Goal: Communication & Community: Answer question/provide support

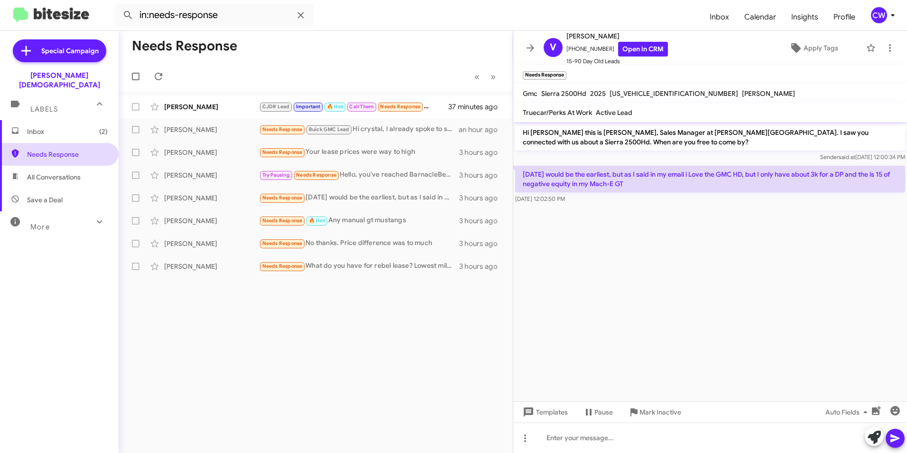
click at [43, 149] on span "Needs Response" at bounding box center [67, 153] width 81 height 9
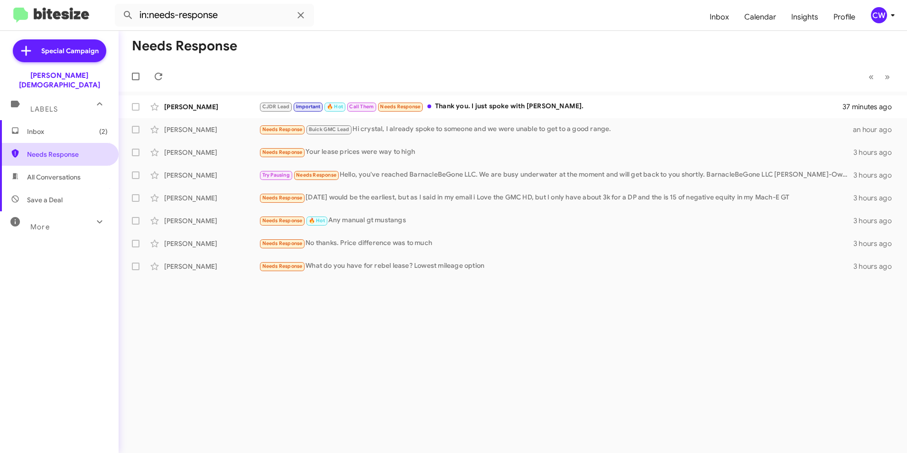
click at [43, 149] on span "Needs Response" at bounding box center [67, 153] width 81 height 9
click at [492, 109] on div "CJDR Lead Important 🔥 Hot Call Them Needs Response Thank you. I just spoke with…" at bounding box center [560, 106] width 603 height 11
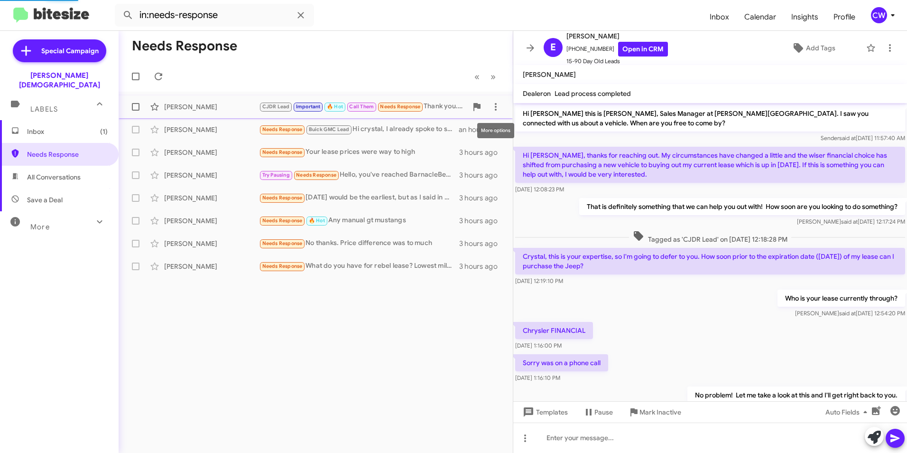
scroll to position [72, 0]
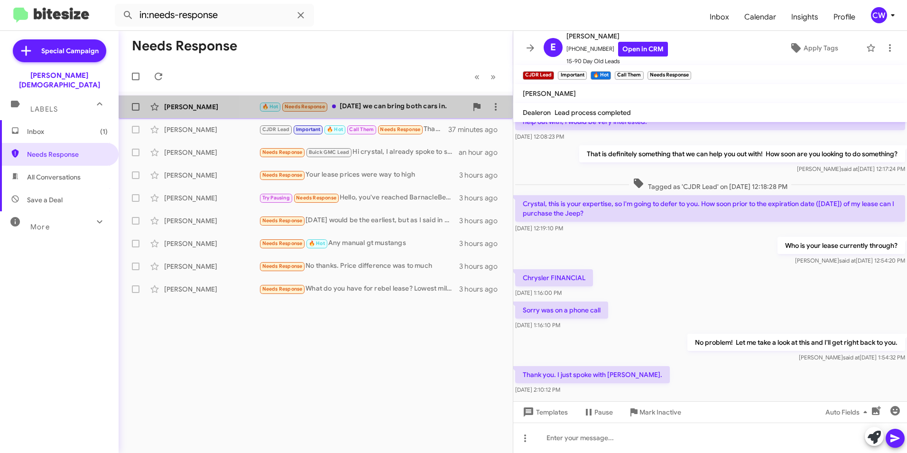
click at [409, 106] on div "🔥 Hot Needs Response On Thursday we can bring both cars in." at bounding box center [363, 106] width 208 height 11
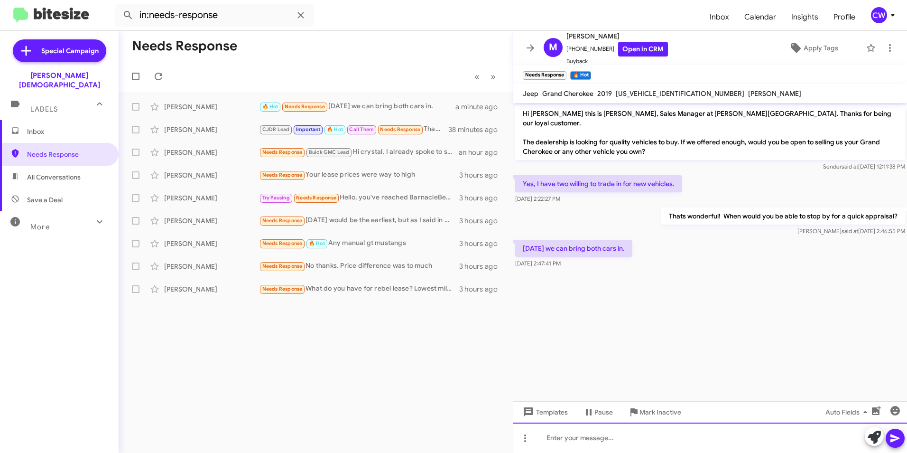
click at [601, 439] on div at bounding box center [710, 437] width 394 height 30
click at [66, 149] on span "Needs Response" at bounding box center [67, 153] width 81 height 9
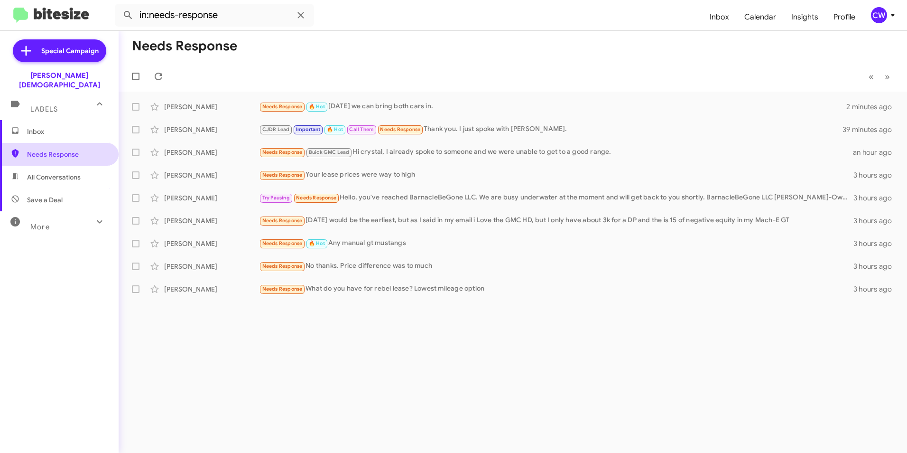
click at [55, 149] on span "Needs Response" at bounding box center [67, 153] width 81 height 9
click at [46, 149] on span "Needs Response" at bounding box center [67, 153] width 81 height 9
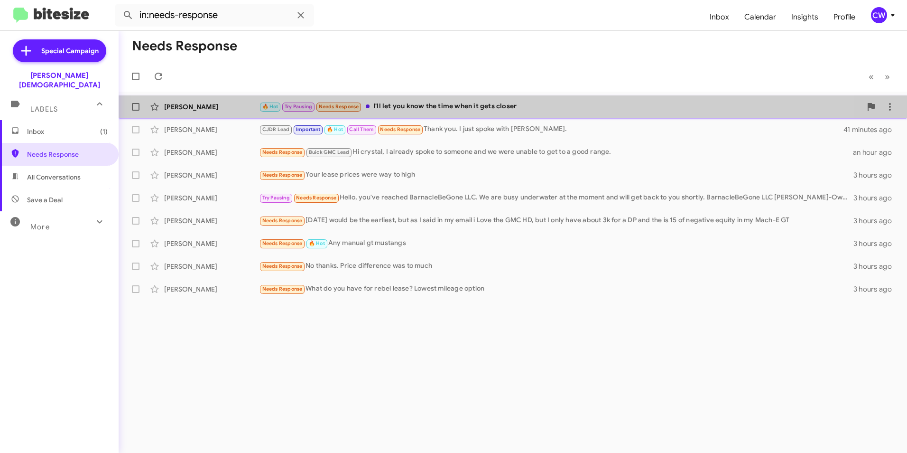
click at [459, 112] on div "🔥 Hot Try Pausing Needs Response I'll let you know the time when it gets closer" at bounding box center [560, 106] width 603 height 11
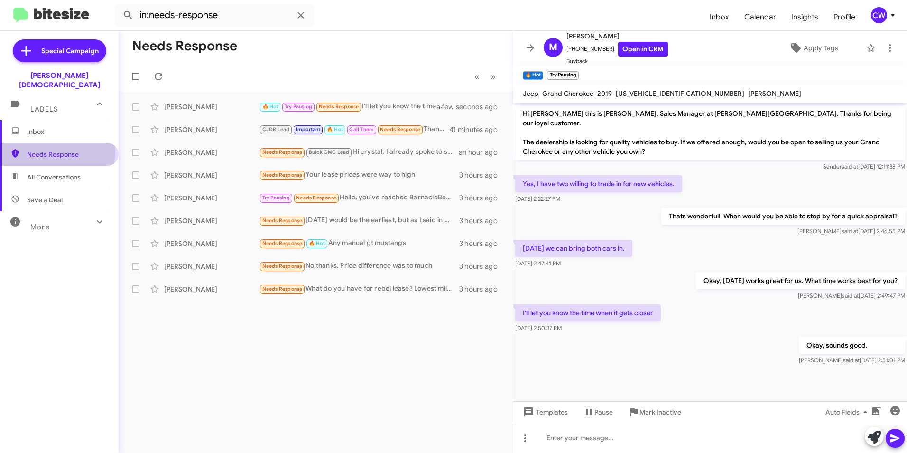
click at [57, 149] on span "Needs Response" at bounding box center [67, 153] width 81 height 9
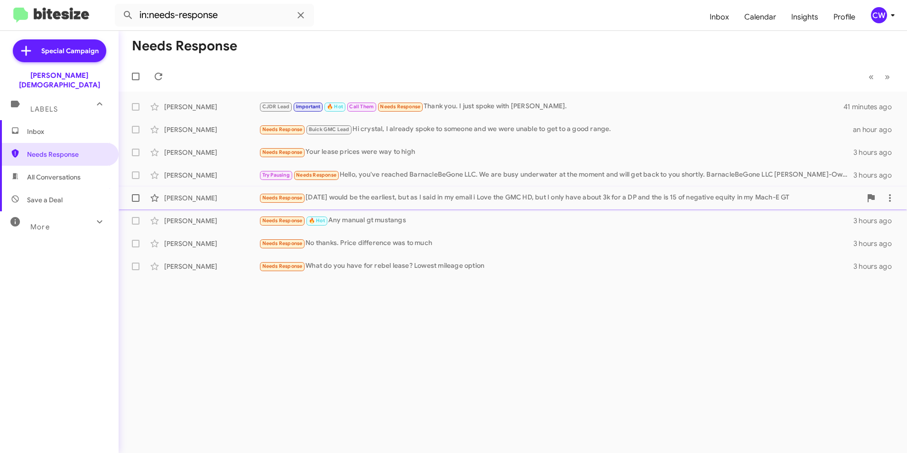
click at [282, 199] on span "Needs Response" at bounding box center [282, 198] width 40 height 6
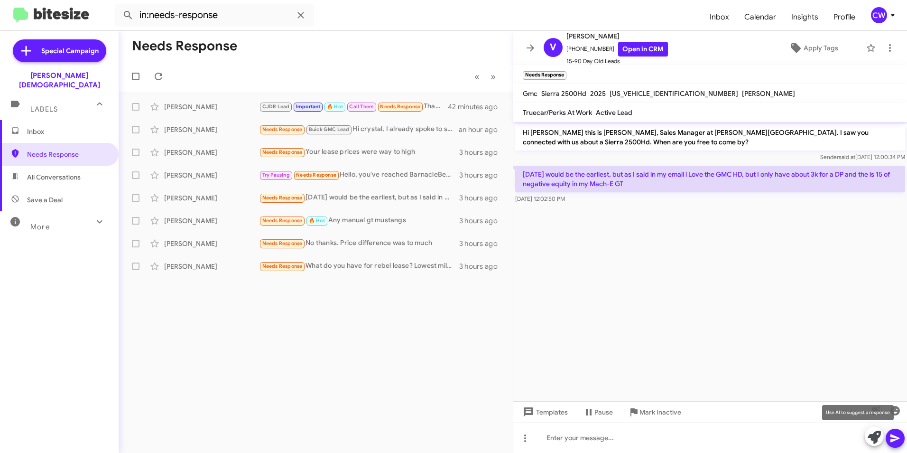
click at [875, 437] on icon at bounding box center [874, 436] width 13 height 13
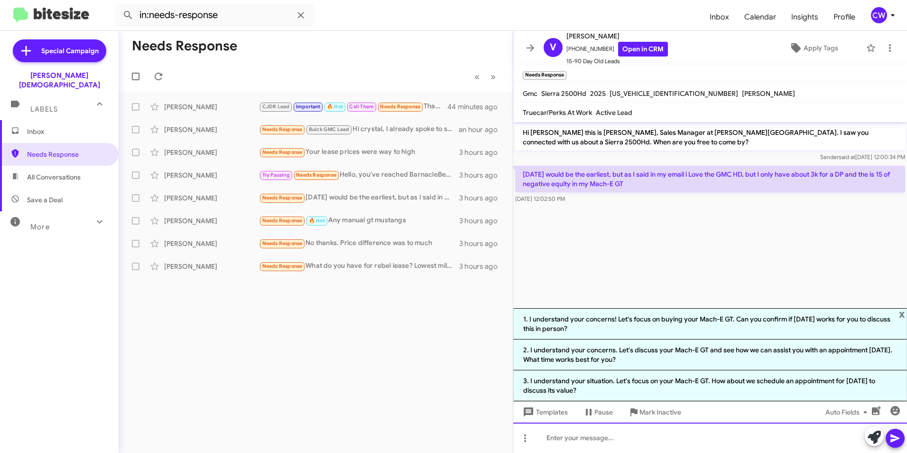
click at [611, 437] on div at bounding box center [710, 437] width 394 height 30
click at [326, 374] on div "Needs Response « Previous » Next Emilio Villanueva CJDR Lead Important 🔥 Hot Ca…" at bounding box center [316, 242] width 394 height 422
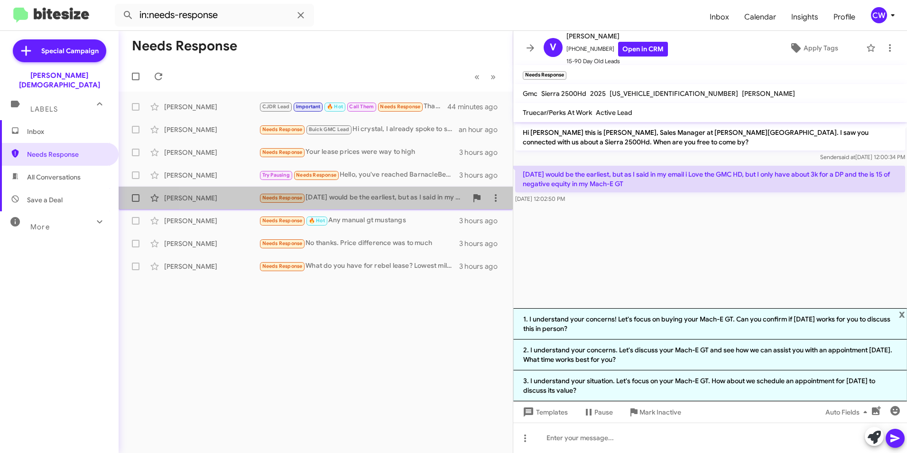
click at [286, 195] on span "Needs Response" at bounding box center [282, 198] width 40 height 6
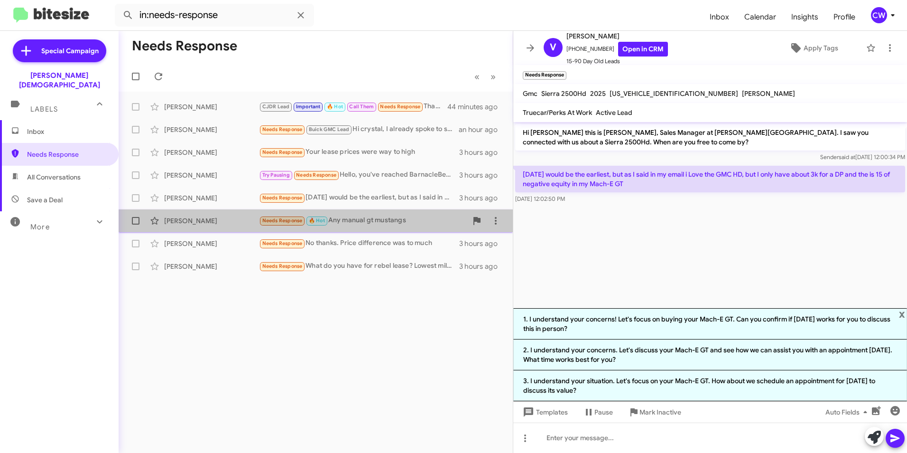
click at [276, 224] on small "Needs Response" at bounding box center [282, 220] width 45 height 9
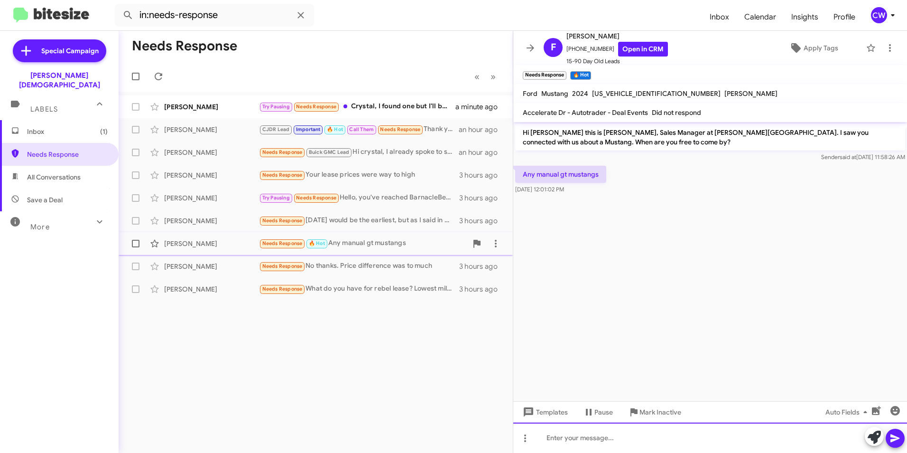
paste div
click at [892, 438] on icon at bounding box center [895, 437] width 11 height 11
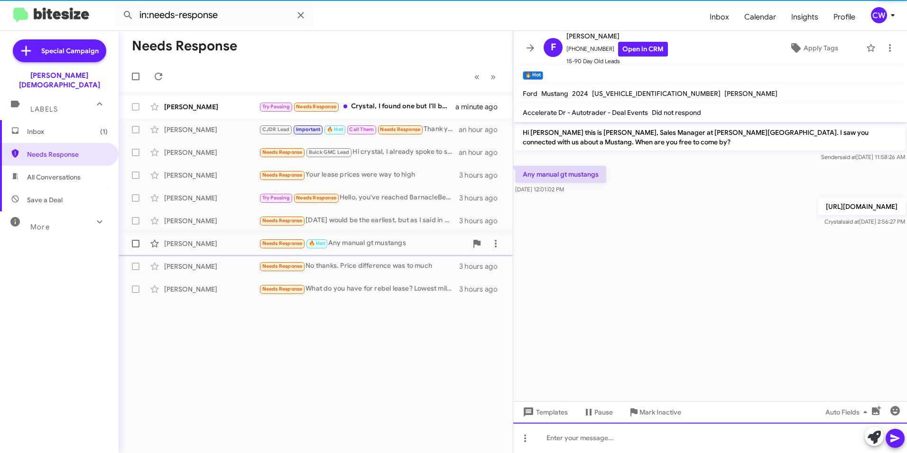
click at [748, 444] on div at bounding box center [710, 437] width 394 height 30
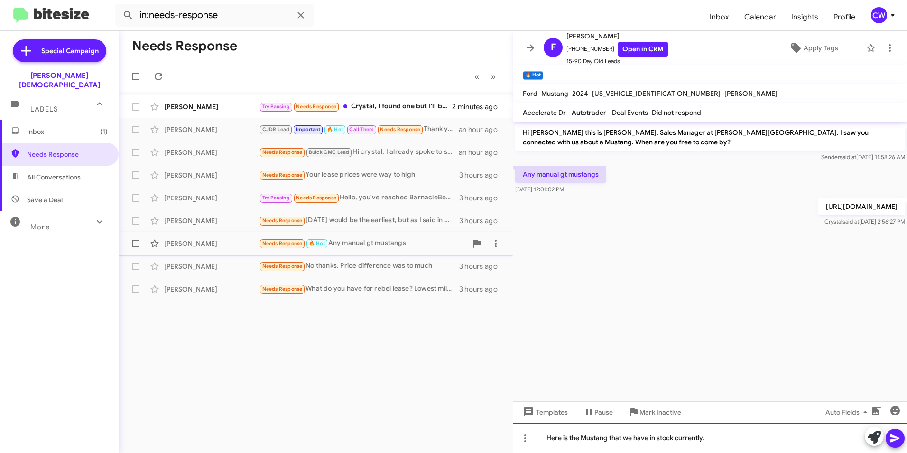
click at [711, 441] on div "Here is the Mustang that we have in stock currently." at bounding box center [710, 437] width 394 height 30
click at [894, 440] on icon at bounding box center [895, 438] width 9 height 8
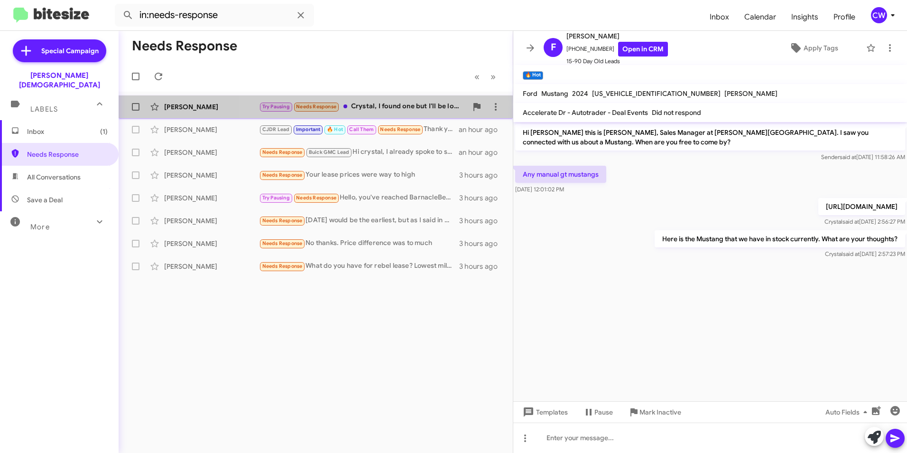
click at [397, 109] on div "Try Pausing Needs Response Crystal, I found one but I'll be looking for another…" at bounding box center [363, 106] width 208 height 11
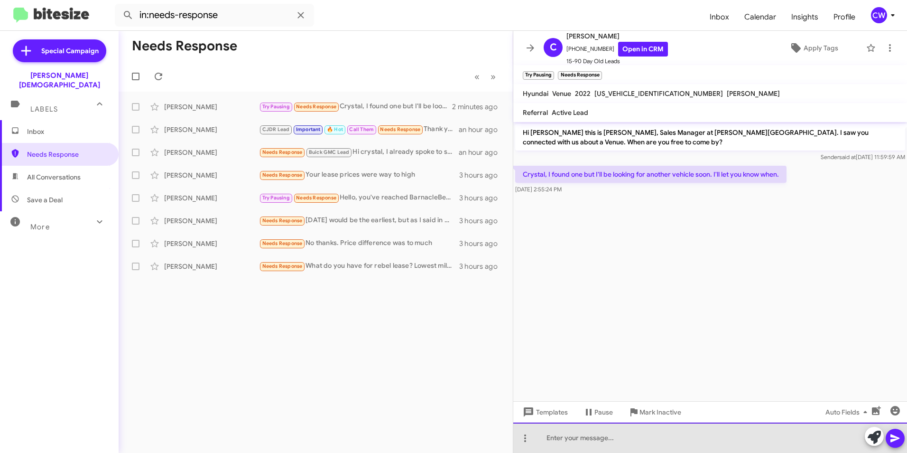
click at [620, 442] on div at bounding box center [710, 437] width 394 height 30
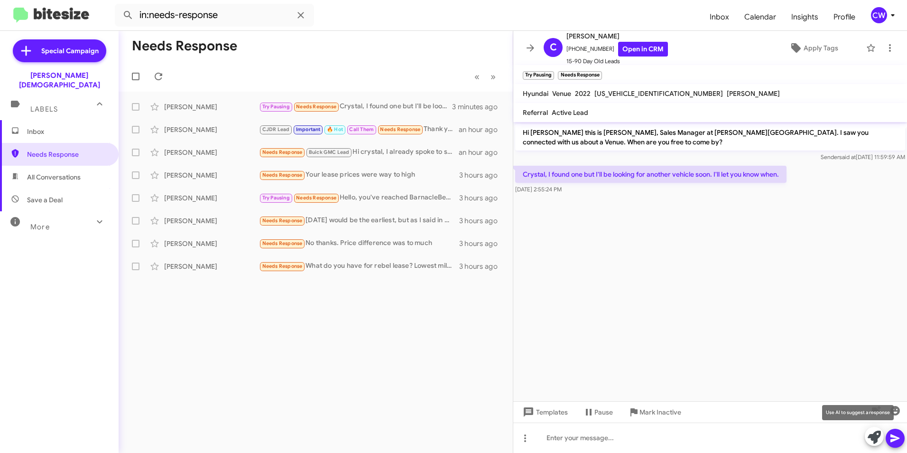
click at [876, 437] on icon at bounding box center [874, 436] width 13 height 13
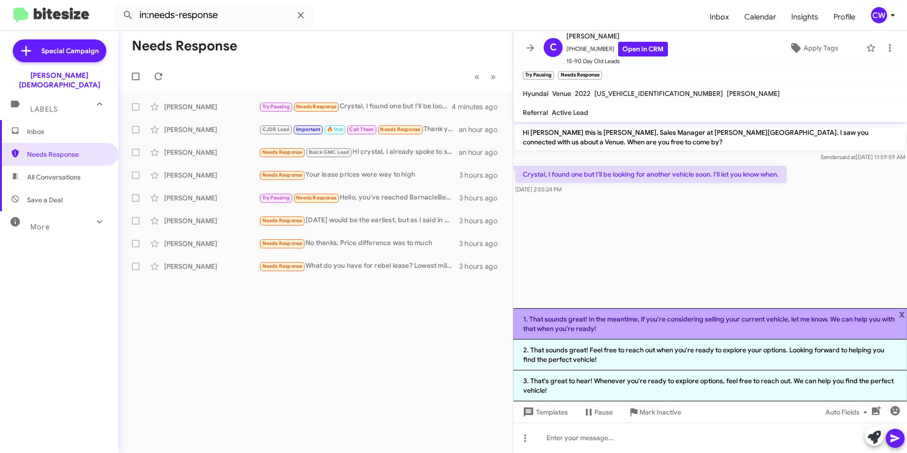
click at [678, 329] on li "1. That sounds great! In the meantime, if you're considering selling your curre…" at bounding box center [710, 323] width 394 height 31
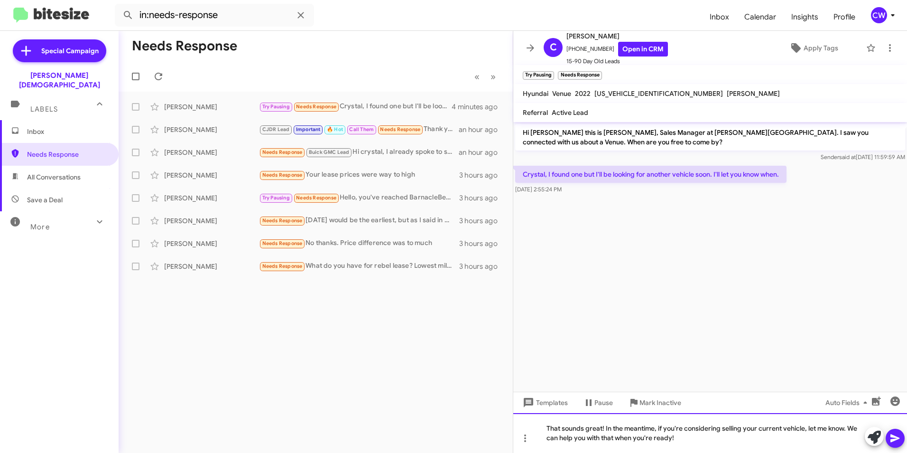
click at [678, 437] on div "That sounds great! In the meantime, if you're considering selling your current …" at bounding box center [710, 433] width 394 height 40
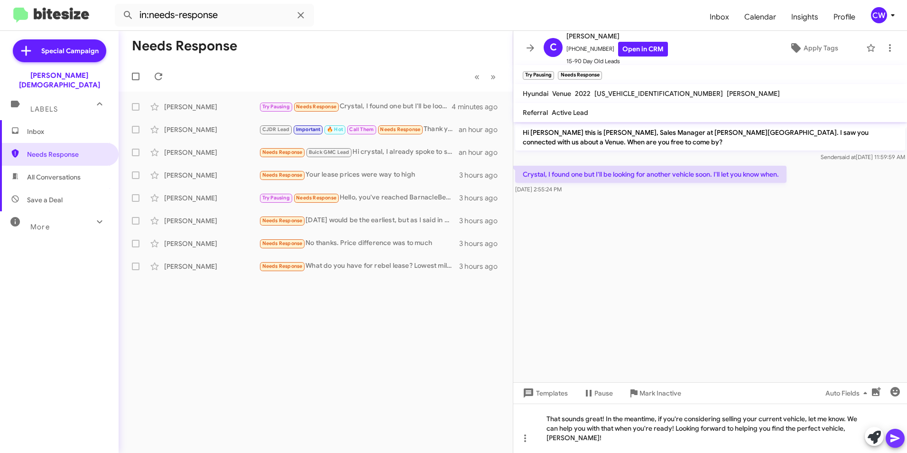
click at [896, 436] on icon at bounding box center [895, 437] width 11 height 11
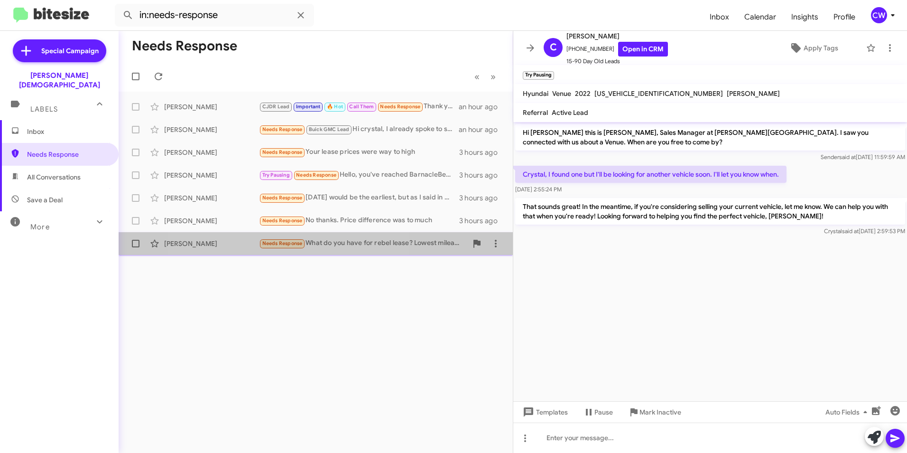
click at [280, 242] on span "Needs Response" at bounding box center [282, 243] width 40 height 6
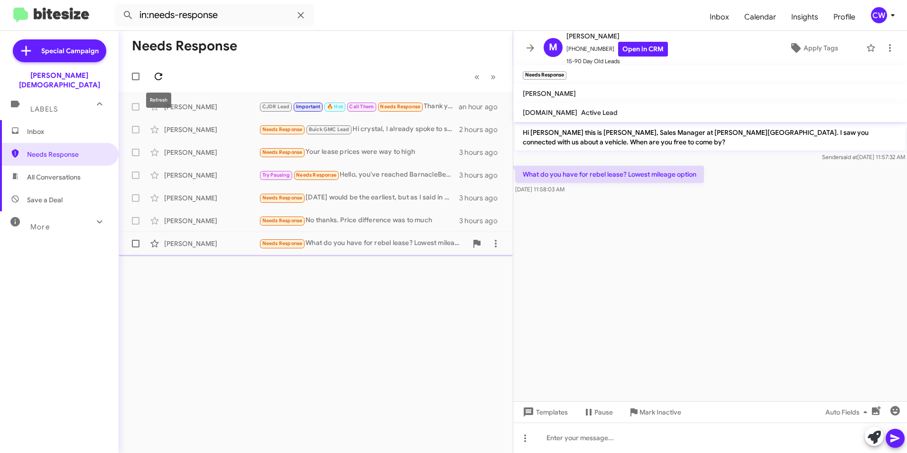
click at [160, 79] on icon at bounding box center [159, 77] width 8 height 8
click at [158, 78] on icon at bounding box center [158, 76] width 11 height 11
click at [285, 240] on span "Needs Response" at bounding box center [282, 243] width 40 height 6
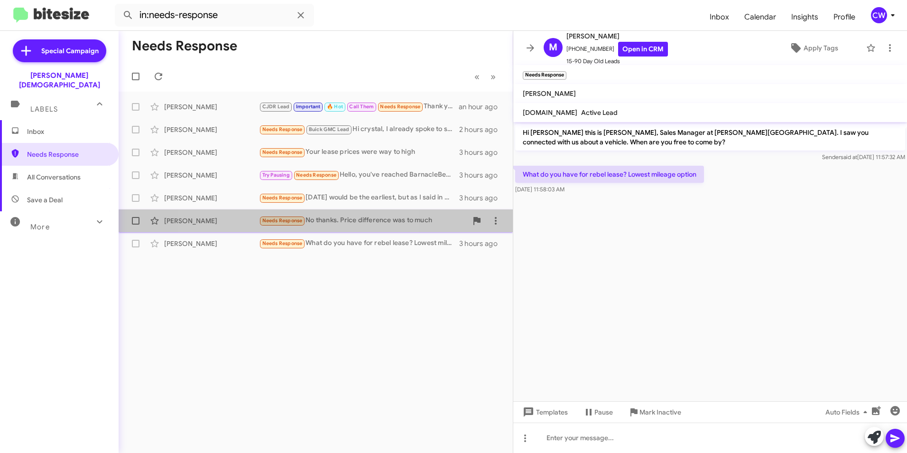
click at [287, 230] on div "Steven Lindahl Needs Response No thanks. Price difference was to much 3 hours a…" at bounding box center [315, 220] width 379 height 19
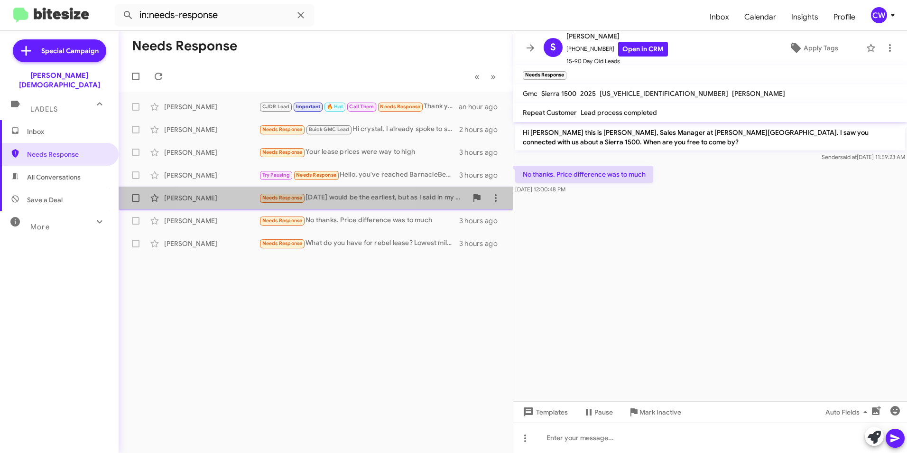
click at [284, 195] on span "Needs Response" at bounding box center [282, 198] width 40 height 6
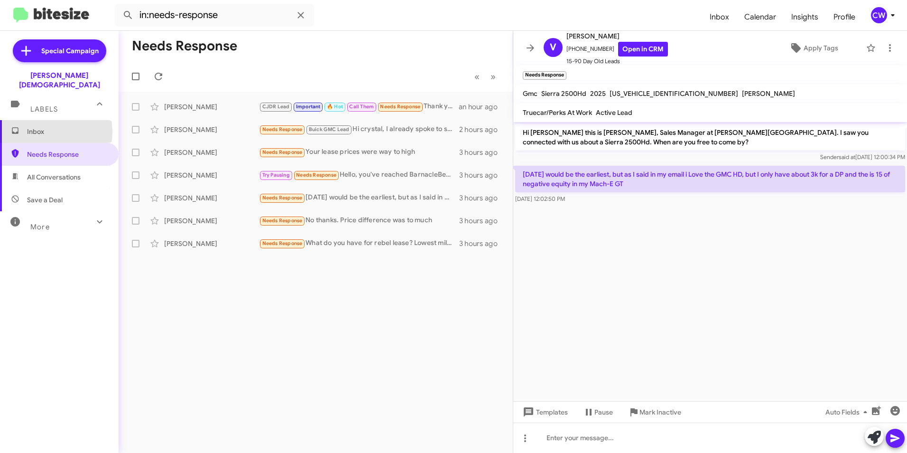
click at [41, 127] on span "Inbox" at bounding box center [67, 131] width 81 height 9
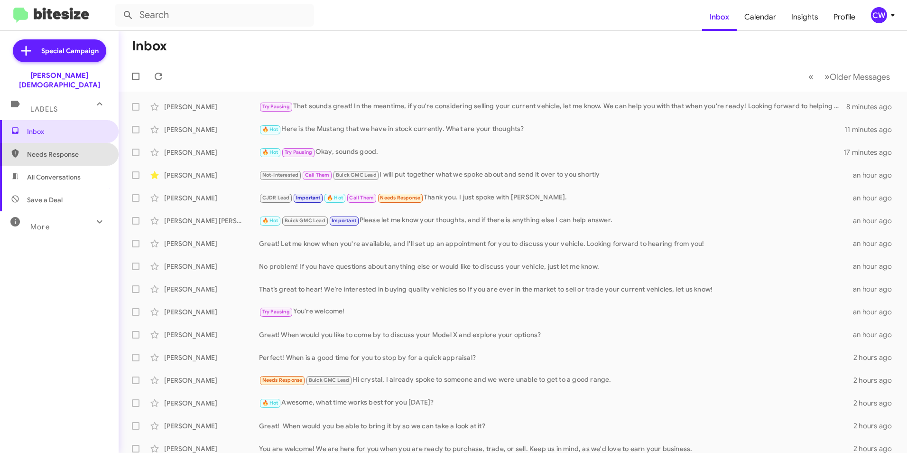
click at [64, 149] on span "Needs Response" at bounding box center [67, 153] width 81 height 9
type input "in:needs-response"
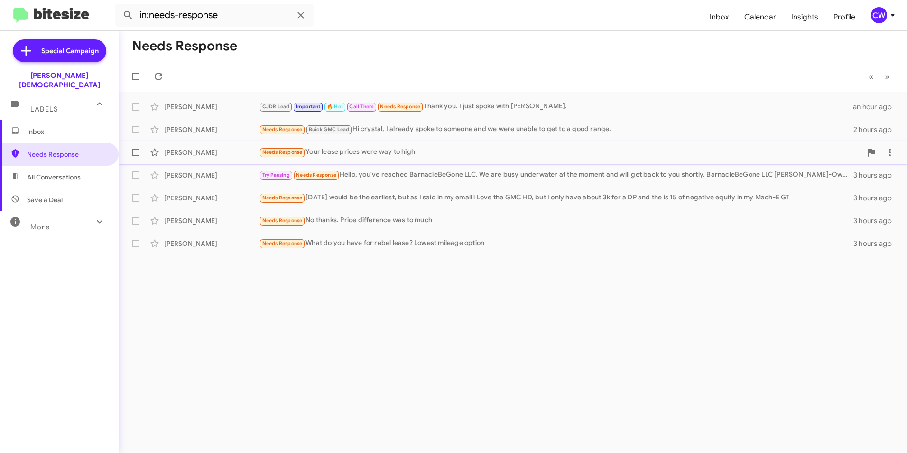
click at [283, 153] on span "Needs Response" at bounding box center [282, 152] width 40 height 6
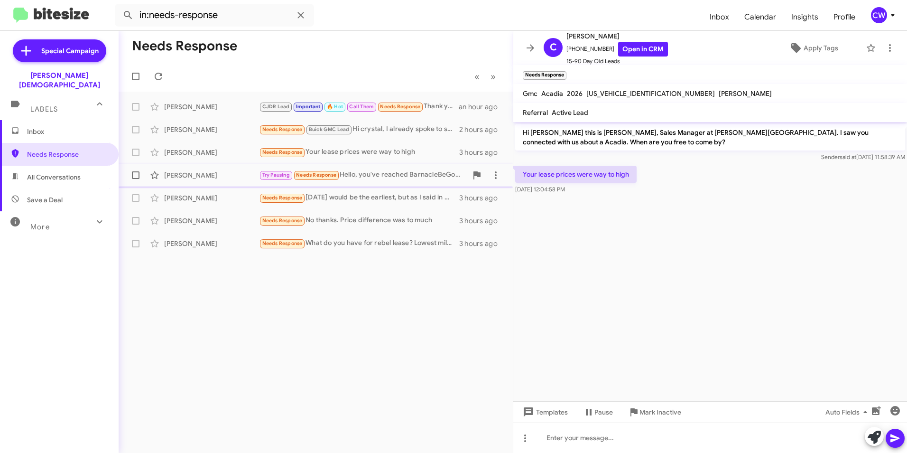
click at [307, 174] on span "Needs Response" at bounding box center [316, 175] width 40 height 6
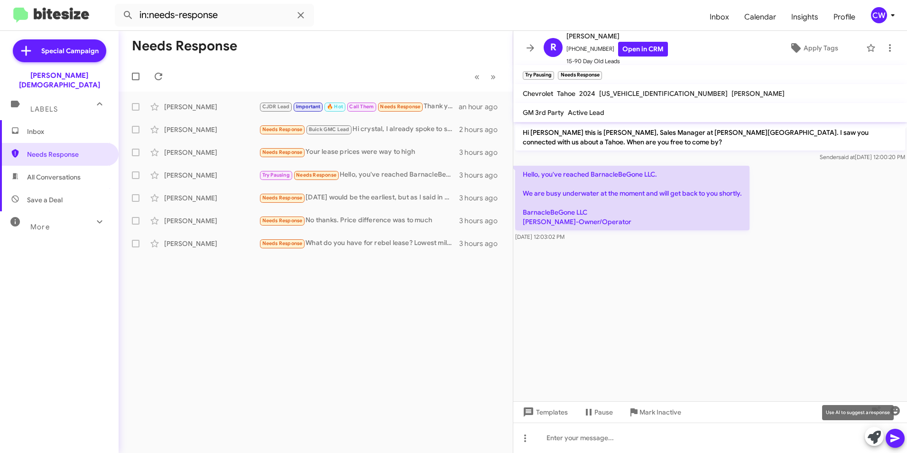
click at [876, 436] on icon at bounding box center [874, 436] width 13 height 13
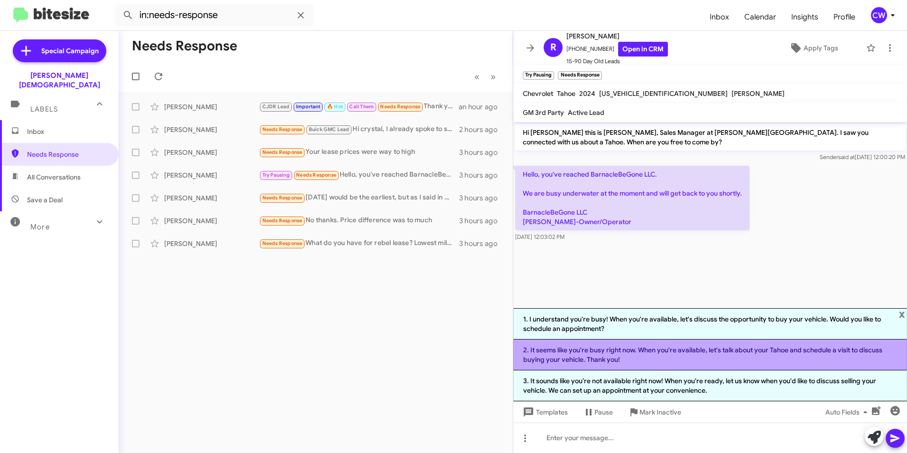
click at [693, 363] on li "2. It seems like you're busy right now. When you're available, let's talk about…" at bounding box center [710, 354] width 394 height 31
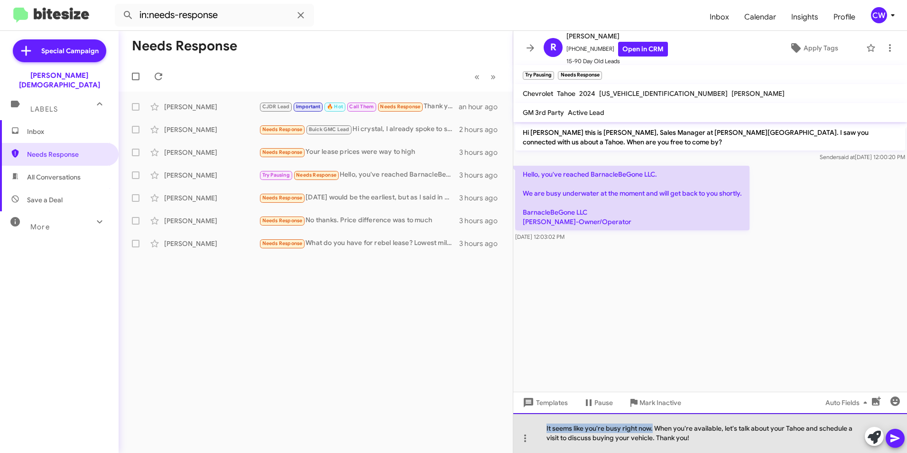
drag, startPoint x: 654, startPoint y: 430, endPoint x: 540, endPoint y: 428, distance: 113.9
click at [540, 428] on div "It seems like you're busy right now. When you're available, let's talk about yo…" at bounding box center [710, 433] width 394 height 40
click at [679, 430] on div "When you're available, let's talk about your Tahoe and schedule a visit to disc…" at bounding box center [710, 433] width 394 height 40
click at [695, 431] on div "When you're available, let's talk about the Tahoe and schedule a visit to discu…" at bounding box center [710, 433] width 394 height 40
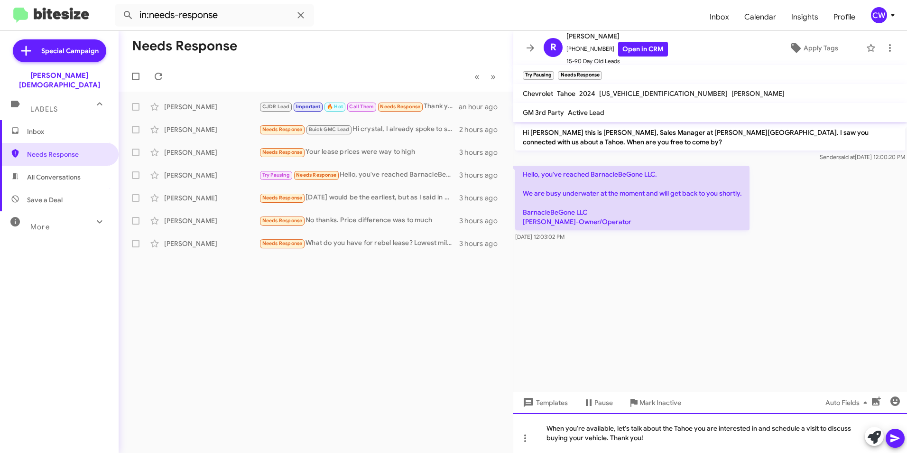
click at [680, 442] on div "When you're available, let's talk about the Tahoe you are interested in and sch…" at bounding box center [710, 433] width 394 height 40
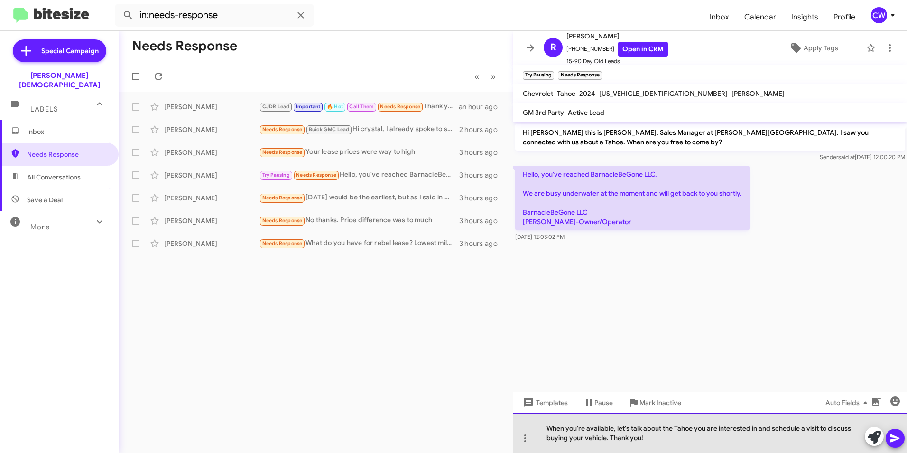
drag, startPoint x: 667, startPoint y: 439, endPoint x: 540, endPoint y: 425, distance: 127.5
click at [541, 425] on div "When you're available, let's talk about the Tahoe you are interested in and sch…" at bounding box center [710, 433] width 394 height 40
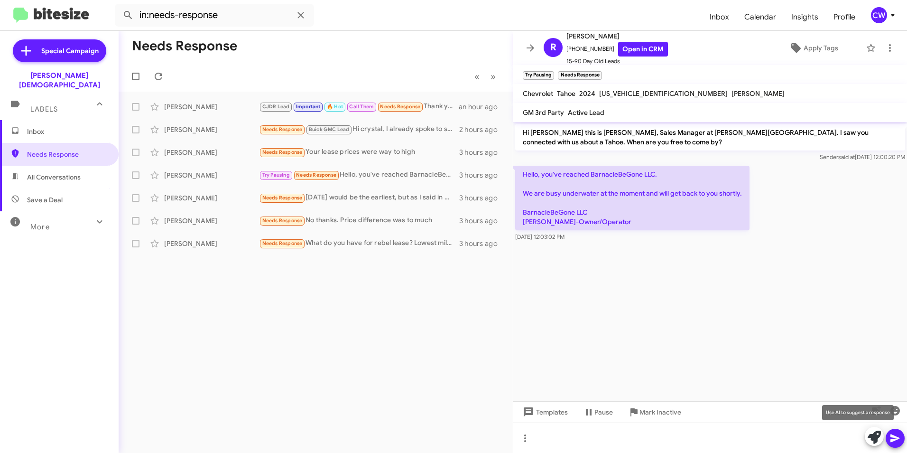
click at [876, 439] on icon at bounding box center [874, 436] width 13 height 13
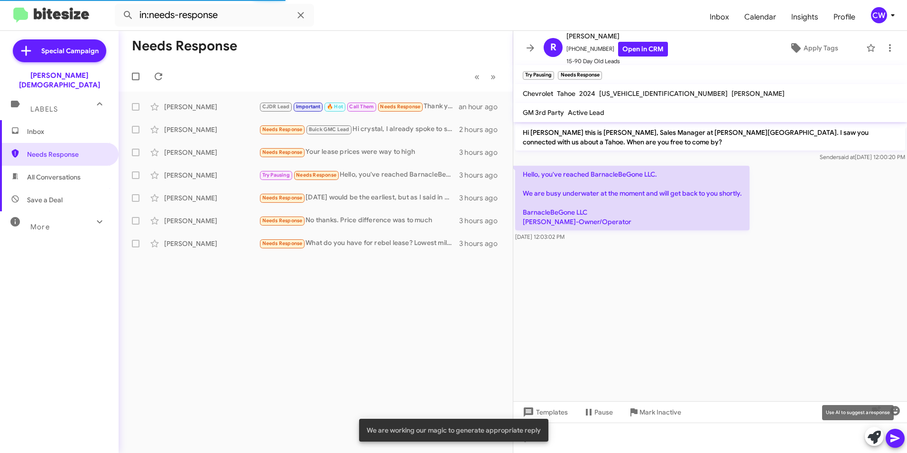
click at [877, 436] on icon at bounding box center [874, 436] width 13 height 13
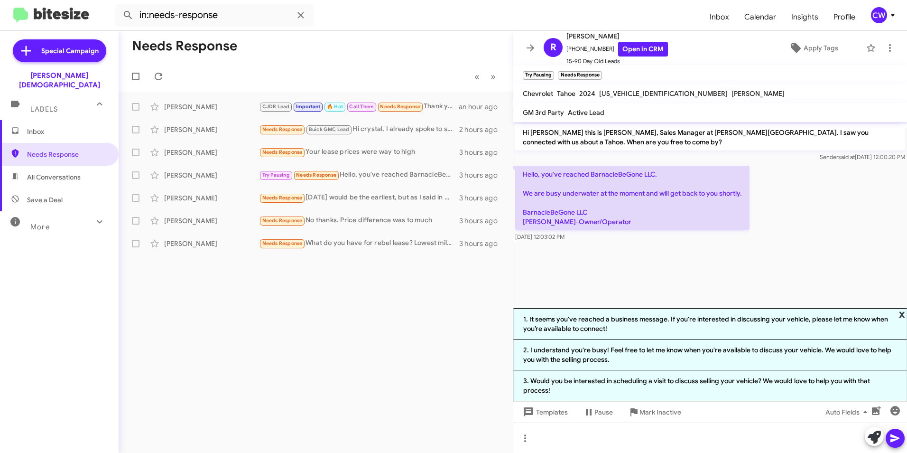
click at [904, 312] on span "x" at bounding box center [902, 313] width 6 height 11
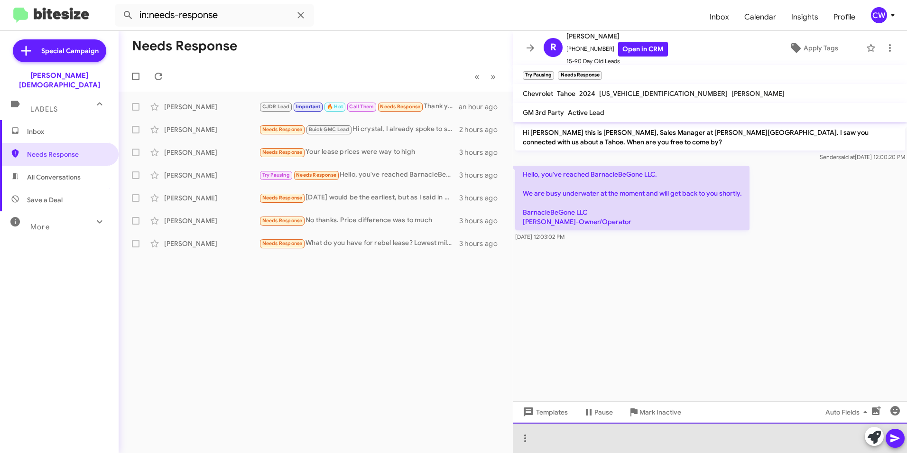
click at [631, 436] on div at bounding box center [710, 437] width 394 height 30
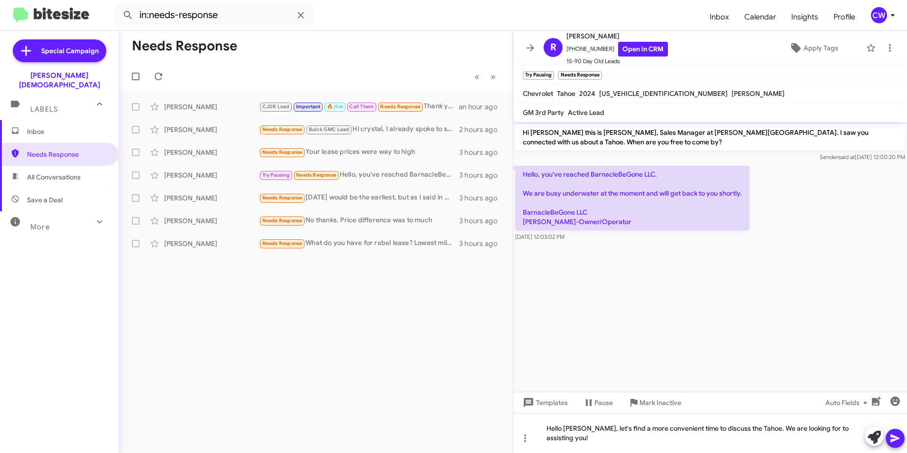
click at [897, 442] on icon at bounding box center [895, 437] width 11 height 11
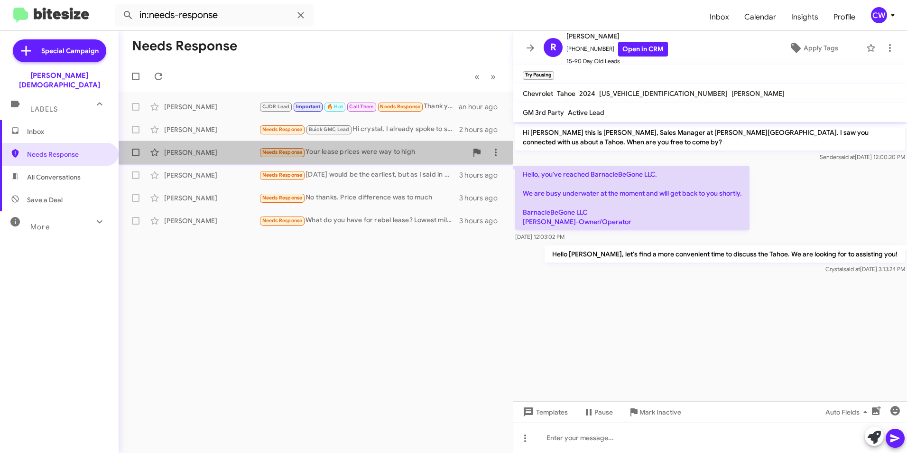
click at [279, 155] on span "Needs Response" at bounding box center [282, 152] width 40 height 6
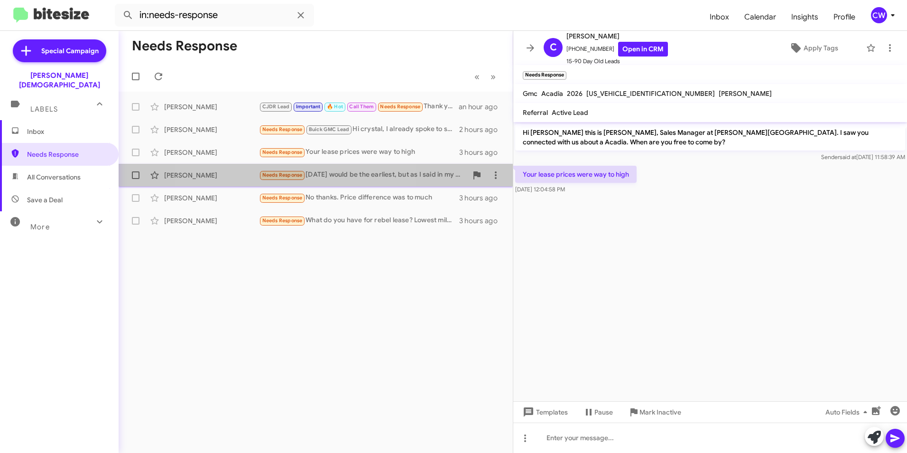
click at [284, 178] on small "Needs Response" at bounding box center [282, 175] width 45 height 9
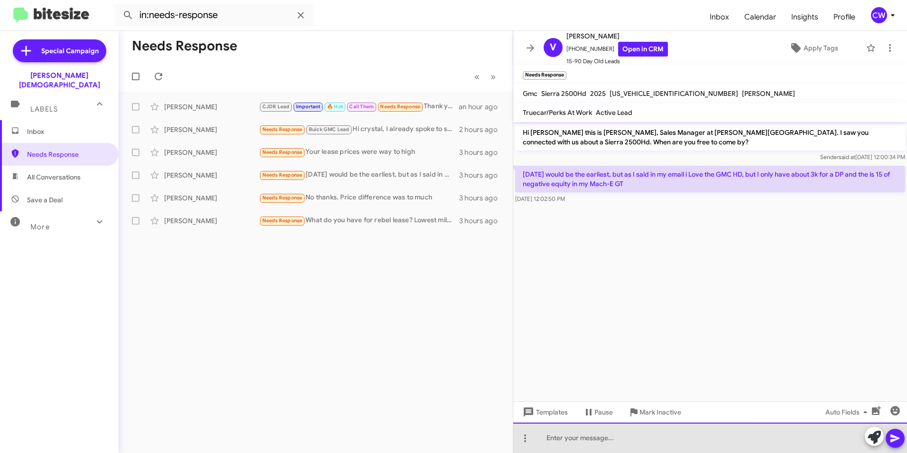
click at [647, 445] on div at bounding box center [710, 437] width 394 height 30
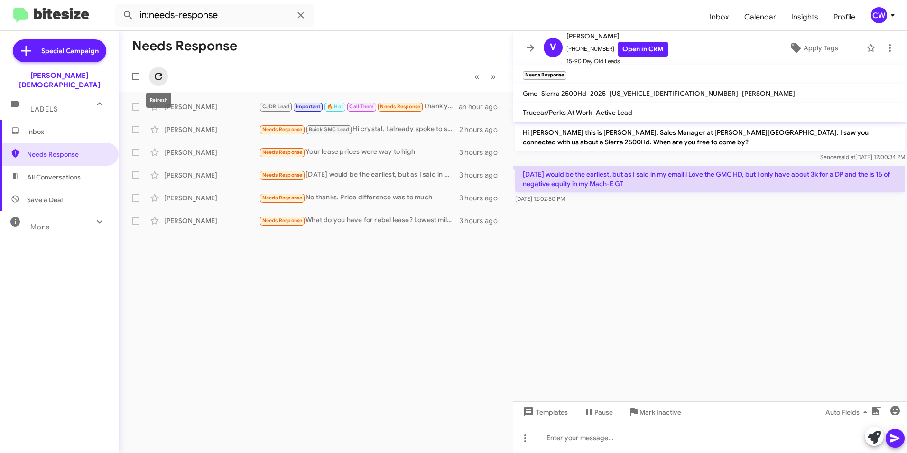
click at [158, 74] on icon at bounding box center [159, 77] width 8 height 8
click at [62, 149] on span "Needs Response" at bounding box center [67, 153] width 81 height 9
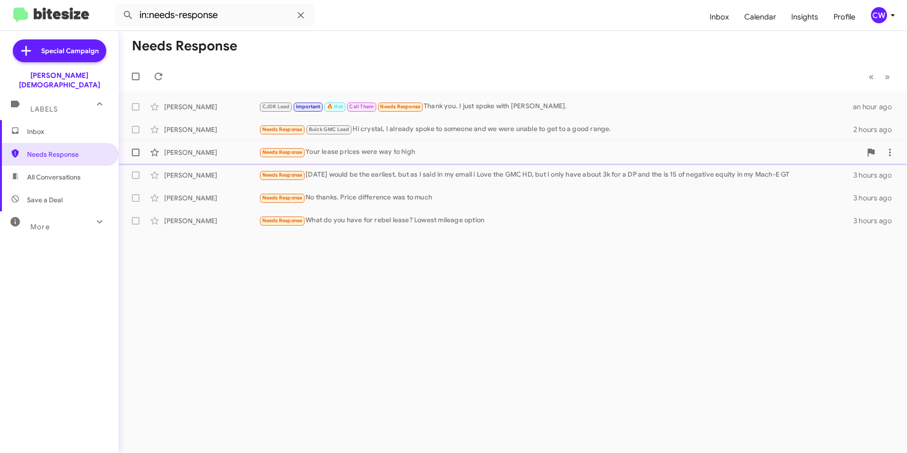
click at [274, 153] on span "Needs Response" at bounding box center [282, 152] width 40 height 6
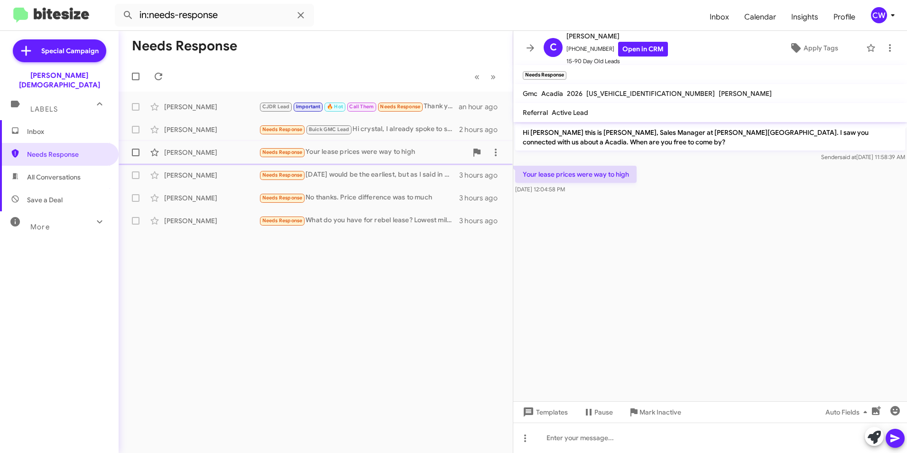
click at [273, 156] on small "Needs Response" at bounding box center [282, 152] width 45 height 9
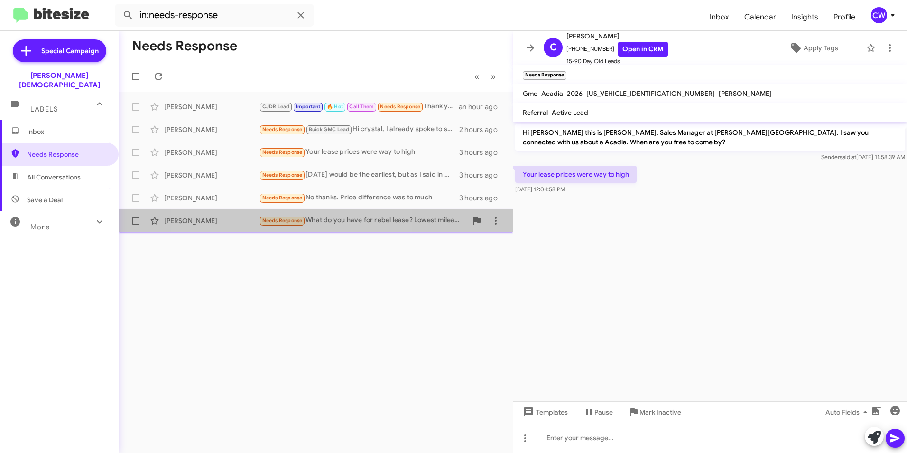
click at [282, 221] on span "Needs Response" at bounding box center [282, 220] width 40 height 6
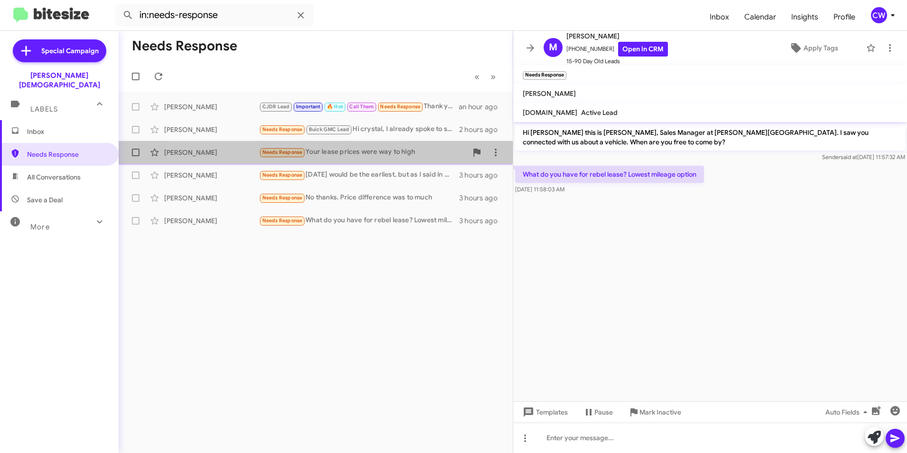
click at [279, 154] on span "Needs Response" at bounding box center [282, 152] width 40 height 6
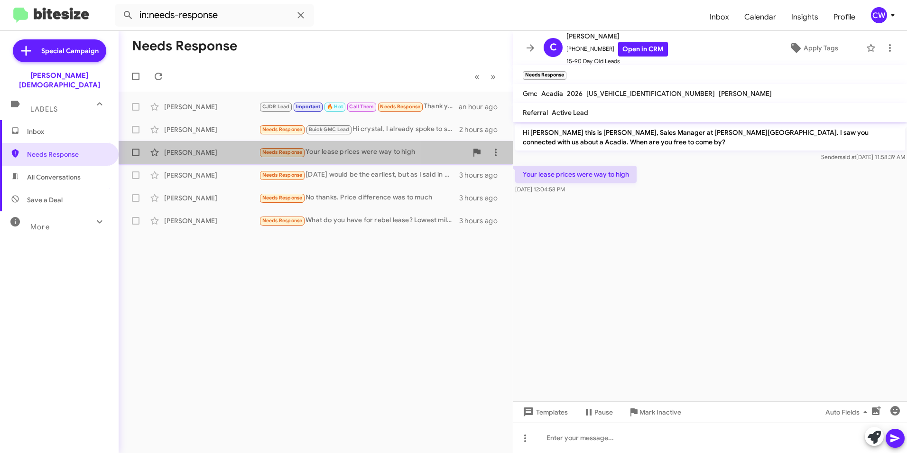
click at [286, 151] on span "Needs Response" at bounding box center [282, 152] width 40 height 6
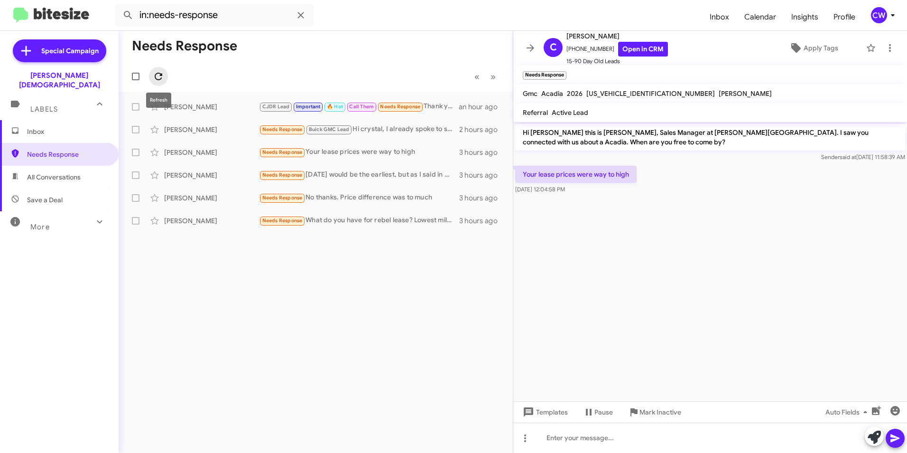
click at [159, 79] on icon at bounding box center [159, 77] width 8 height 8
click at [373, 170] on div "Needs Response Friday would be the earliest, but as I said in my email i Love t…" at bounding box center [363, 174] width 208 height 11
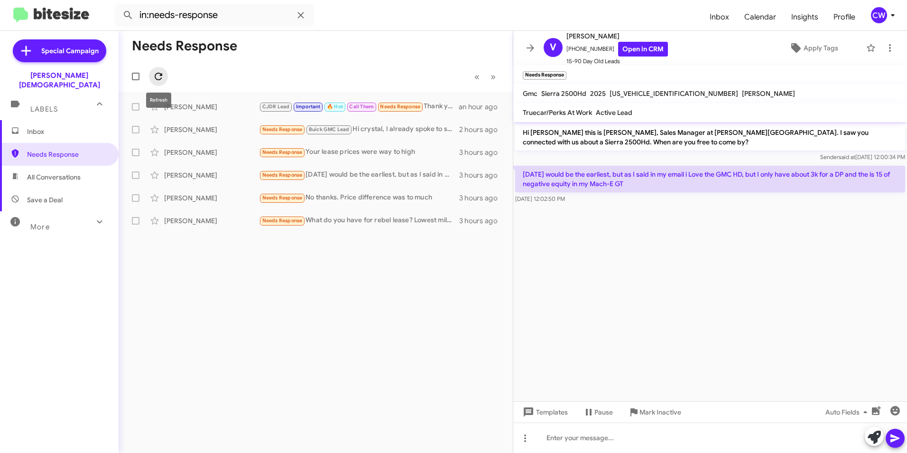
click at [158, 79] on icon at bounding box center [159, 77] width 8 height 8
click at [56, 149] on span "Needs Response" at bounding box center [67, 153] width 81 height 9
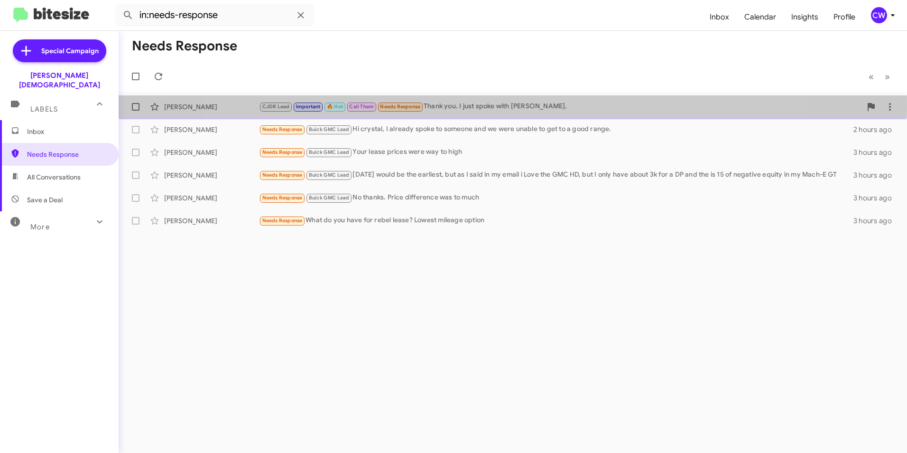
click at [496, 105] on div "CJDR Lead Important 🔥 Hot Call Them Needs Response Thank you. I just spoke with…" at bounding box center [560, 106] width 603 height 11
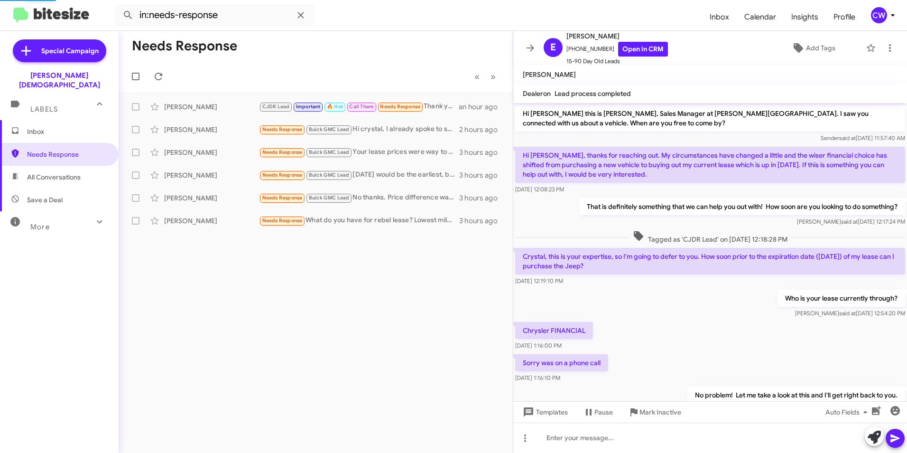
scroll to position [72, 0]
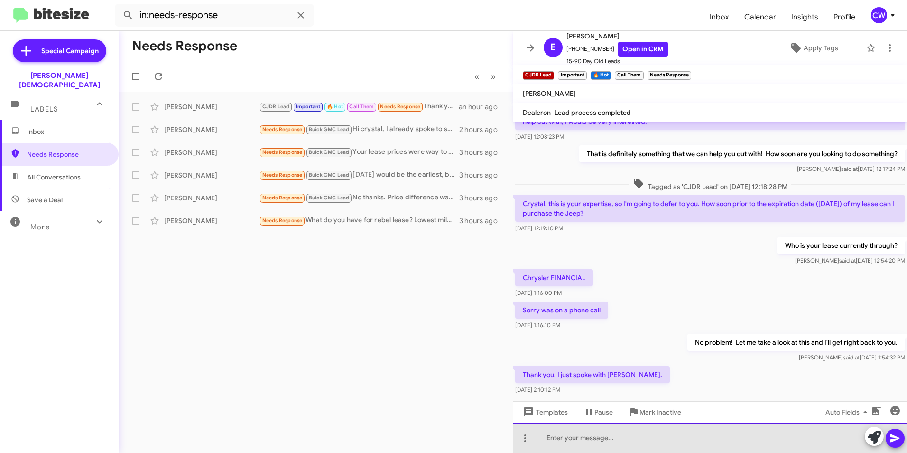
click at [622, 444] on div at bounding box center [710, 437] width 394 height 30
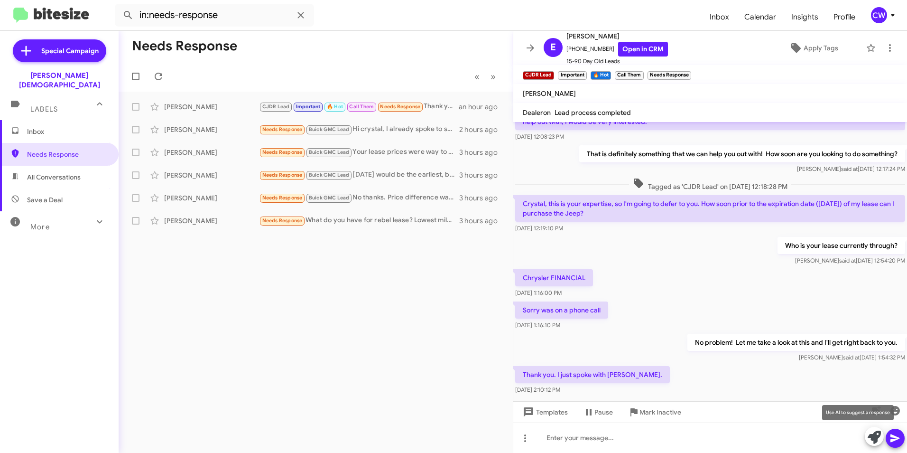
click at [873, 438] on icon at bounding box center [874, 436] width 13 height 13
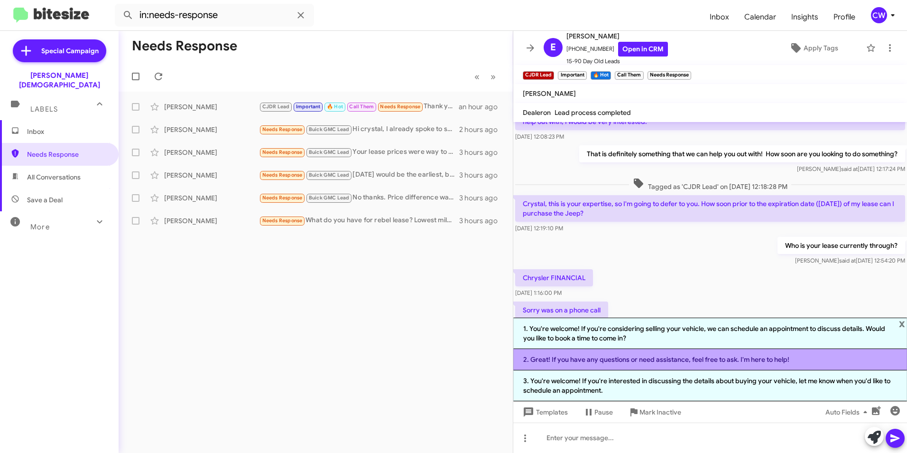
click at [661, 356] on li "2. Great! If you have any questions or need assistance, feel free to ask. I'm h…" at bounding box center [710, 359] width 394 height 21
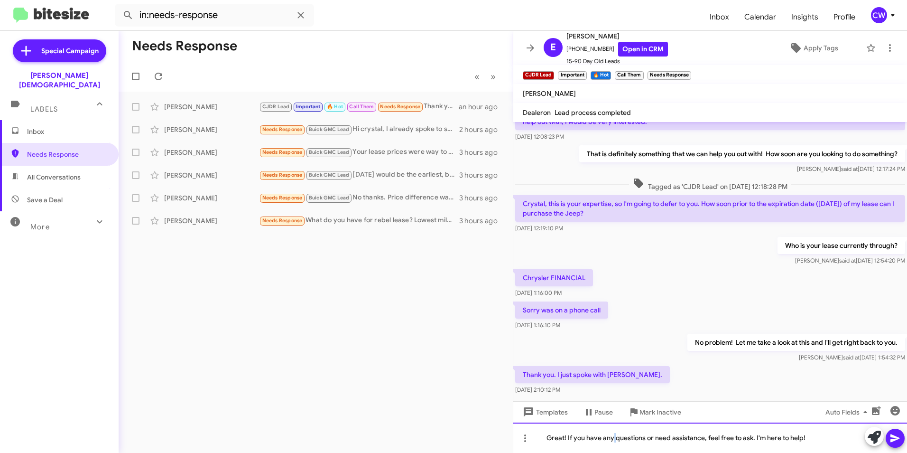
click at [614, 439] on div "Great! If you have any questions or need assistance, feel free to ask. I'm here…" at bounding box center [710, 437] width 394 height 30
click at [797, 438] on div "Great! If you have any additional questions or need assistance, feel free to as…" at bounding box center [710, 437] width 394 height 30
click at [895, 443] on icon at bounding box center [895, 437] width 11 height 11
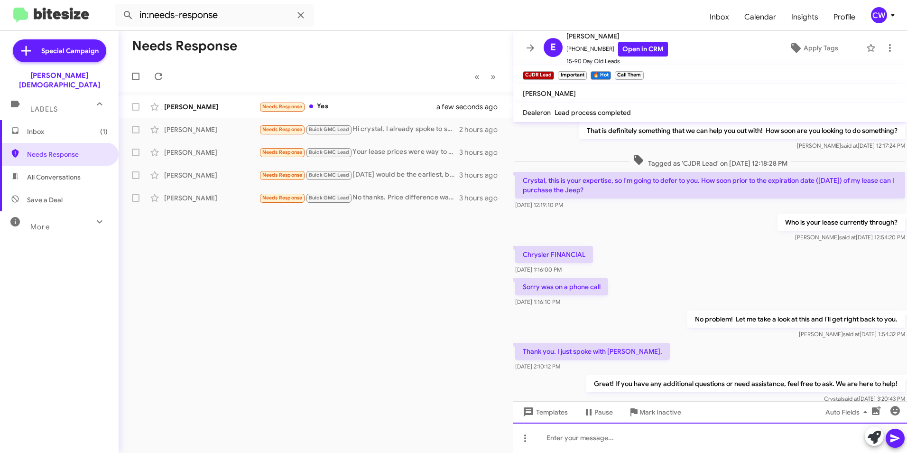
scroll to position [125, 0]
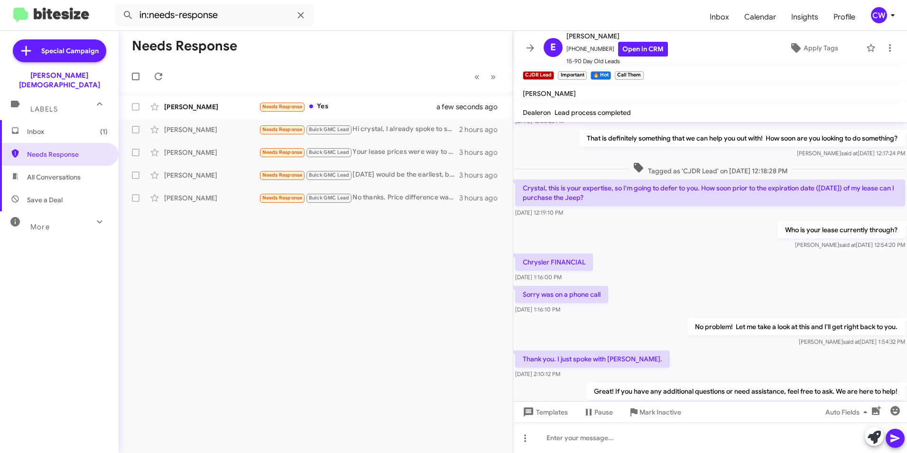
scroll to position [125, 0]
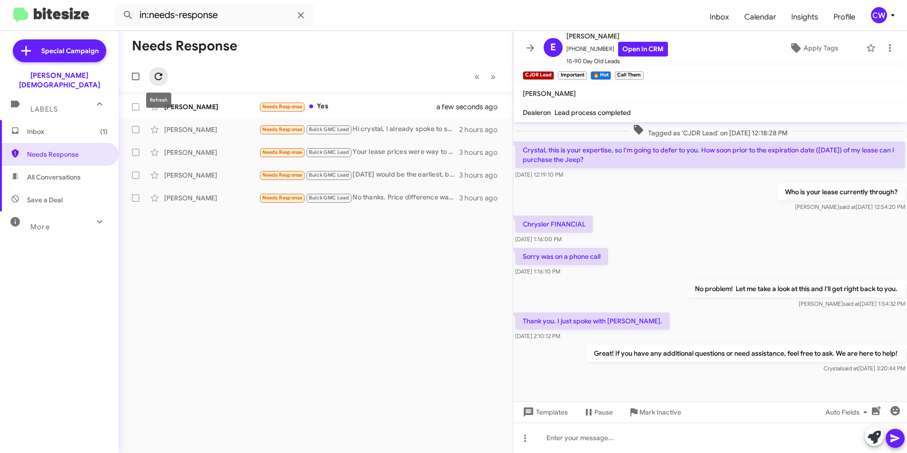
click at [158, 79] on icon at bounding box center [159, 77] width 8 height 8
click at [48, 127] on span "Inbox (1)" at bounding box center [67, 131] width 81 height 9
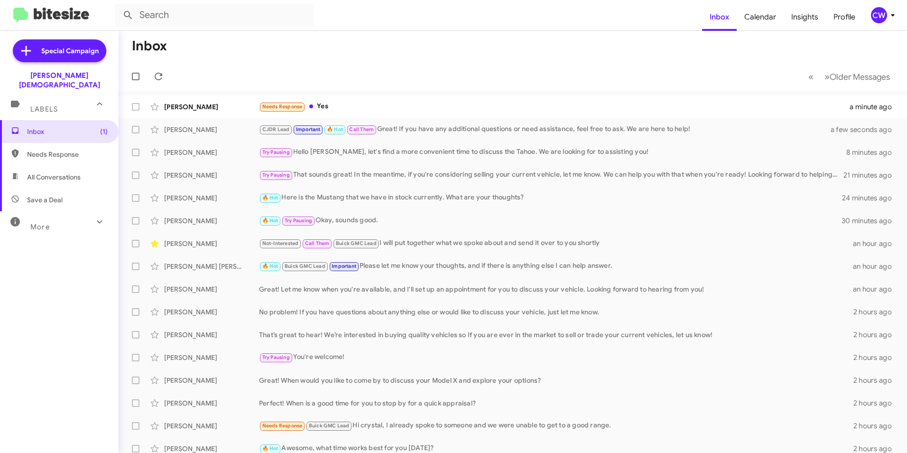
click at [40, 149] on span "Needs Response" at bounding box center [67, 153] width 81 height 9
type input "in:needs-response"
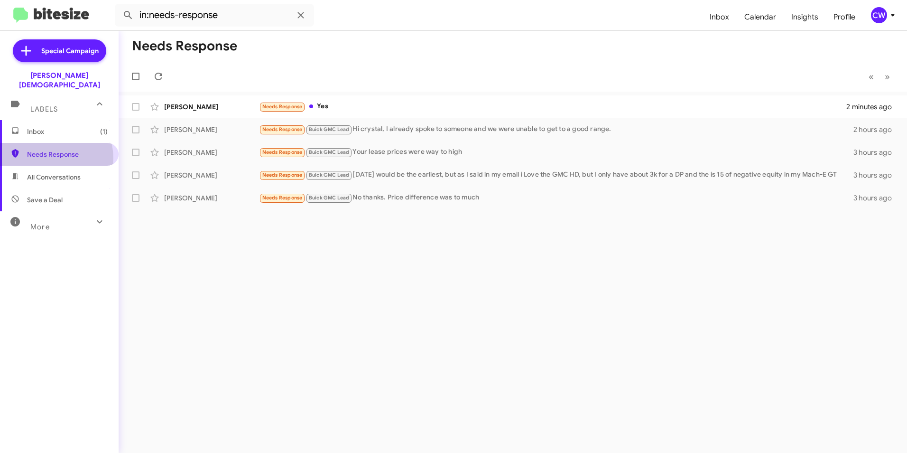
click at [50, 149] on span "Needs Response" at bounding box center [67, 153] width 81 height 9
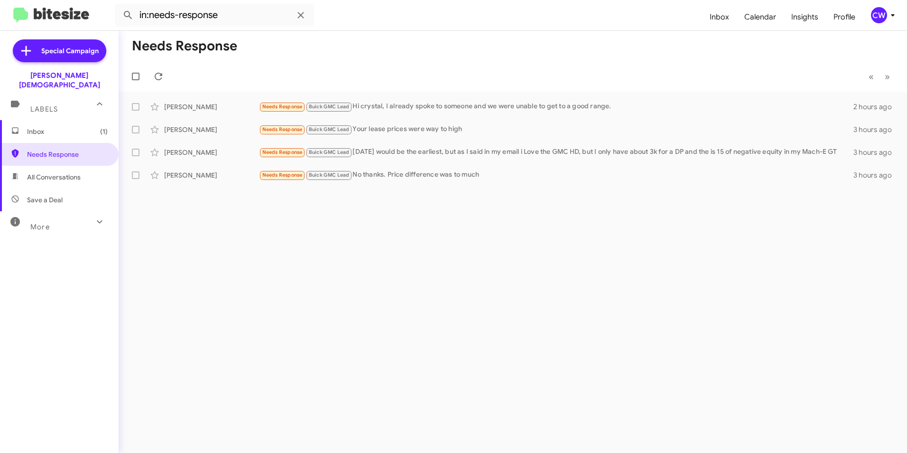
click at [33, 127] on span "Inbox (1)" at bounding box center [67, 131] width 81 height 9
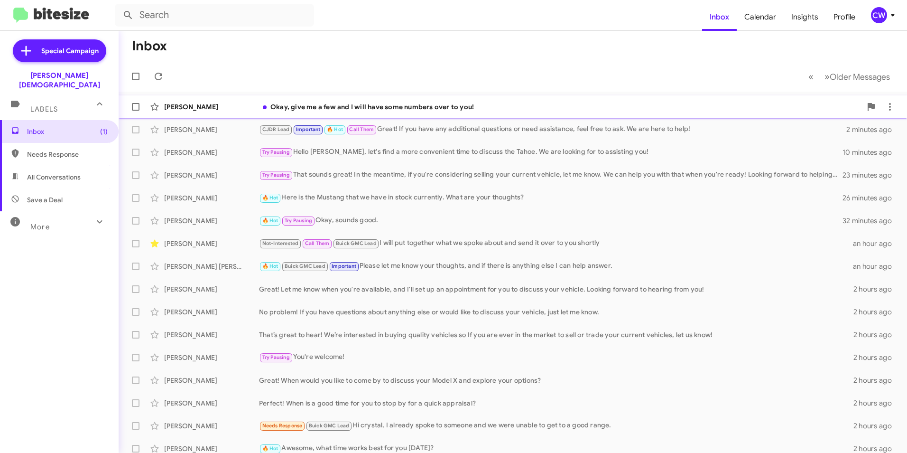
click at [390, 110] on div "Okay, give me a few and I will have some numbers over to you!" at bounding box center [560, 106] width 603 height 9
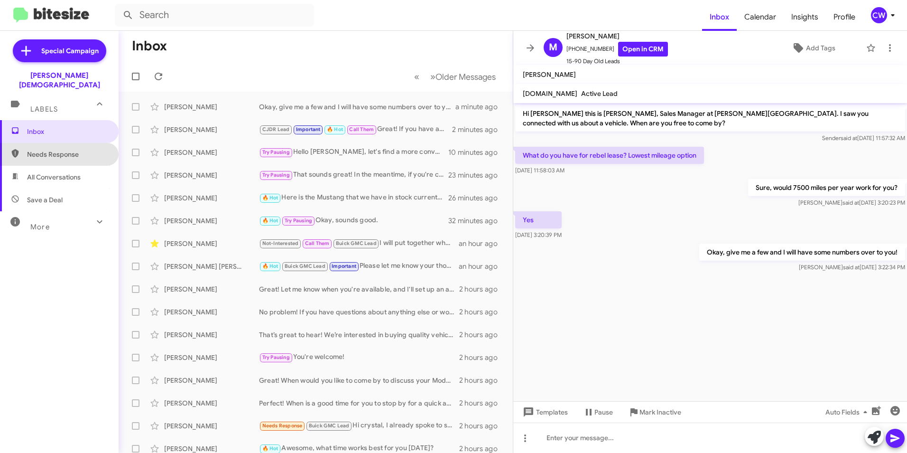
click at [65, 149] on span "Needs Response" at bounding box center [67, 153] width 81 height 9
type input "in:needs-response"
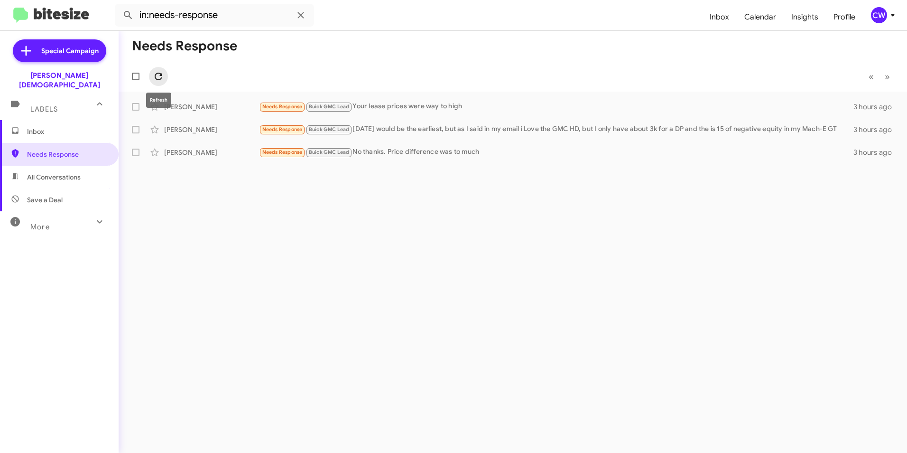
click at [160, 79] on icon at bounding box center [159, 77] width 8 height 8
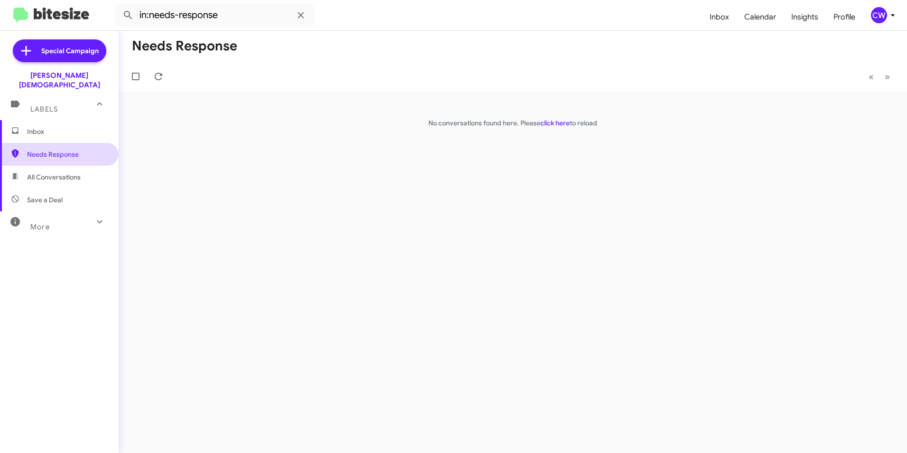
click at [66, 143] on span "Needs Response" at bounding box center [59, 154] width 119 height 23
click at [37, 127] on span "Inbox" at bounding box center [67, 131] width 81 height 9
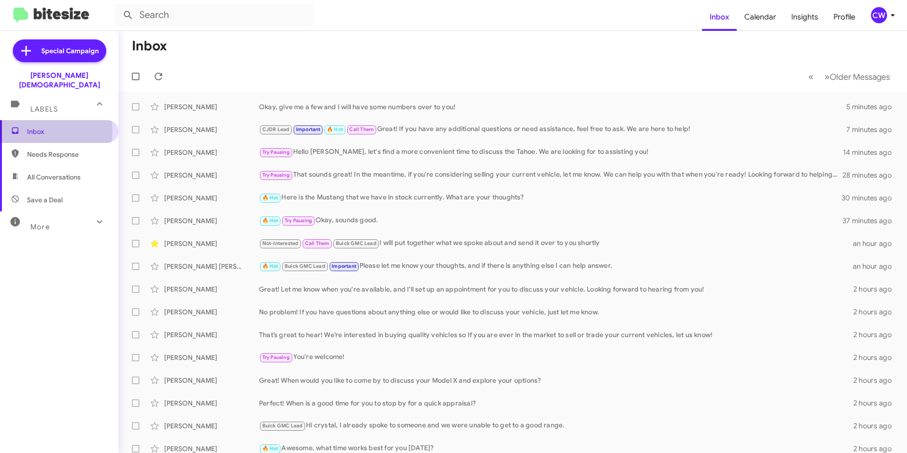
click at [39, 127] on span "Inbox" at bounding box center [67, 131] width 81 height 9
click at [385, 105] on div "Needs Response Ok do they have the twin turbo i6 engines?" at bounding box center [560, 106] width 603 height 11
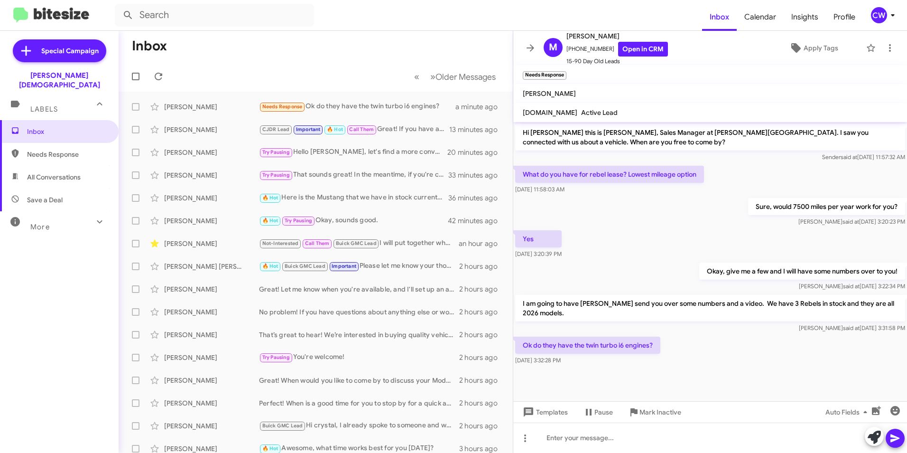
click at [57, 149] on span "Needs Response" at bounding box center [67, 153] width 81 height 9
type input "in:needs-response"
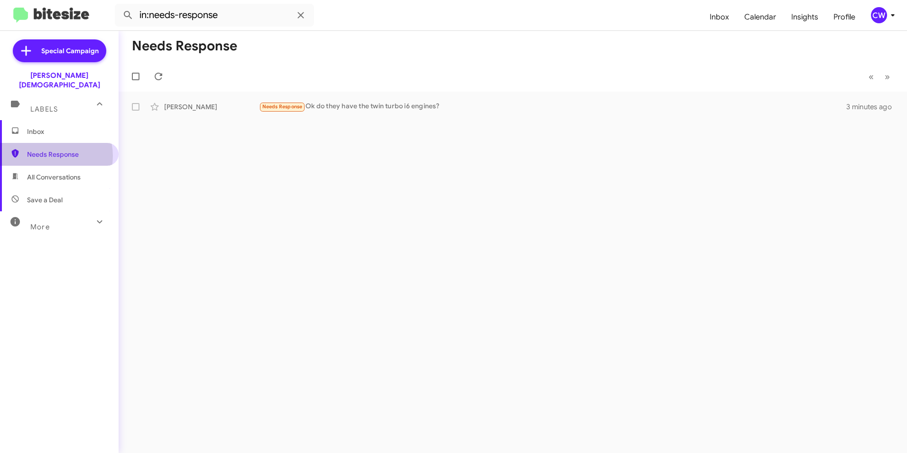
click at [52, 149] on span "Needs Response" at bounding box center [67, 153] width 81 height 9
click at [159, 80] on icon at bounding box center [159, 77] width 8 height 8
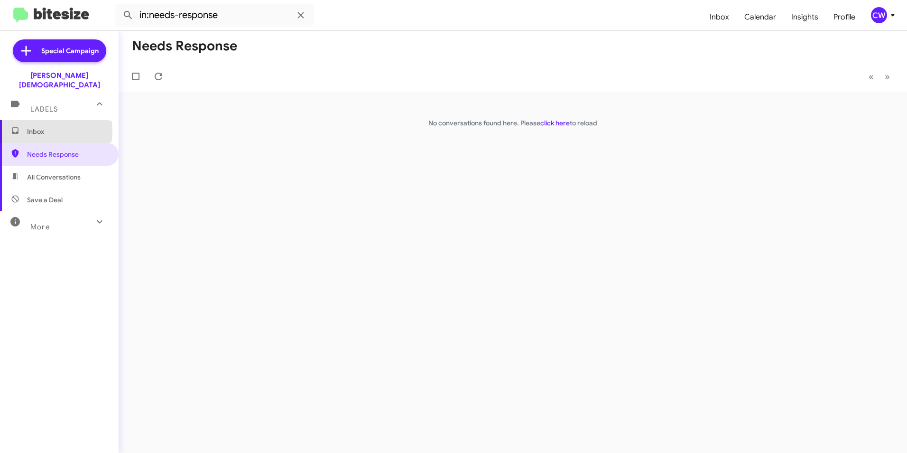
click at [40, 127] on span "Inbox" at bounding box center [67, 131] width 81 height 9
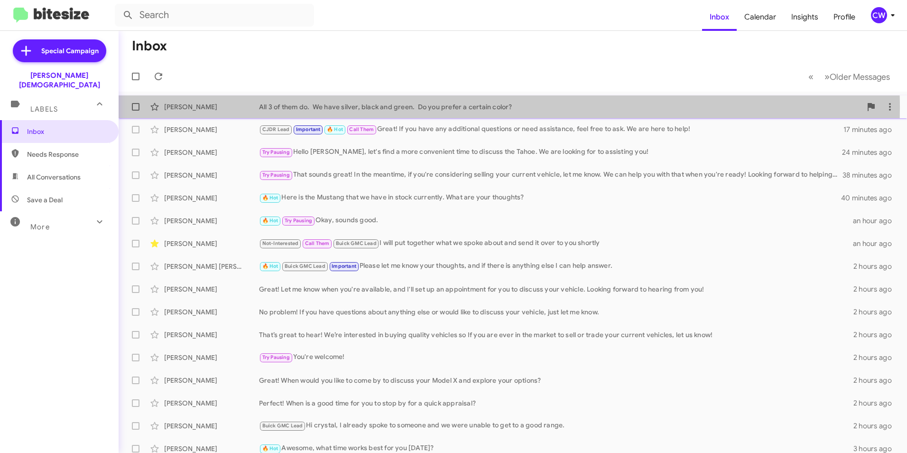
click at [288, 108] on div "All 3 of them do. We have silver, black and green. Do you prefer a certain colo…" at bounding box center [560, 106] width 603 height 9
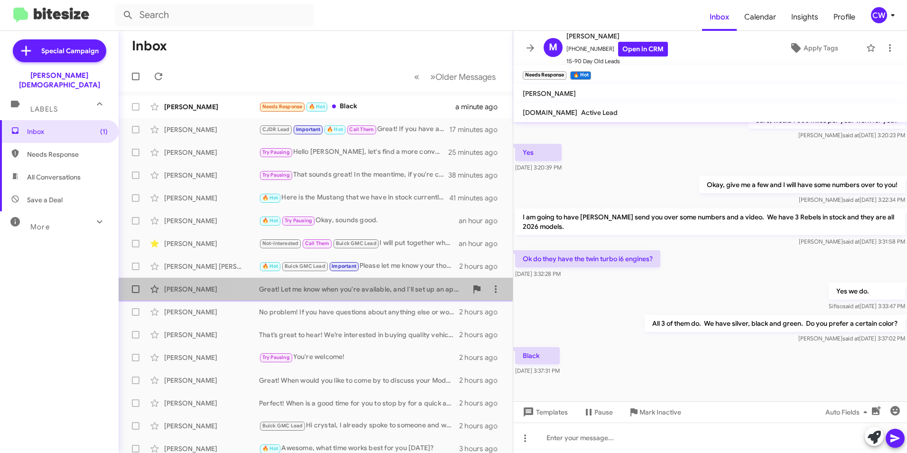
click at [377, 291] on div "Great! Let me know when you're available, and I'll set up an appointment for yo…" at bounding box center [363, 288] width 208 height 9
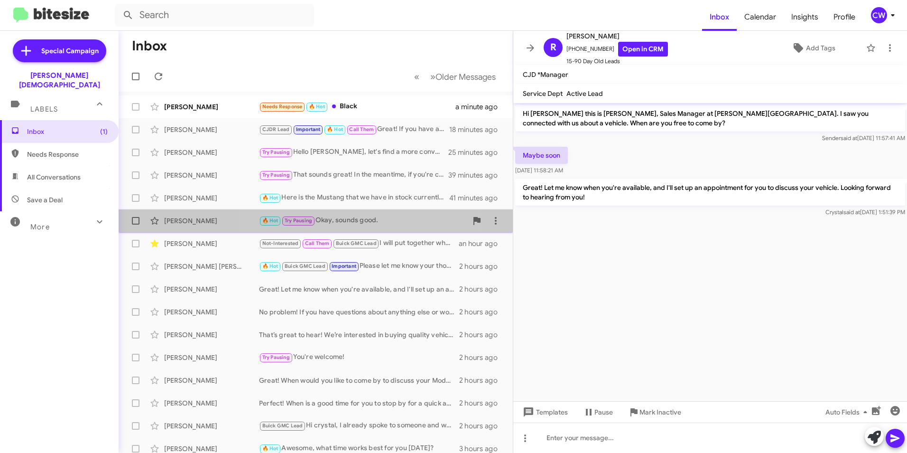
click at [353, 221] on div "🔥 Hot Try Pausing Okay, sounds good." at bounding box center [363, 220] width 208 height 11
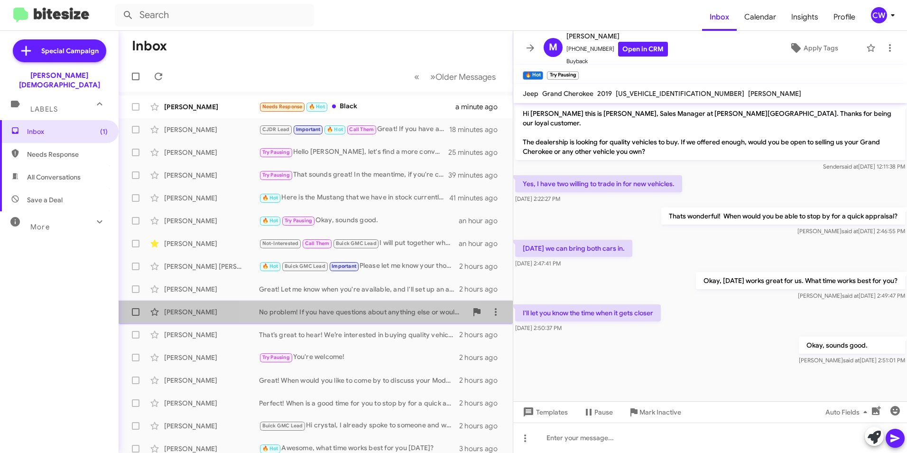
click at [342, 311] on div "No problem! If you have questions about anything else or would like to discuss …" at bounding box center [363, 311] width 208 height 9
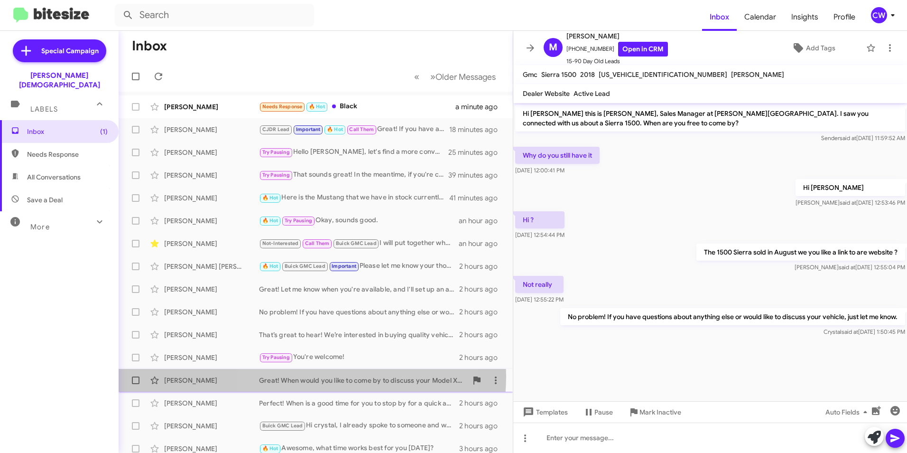
click at [311, 376] on div "Great! When would you like to come by to discuss your Model X and explore your …" at bounding box center [363, 379] width 208 height 9
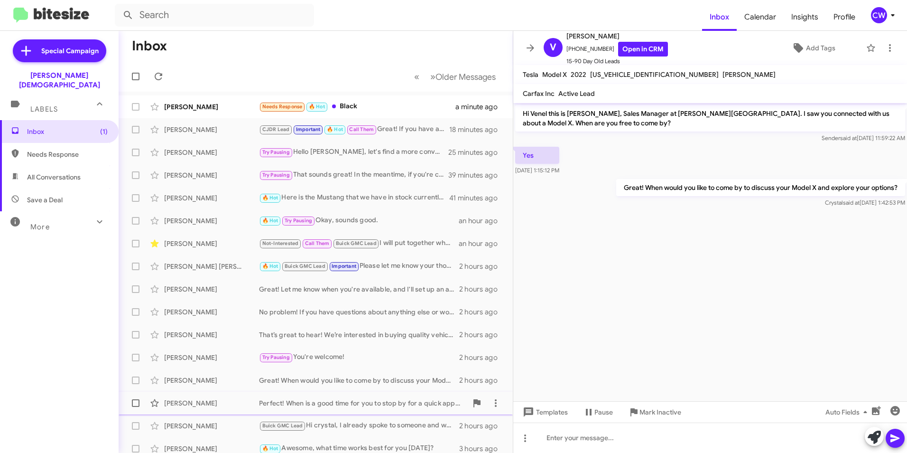
click at [399, 403] on div "Perfect! When is a good time for you to stop by for a quick appraisal?" at bounding box center [363, 402] width 208 height 9
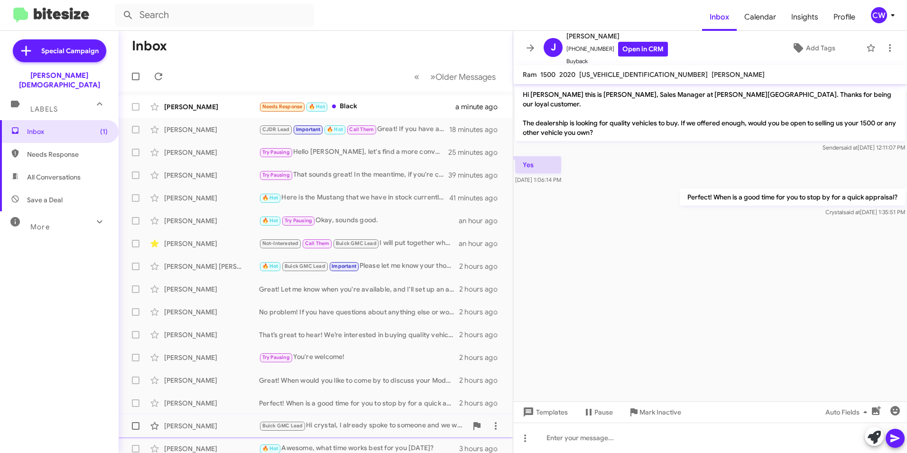
click at [375, 426] on div "Buick GMC Lead Hi crystal, I already spoke to someone and we were unable to get…" at bounding box center [363, 425] width 208 height 11
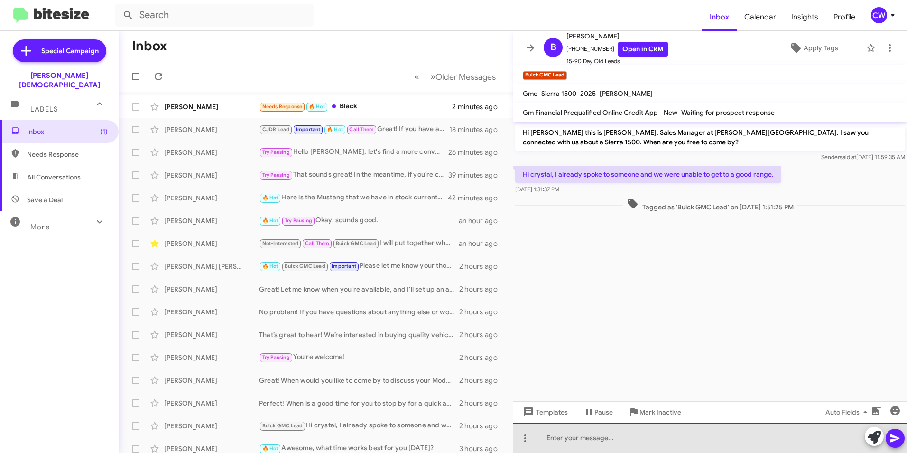
click at [597, 442] on div at bounding box center [710, 437] width 394 height 30
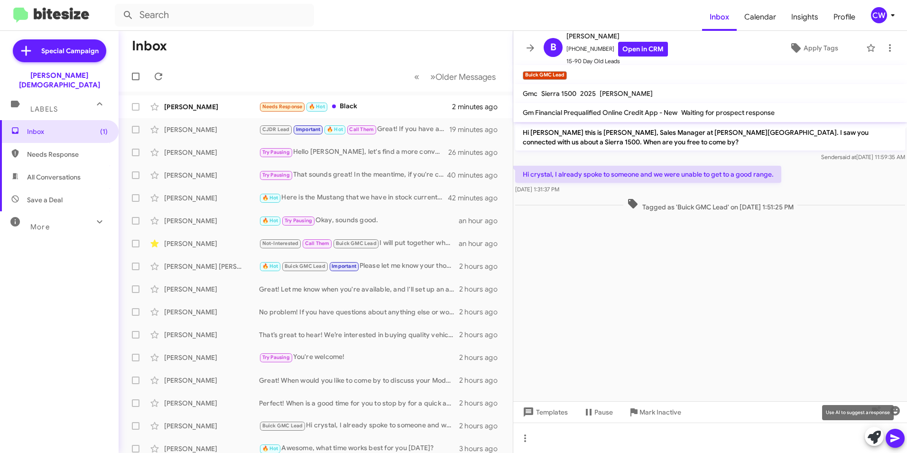
click at [876, 438] on icon at bounding box center [874, 436] width 13 height 13
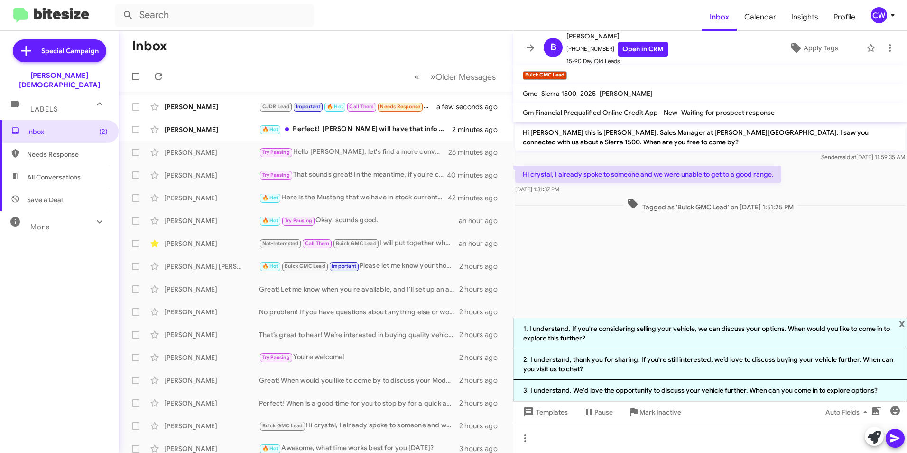
click at [657, 308] on cdk-virtual-scroll-viewport "Hi Bekim this is Crystal White, Sales Manager at Ferman Wesley Chapel. I saw yo…" at bounding box center [710, 219] width 394 height 195
click at [193, 103] on div "[PERSON_NAME]" at bounding box center [211, 106] width 95 height 9
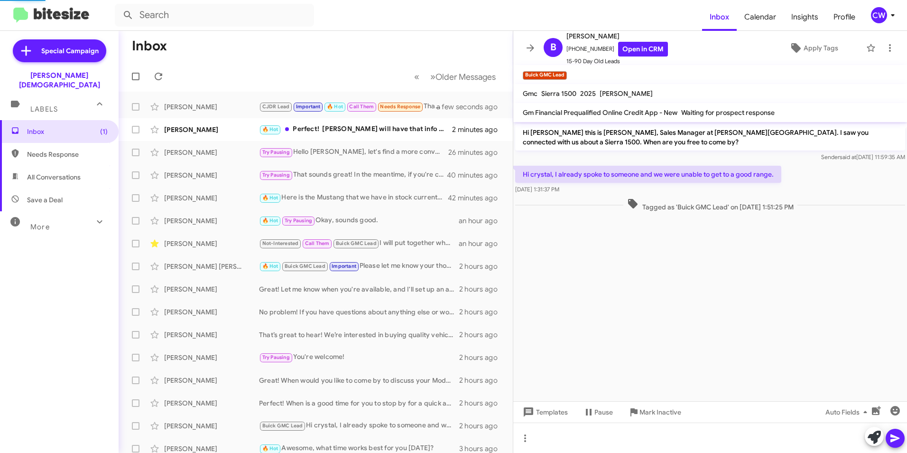
scroll to position [160, 0]
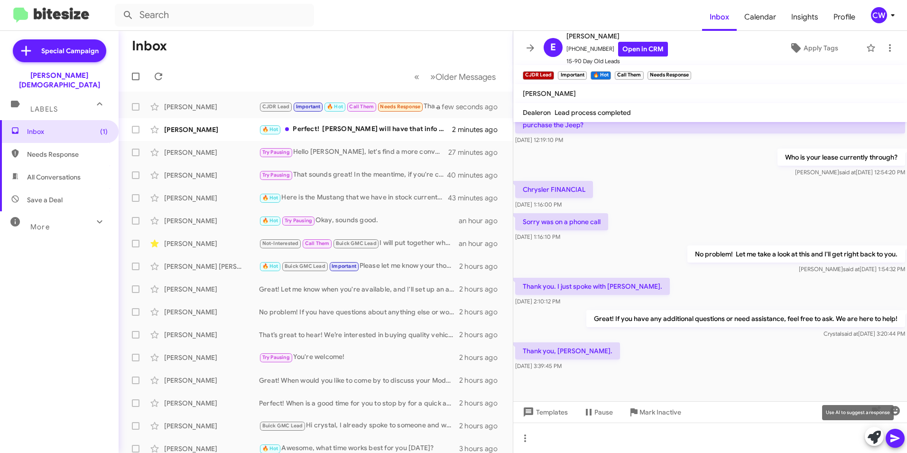
click at [872, 439] on icon at bounding box center [874, 436] width 13 height 13
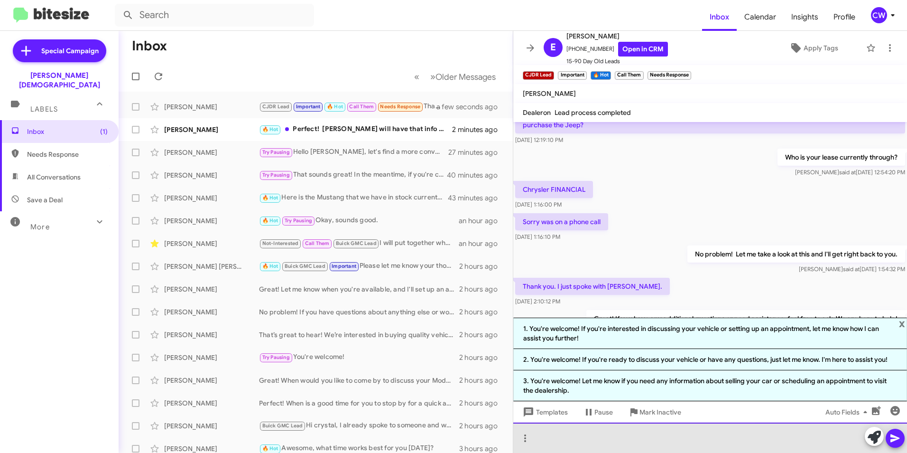
click at [654, 449] on div at bounding box center [710, 437] width 394 height 30
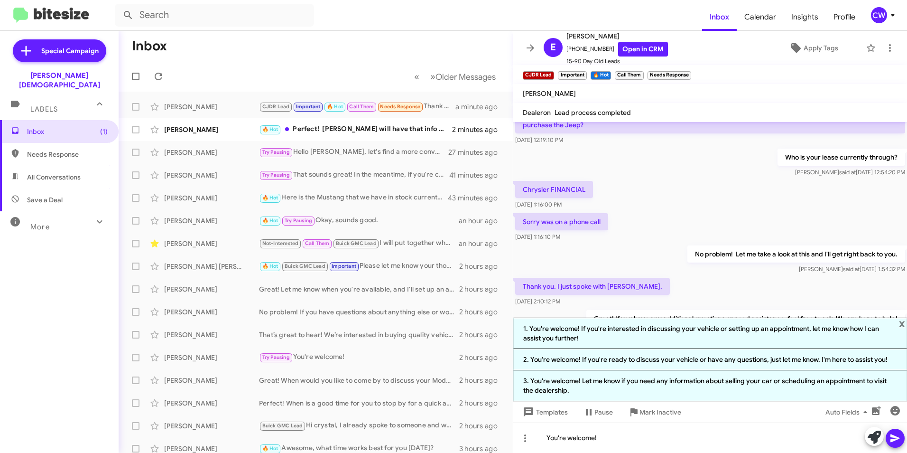
click at [892, 441] on icon at bounding box center [895, 438] width 9 height 8
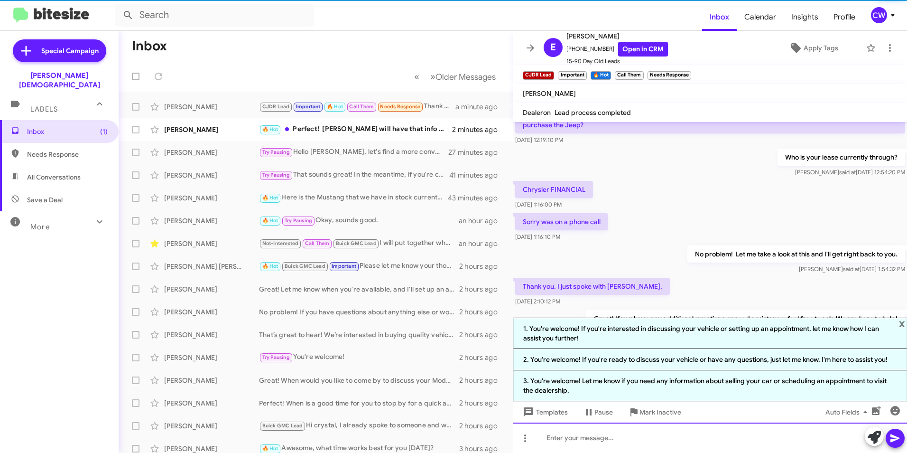
scroll to position [0, 0]
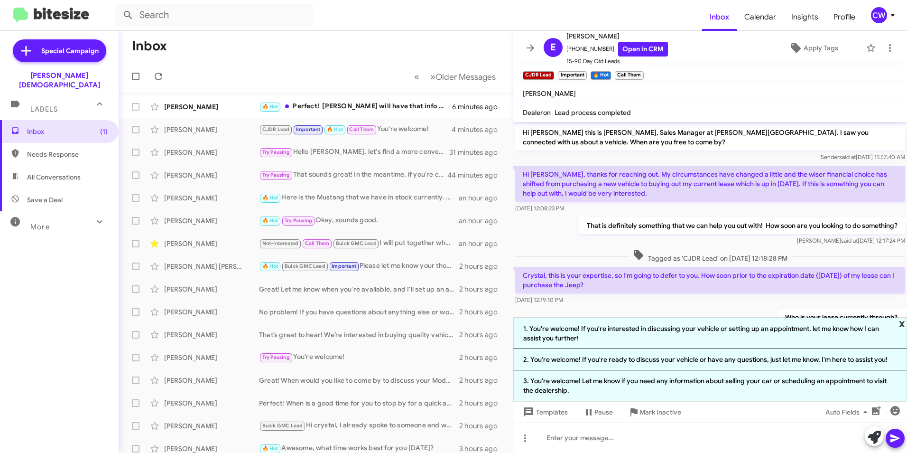
click at [903, 323] on span "x" at bounding box center [902, 322] width 6 height 11
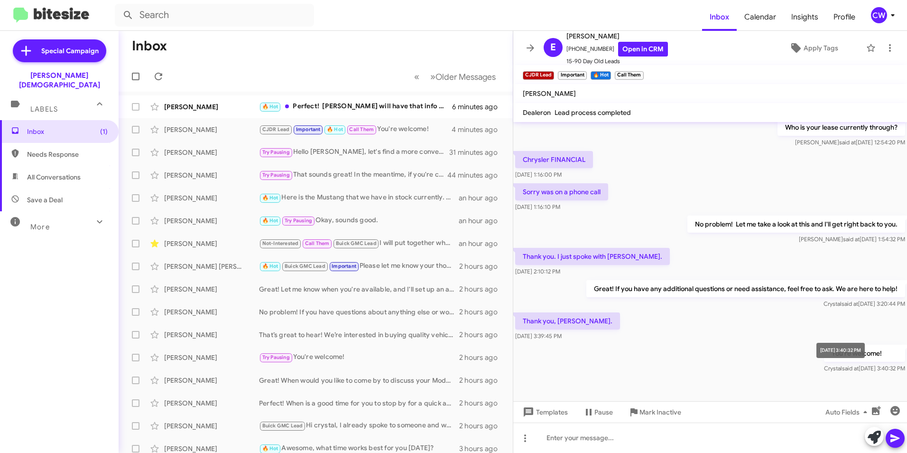
scroll to position [195, 0]
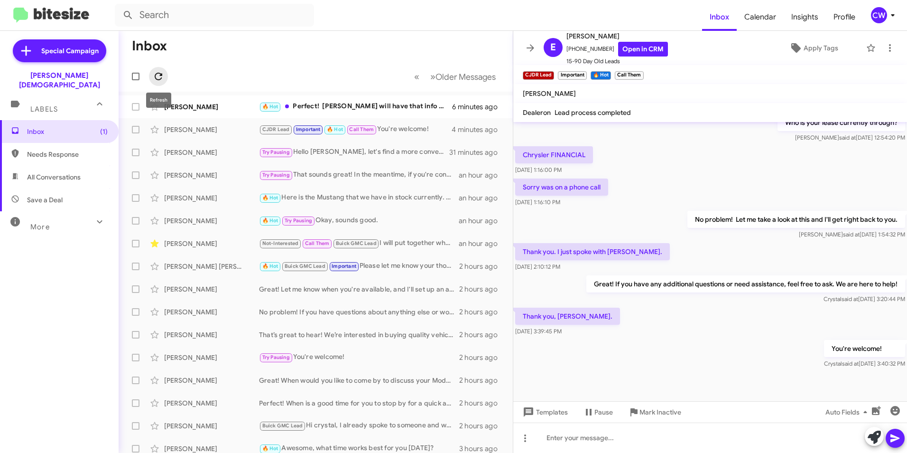
click at [155, 79] on icon at bounding box center [158, 76] width 11 height 11
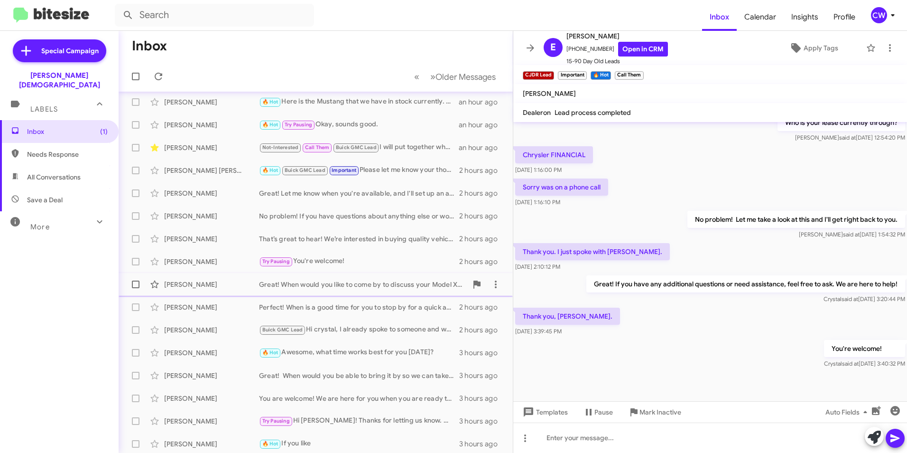
scroll to position [98, 0]
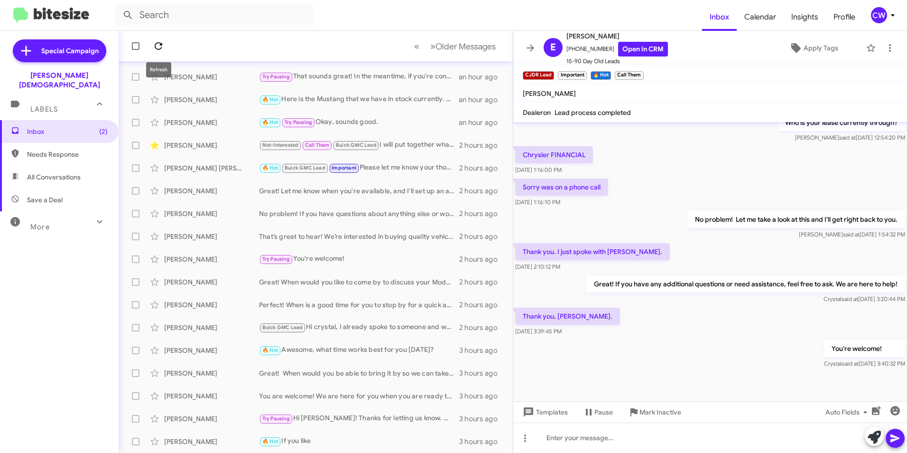
click at [155, 48] on icon at bounding box center [158, 45] width 11 height 11
click at [158, 48] on icon at bounding box center [158, 45] width 11 height 11
click at [47, 149] on span "Needs Response" at bounding box center [67, 153] width 81 height 9
type input "in:needs-response"
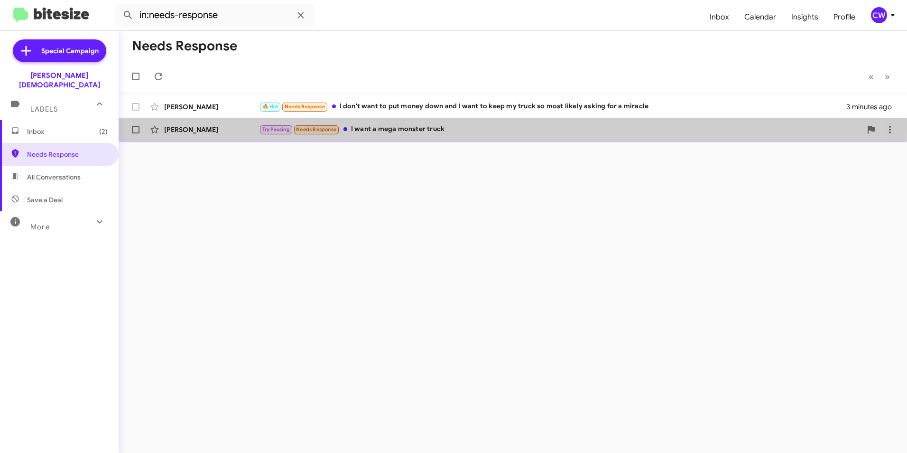
click at [413, 128] on div "Try Pausing Needs Response I want a mega monster truck" at bounding box center [560, 129] width 603 height 11
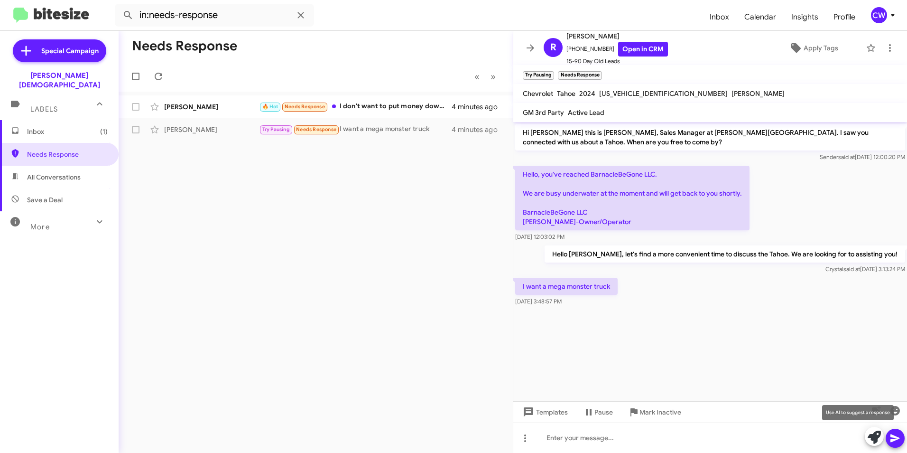
click at [872, 439] on icon at bounding box center [874, 436] width 13 height 13
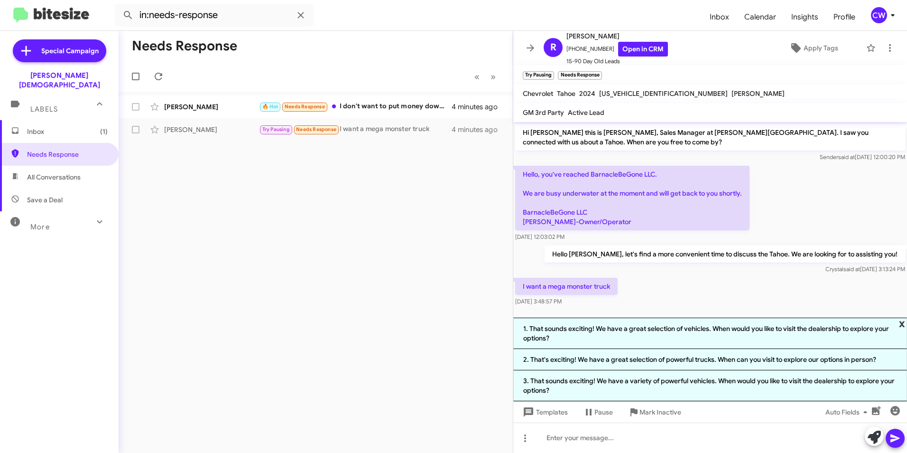
click at [902, 324] on span "x" at bounding box center [902, 322] width 6 height 11
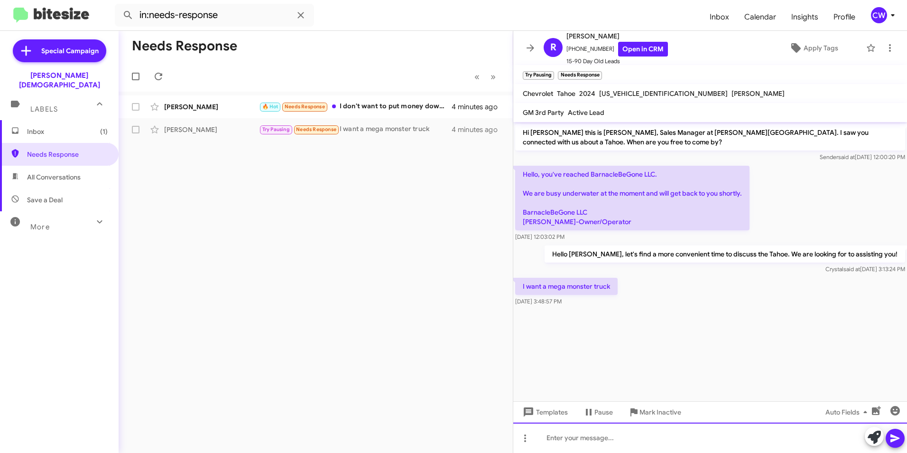
click at [616, 443] on div at bounding box center [710, 437] width 394 height 30
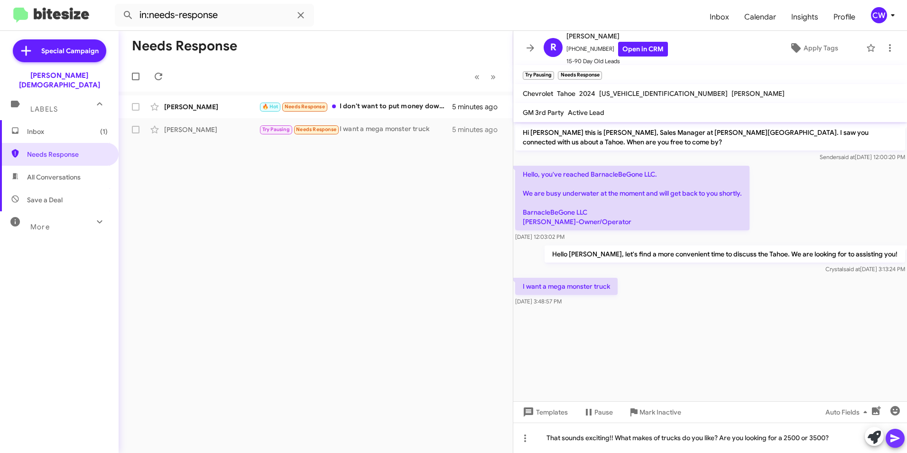
click at [893, 438] on icon at bounding box center [895, 437] width 11 height 11
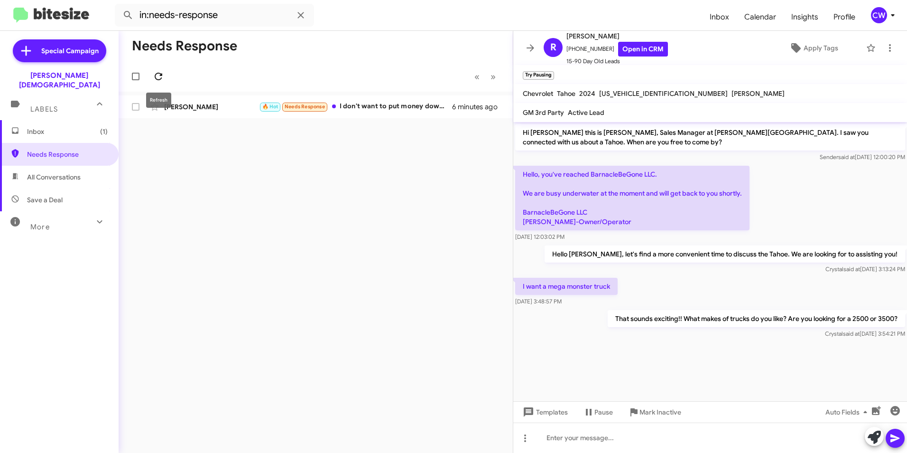
click at [158, 78] on icon at bounding box center [158, 76] width 11 height 11
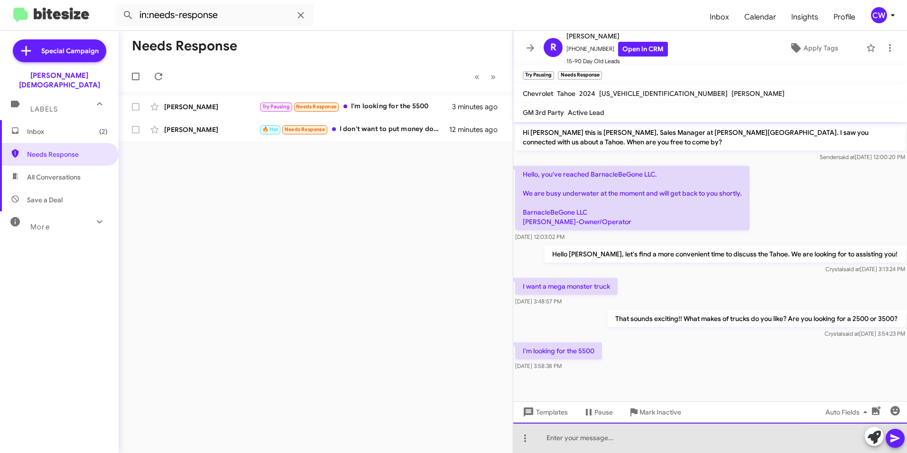
click at [554, 441] on div at bounding box center [710, 437] width 394 height 30
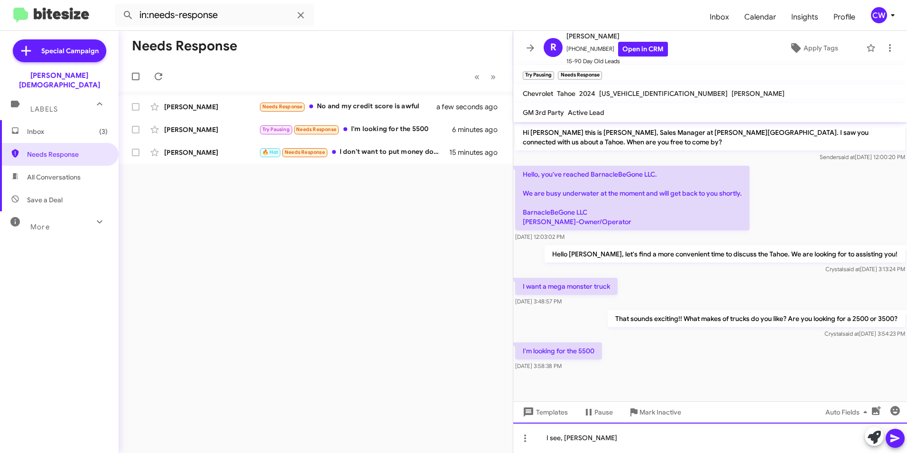
click at [592, 436] on div "I see, wouild" at bounding box center [710, 437] width 394 height 30
click at [652, 437] on div "I have one 5500 available." at bounding box center [710, 437] width 394 height 30
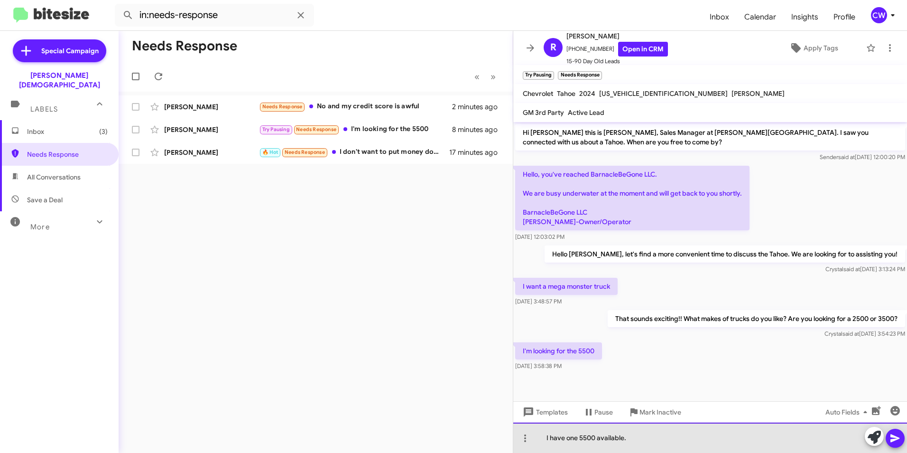
click at [549, 439] on div "I have one 5500 available." at bounding box center [710, 437] width 394 height 30
drag, startPoint x: 647, startPoint y: 439, endPoint x: 647, endPoint y: 444, distance: 4.8
click at [647, 442] on div "We have one 5500 available." at bounding box center [710, 437] width 394 height 30
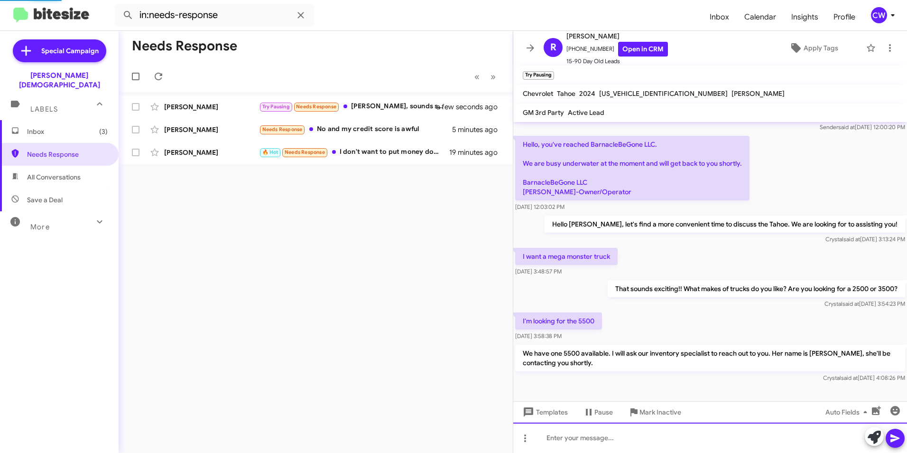
scroll to position [65, 0]
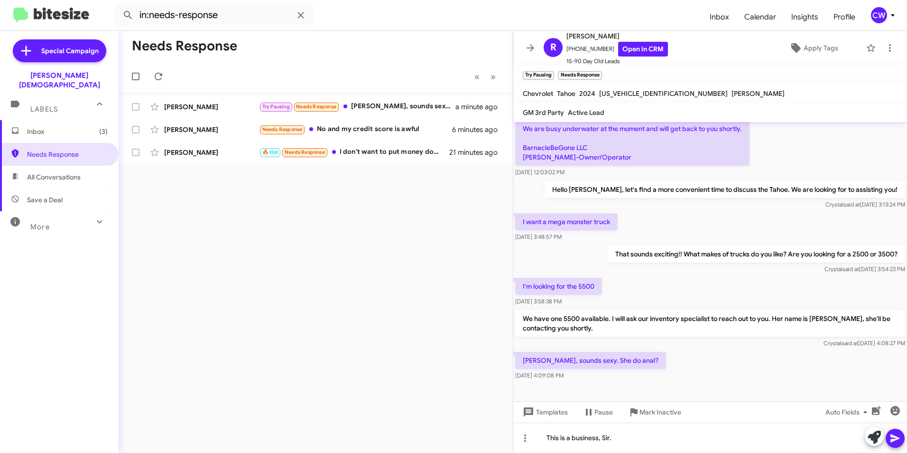
click at [892, 437] on icon at bounding box center [895, 437] width 11 height 11
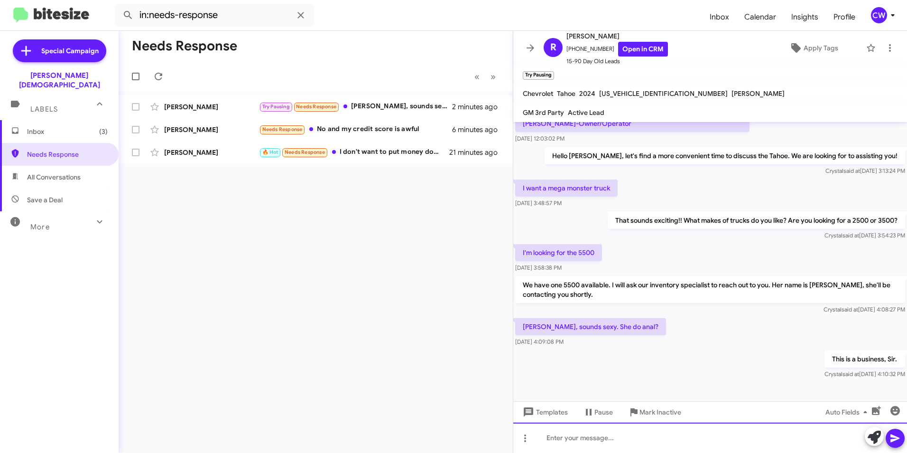
scroll to position [99, 0]
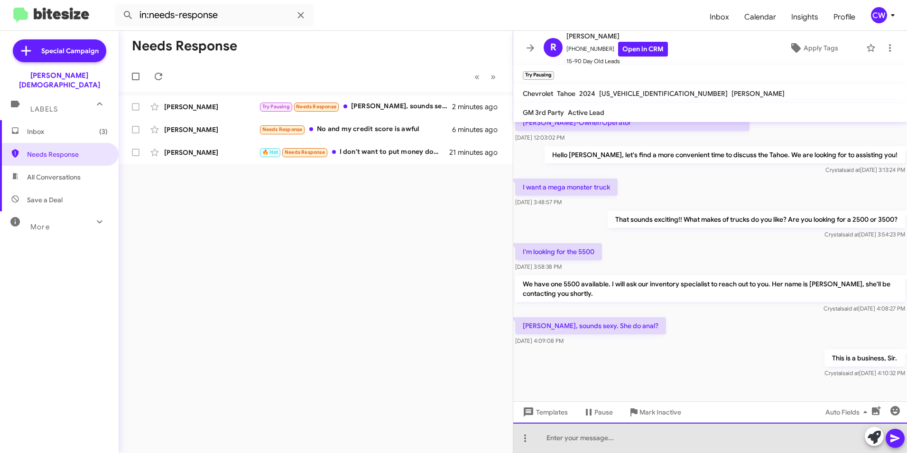
click at [725, 446] on div at bounding box center [710, 437] width 394 height 30
click at [711, 439] on div "Are you interested in the truck at all? If not, that is fine." at bounding box center [710, 437] width 394 height 30
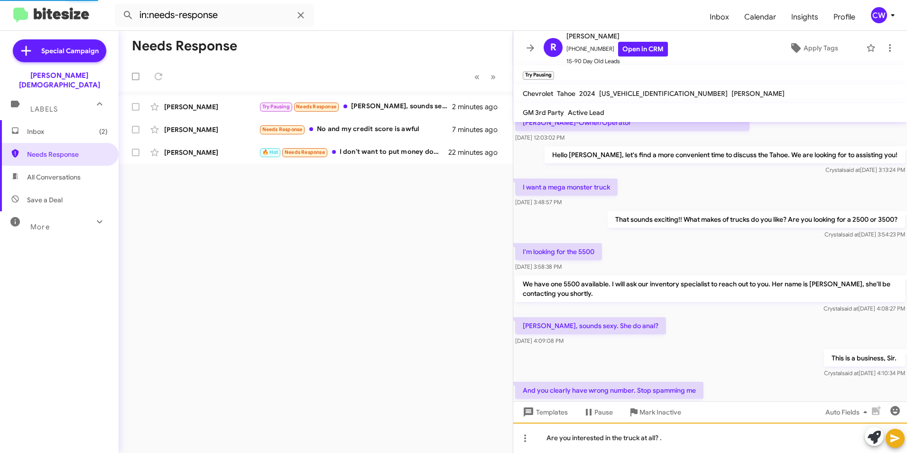
scroll to position [134, 0]
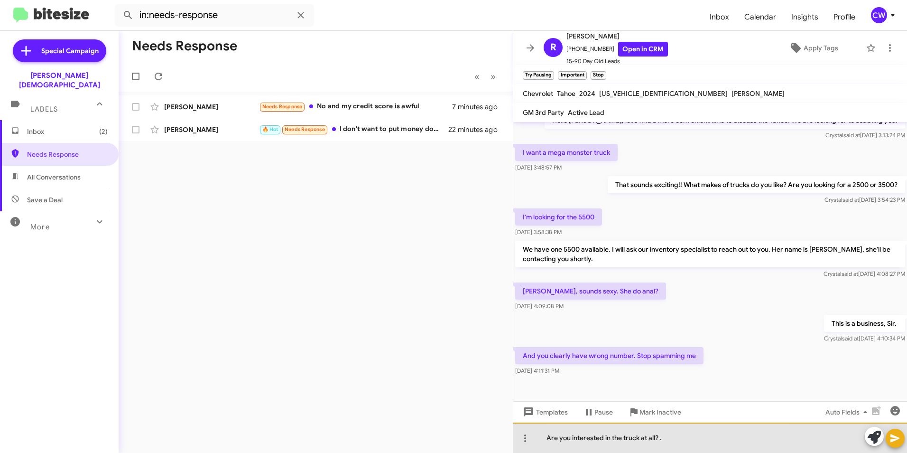
click at [668, 438] on div "Are you interested in the truck at all? ." at bounding box center [710, 437] width 394 height 30
click at [660, 439] on div "Are you interested in the truck at all? ." at bounding box center [710, 437] width 394 height 30
drag, startPoint x: 669, startPoint y: 434, endPoint x: 540, endPoint y: 437, distance: 129.1
click at [542, 437] on div "Are you interested in the truck at all?" at bounding box center [710, 437] width 394 height 30
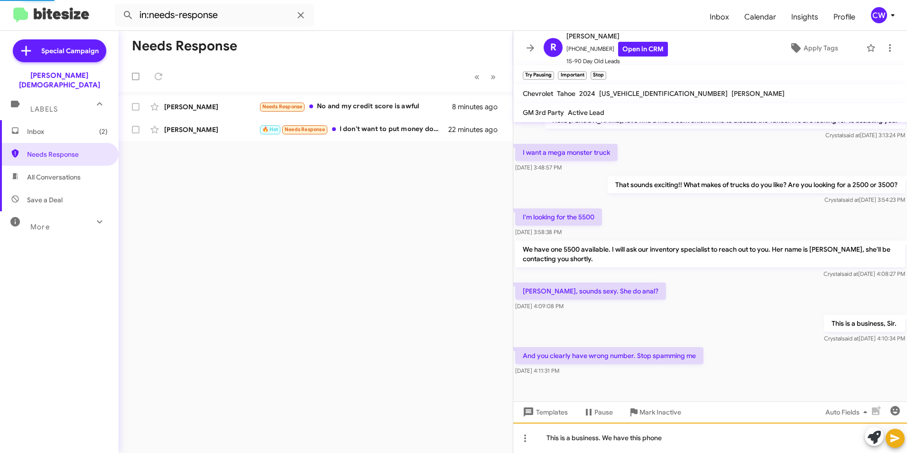
scroll to position [0, 0]
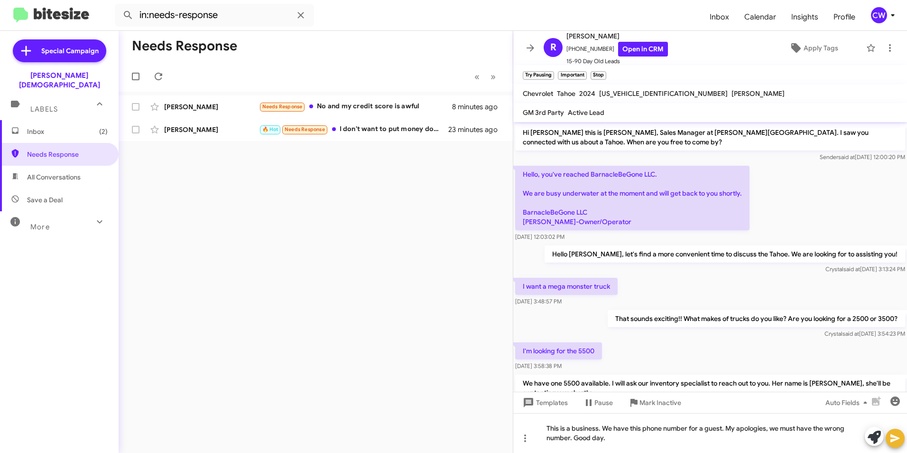
click at [899, 442] on icon at bounding box center [895, 437] width 11 height 11
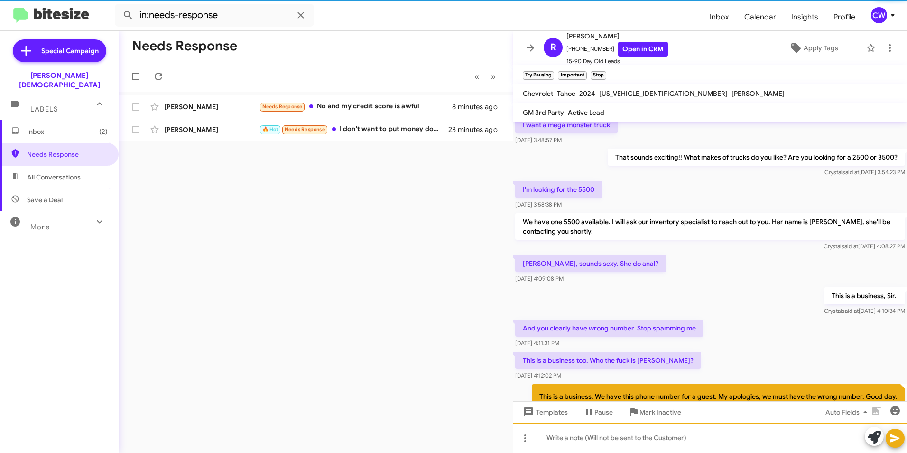
scroll to position [211, 0]
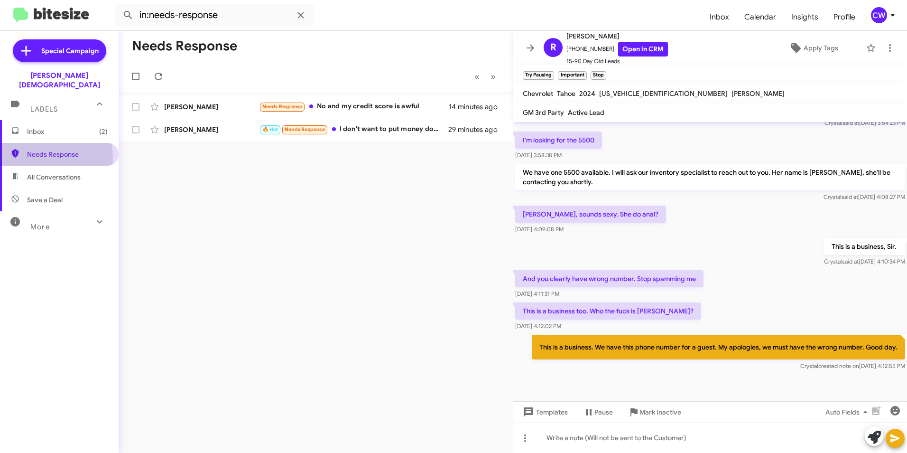
click at [47, 149] on span "Needs Response" at bounding box center [67, 153] width 81 height 9
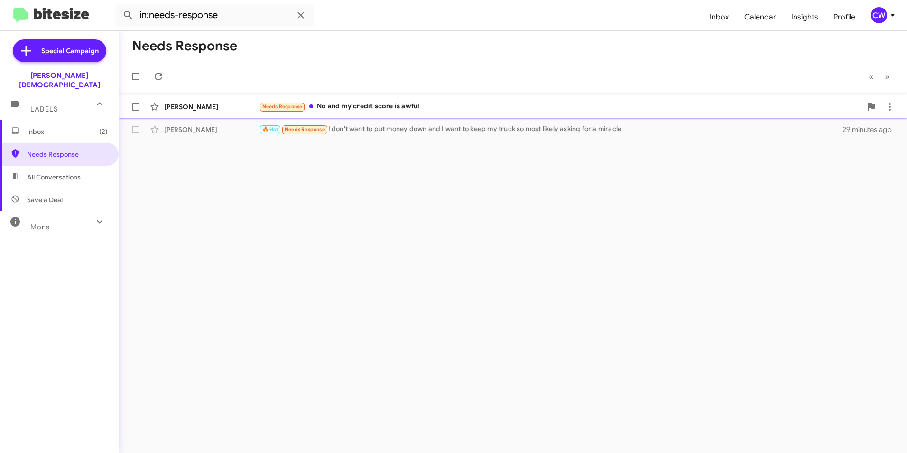
drag, startPoint x: 409, startPoint y: 106, endPoint x: 413, endPoint y: 115, distance: 10.2
click at [409, 106] on div "Needs Response No and my credit score is awful" at bounding box center [560, 106] width 603 height 11
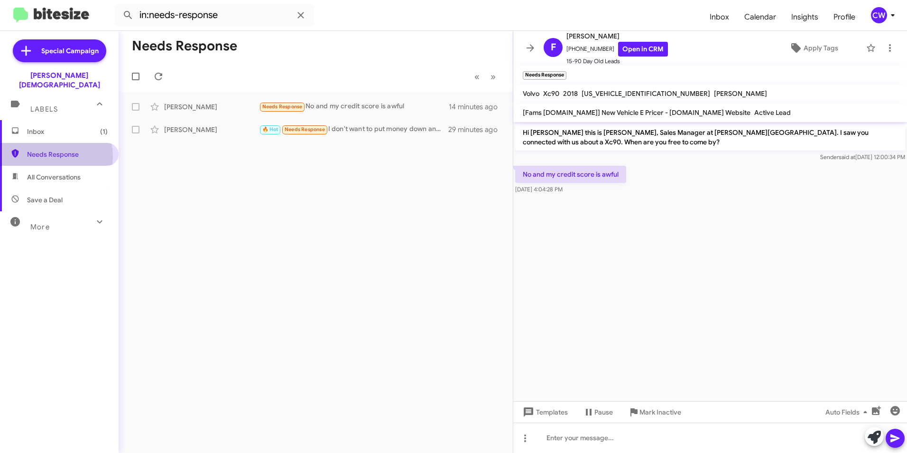
click at [42, 149] on span "Needs Response" at bounding box center [67, 153] width 81 height 9
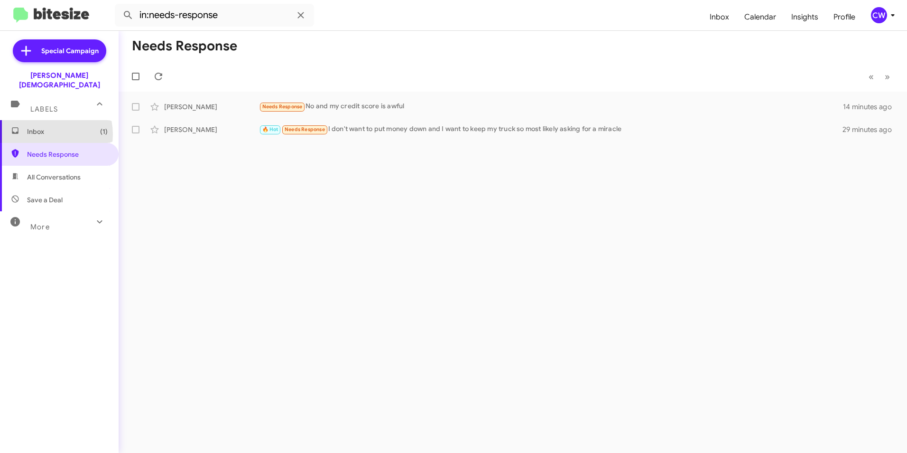
click at [44, 127] on span "Inbox (1)" at bounding box center [67, 131] width 81 height 9
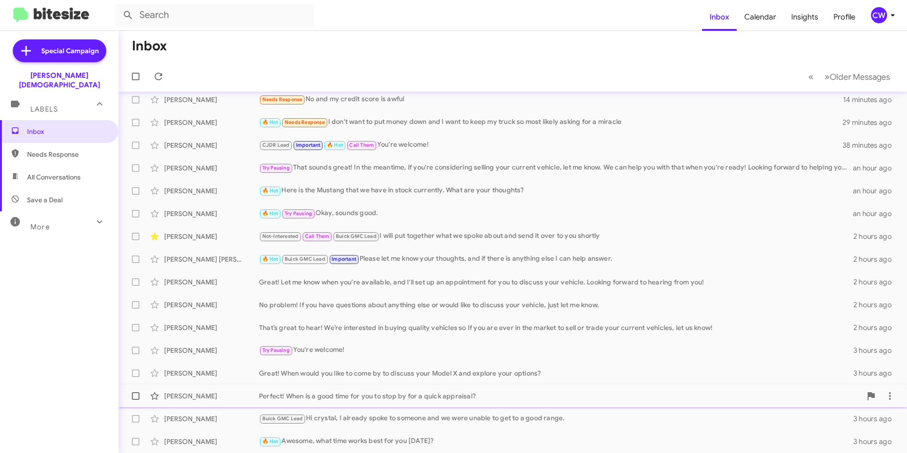
scroll to position [3, 0]
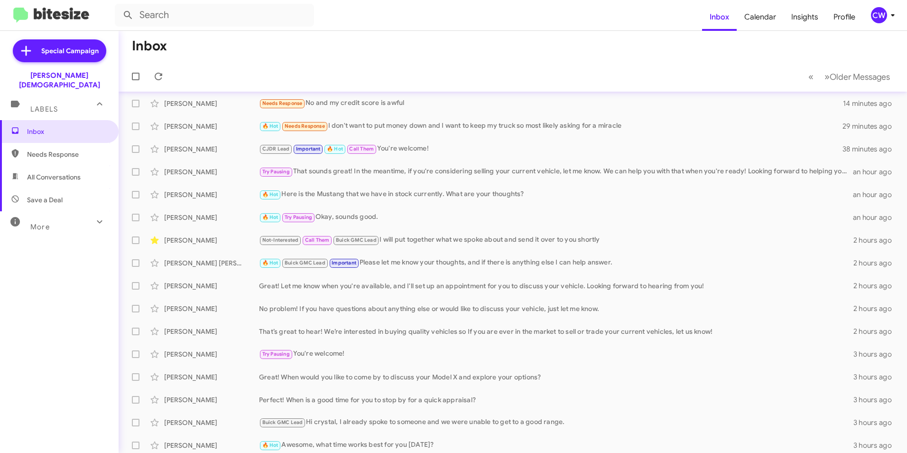
click at [95, 216] on icon at bounding box center [99, 221] width 11 height 11
click at [78, 172] on span "All Conversations" at bounding box center [54, 176] width 54 height 9
type input "in:all-conversations"
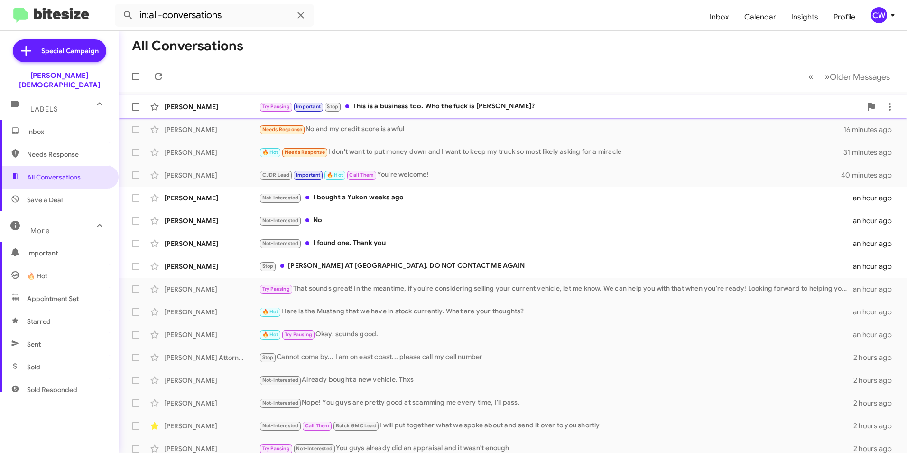
click at [451, 109] on div "Try Pausing Important Stop This is a business too. Who the fuck is roy?" at bounding box center [560, 106] width 603 height 11
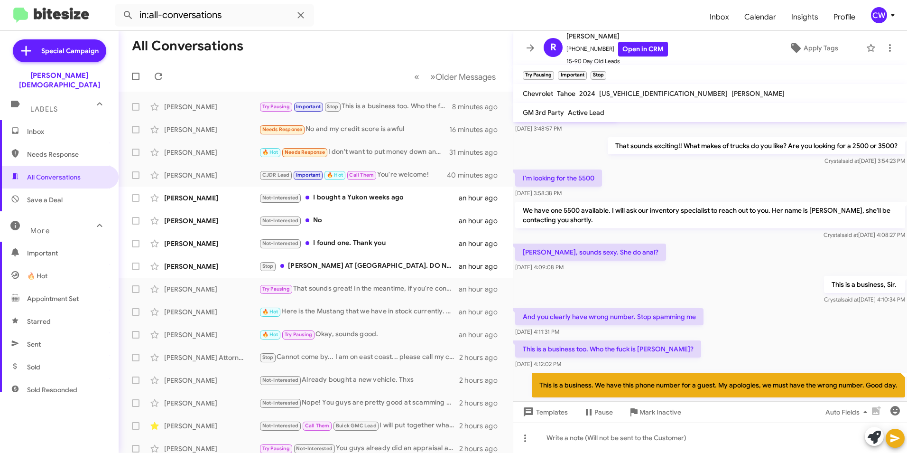
scroll to position [211, 0]
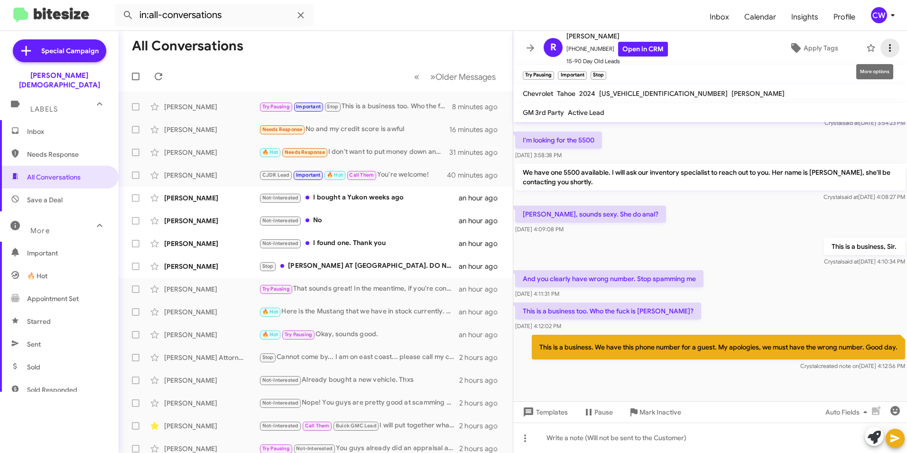
click at [884, 46] on icon at bounding box center [889, 47] width 11 height 11
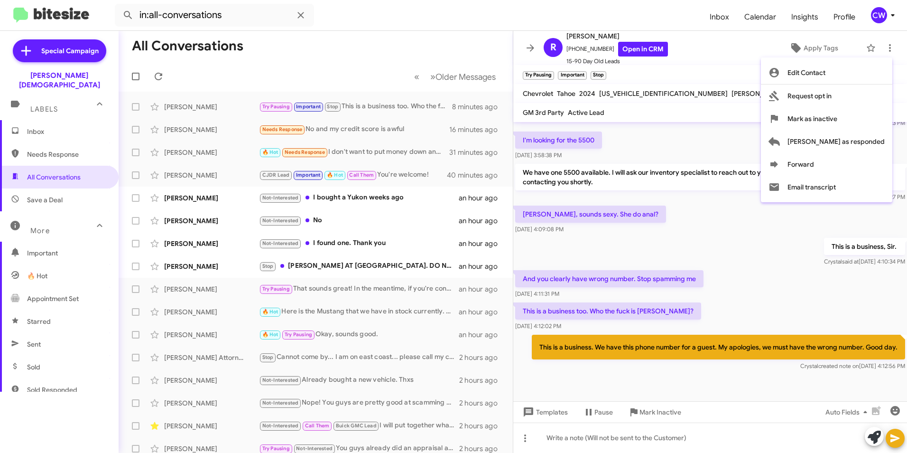
drag, startPoint x: 757, startPoint y: 349, endPoint x: 732, endPoint y: 352, distance: 25.3
drag, startPoint x: 732, startPoint y: 352, endPoint x: 789, endPoint y: 45, distance: 312.1
click at [789, 45] on div at bounding box center [453, 226] width 907 height 453
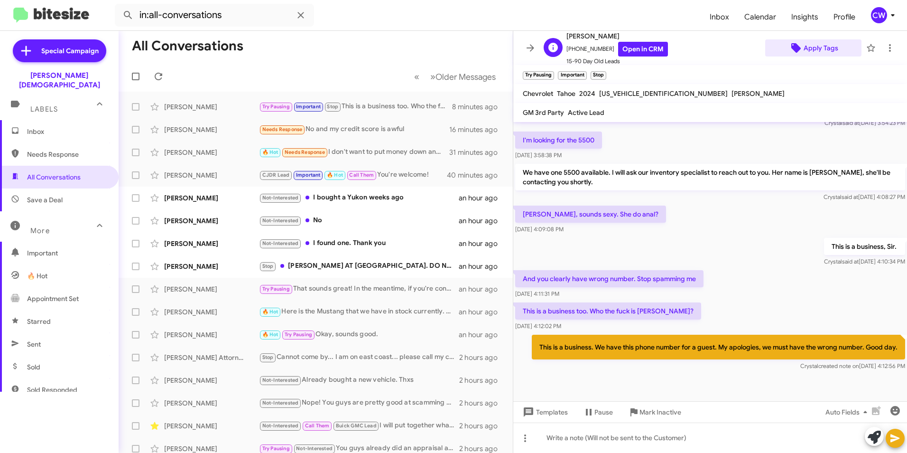
click at [809, 49] on span "Apply Tags" at bounding box center [821, 47] width 35 height 17
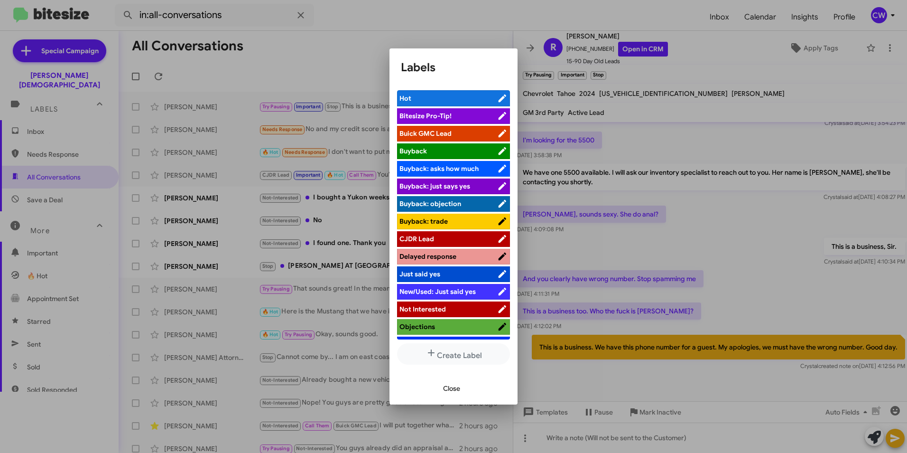
scroll to position [32, 0]
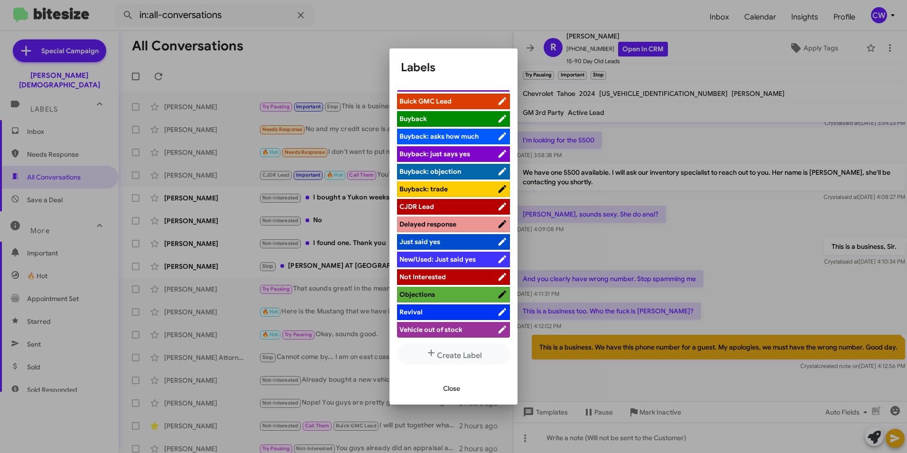
click at [464, 276] on span "Not Interested" at bounding box center [449, 276] width 98 height 9
click at [432, 353] on icon "button" at bounding box center [431, 352] width 7 height 7
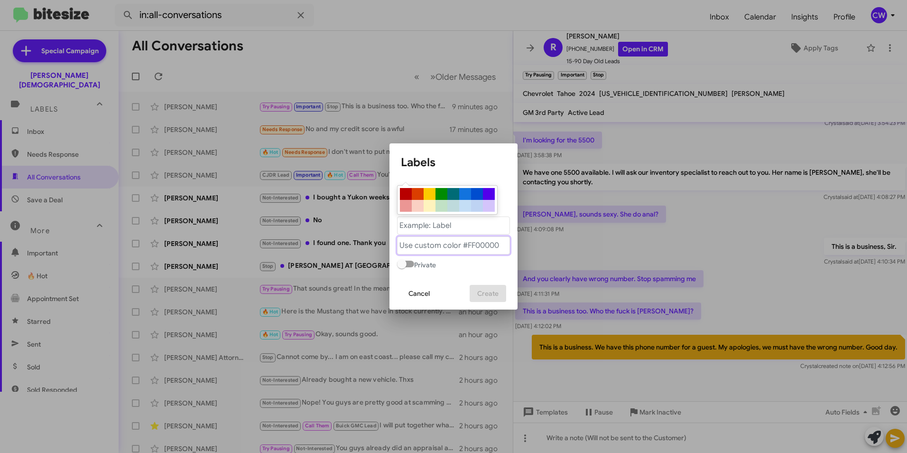
click at [416, 246] on "text" at bounding box center [453, 245] width 113 height 18
click at [406, 193] on div at bounding box center [406, 194] width 12 height 12
click at [438, 245] on "text" at bounding box center [453, 245] width 113 height 18
drag, startPoint x: 438, startPoint y: 245, endPoint x: 399, endPoint y: 241, distance: 39.1
click at [399, 241] on "text" at bounding box center [453, 245] width 113 height 18
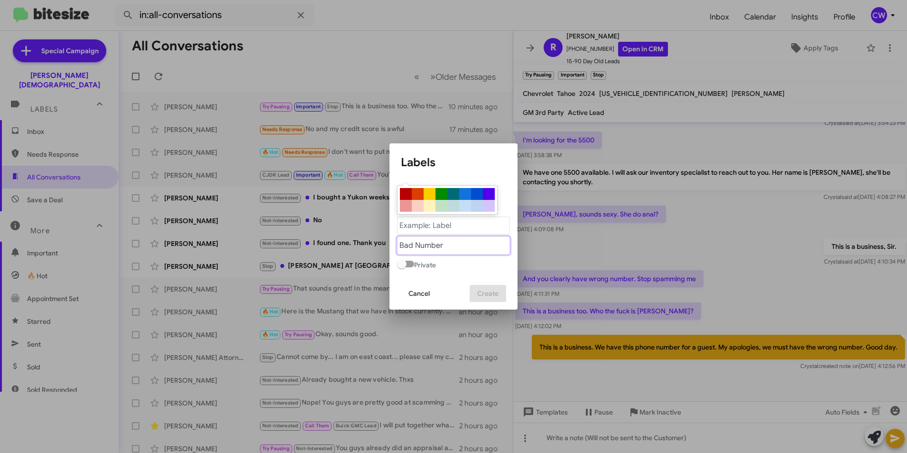
type "Bad Number"
click at [427, 295] on span "Cancel" at bounding box center [419, 293] width 21 height 17
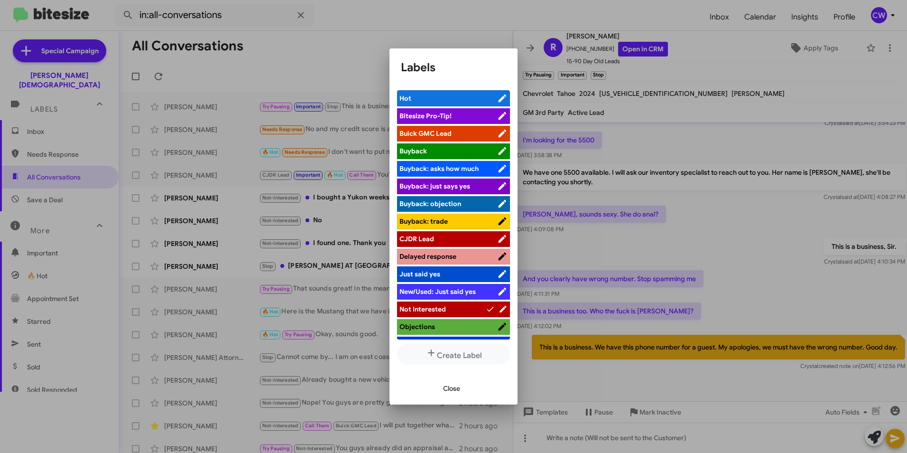
click at [454, 307] on span "Not Interested" at bounding box center [443, 308] width 86 height 9
click at [450, 388] on span "Close" at bounding box center [451, 388] width 17 height 17
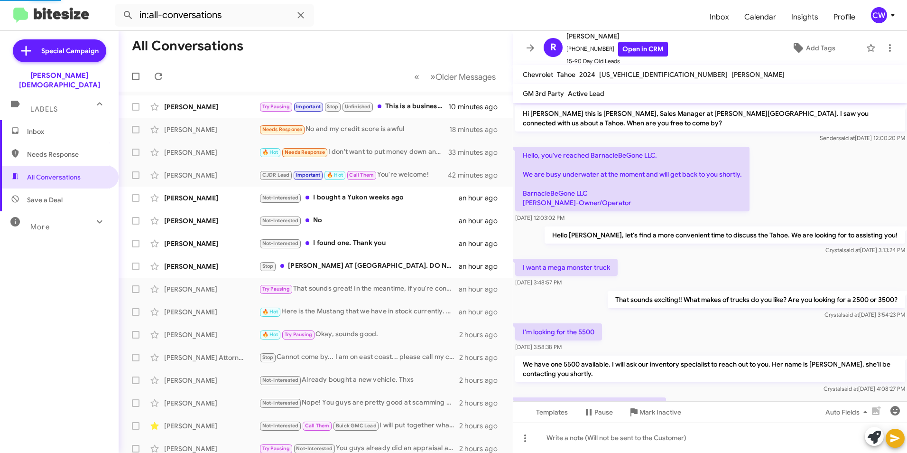
scroll to position [232, 0]
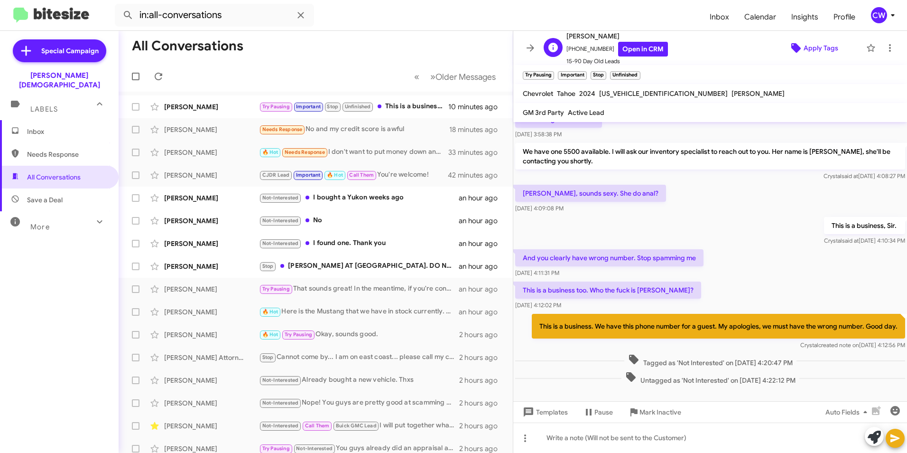
click at [790, 45] on icon at bounding box center [795, 47] width 11 height 11
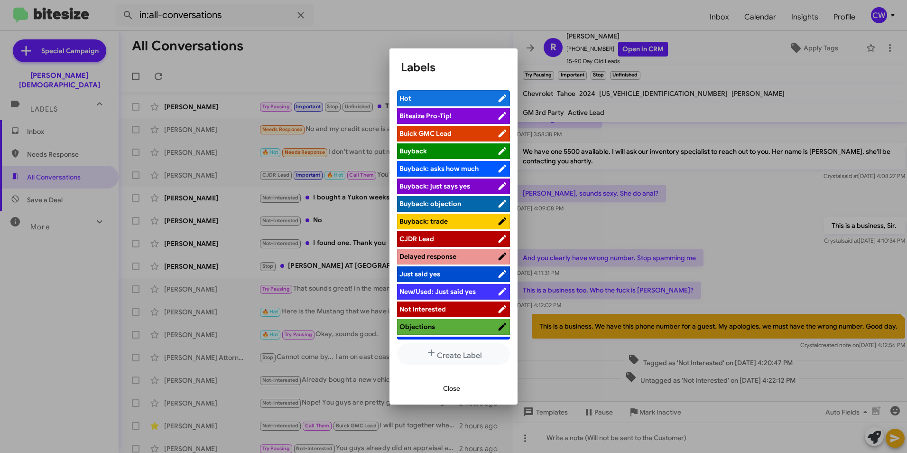
click at [473, 309] on span "Not Interested" at bounding box center [449, 308] width 98 height 9
click at [453, 387] on span "Close" at bounding box center [451, 388] width 17 height 17
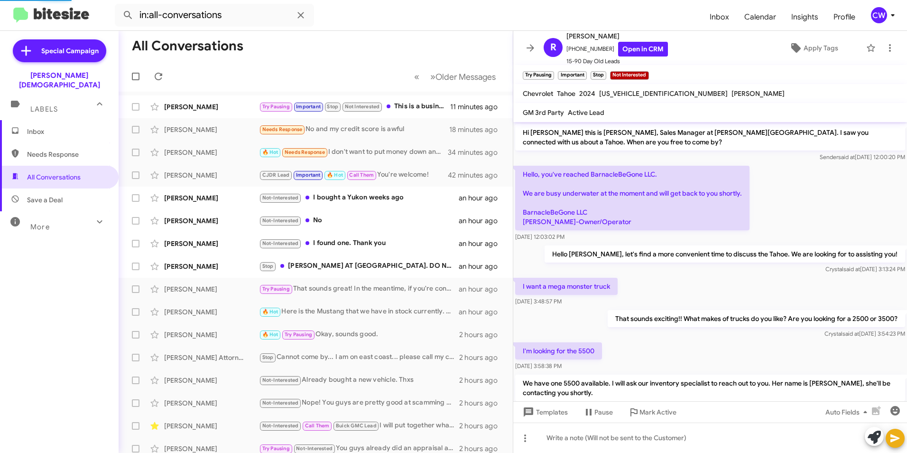
scroll to position [251, 0]
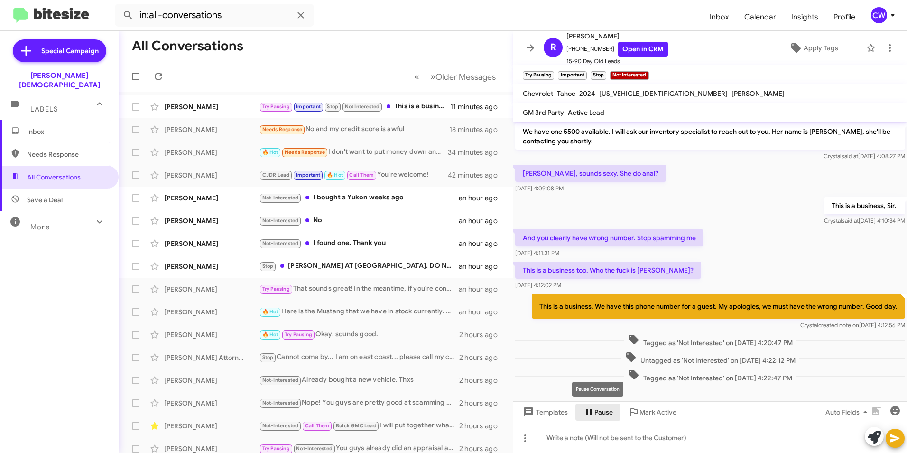
click at [588, 410] on icon at bounding box center [588, 411] width 11 height 11
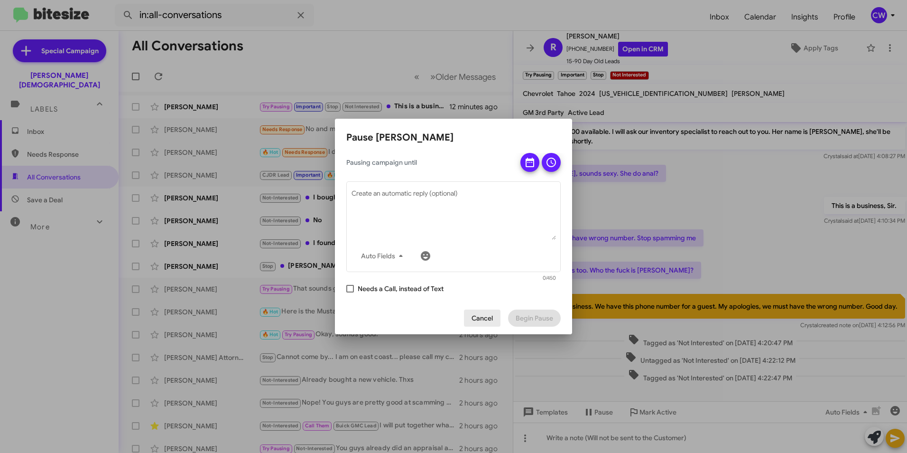
click at [478, 317] on span "Cancel" at bounding box center [482, 317] width 21 height 17
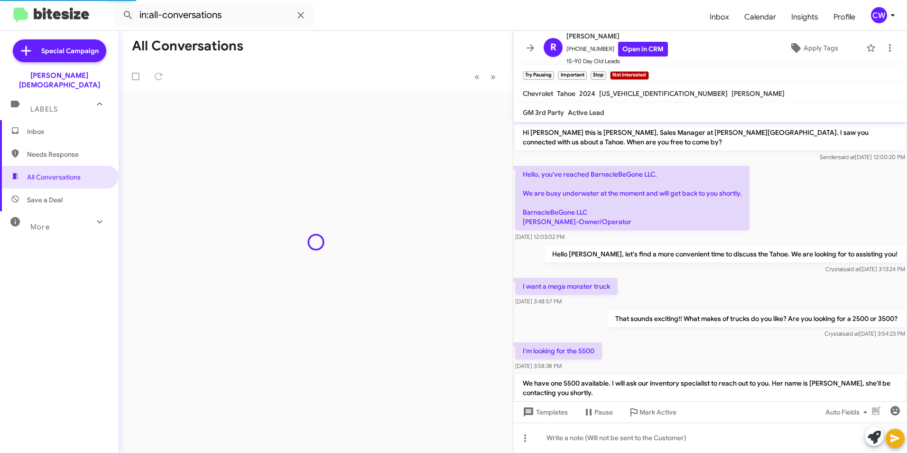
scroll to position [251, 0]
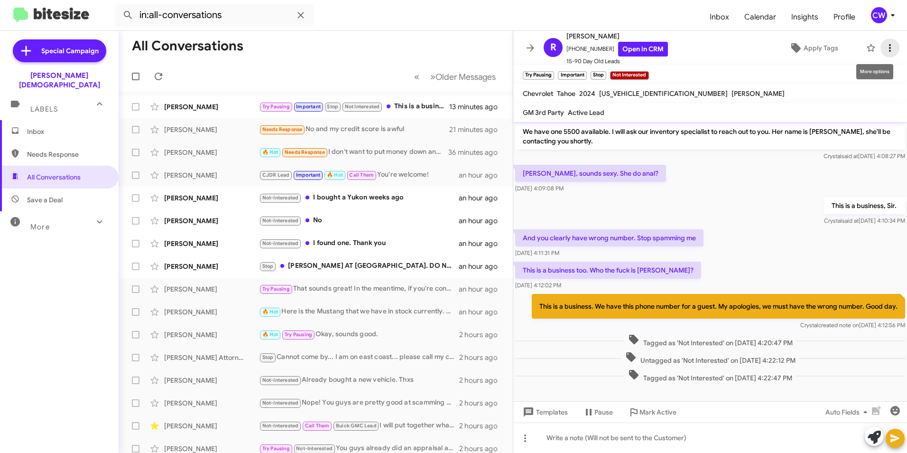
click at [884, 47] on icon at bounding box center [889, 47] width 11 height 11
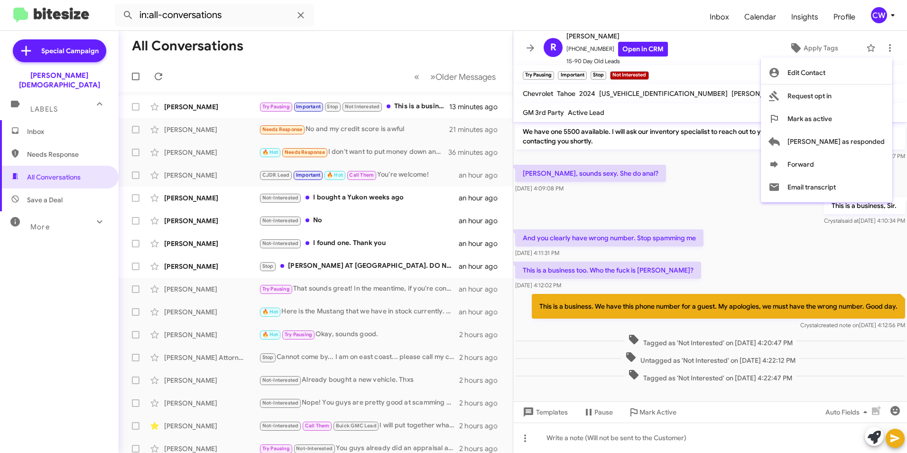
click at [741, 58] on div at bounding box center [453, 226] width 907 height 453
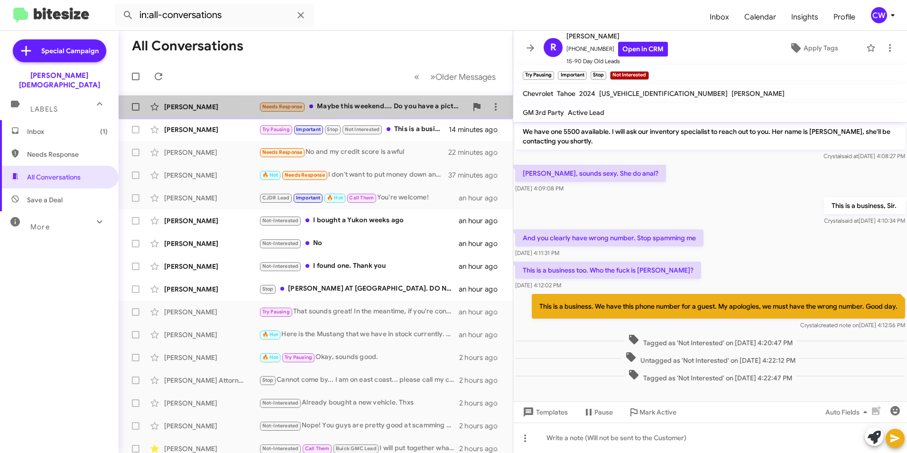
click at [357, 103] on div "Needs Response Maybe this weekend.... Do you have a picture of it" at bounding box center [363, 106] width 208 height 11
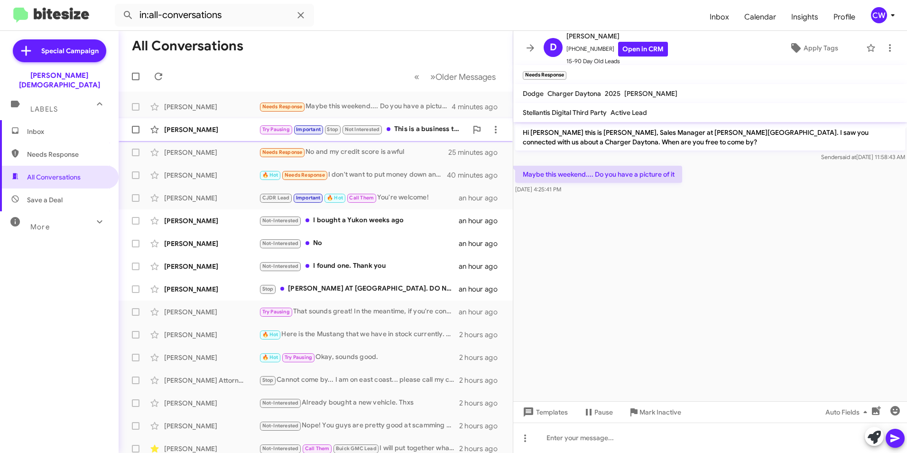
click at [181, 131] on div "[PERSON_NAME]" at bounding box center [211, 129] width 95 height 9
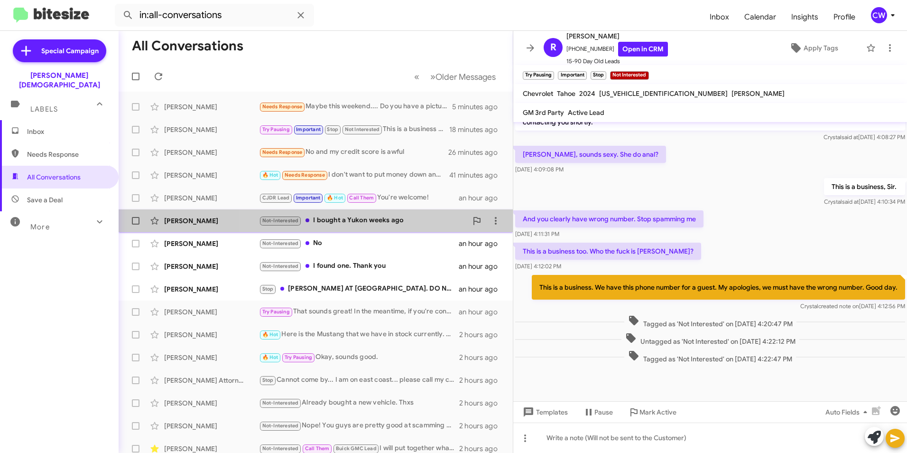
click at [366, 220] on div "Not-Interested I bought a Yukon weeks ago" at bounding box center [363, 220] width 208 height 11
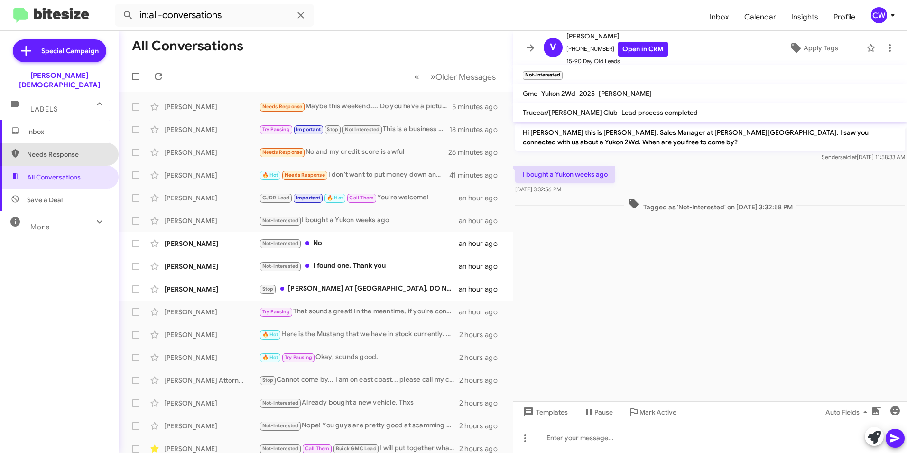
click at [68, 149] on span "Needs Response" at bounding box center [67, 153] width 81 height 9
type input "in:needs-response"
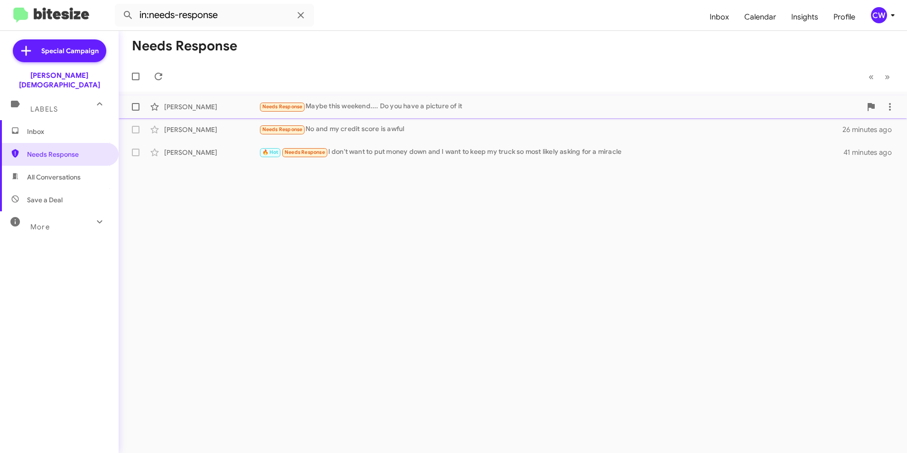
click at [281, 108] on span "Needs Response" at bounding box center [282, 106] width 40 height 6
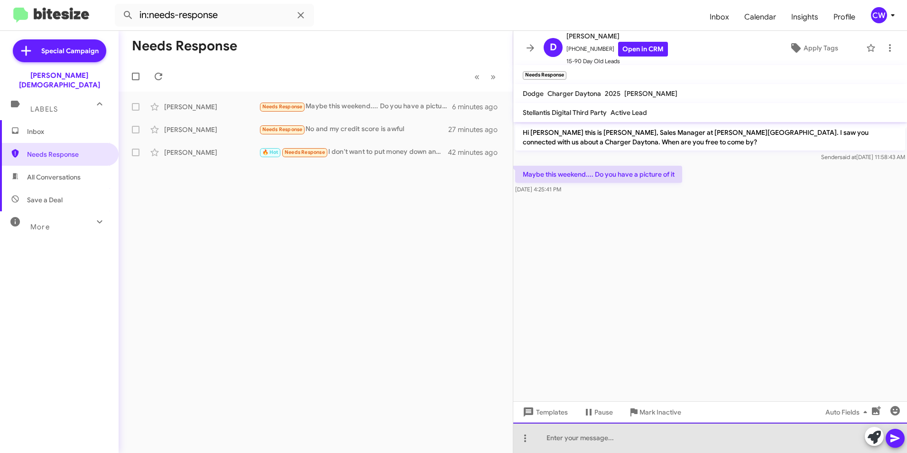
click at [567, 439] on div at bounding box center [710, 437] width 394 height 30
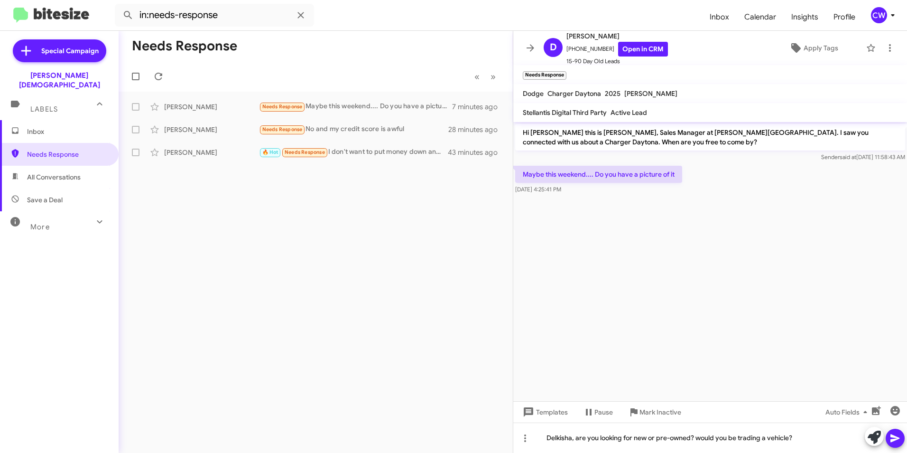
click at [894, 441] on icon at bounding box center [895, 437] width 11 height 11
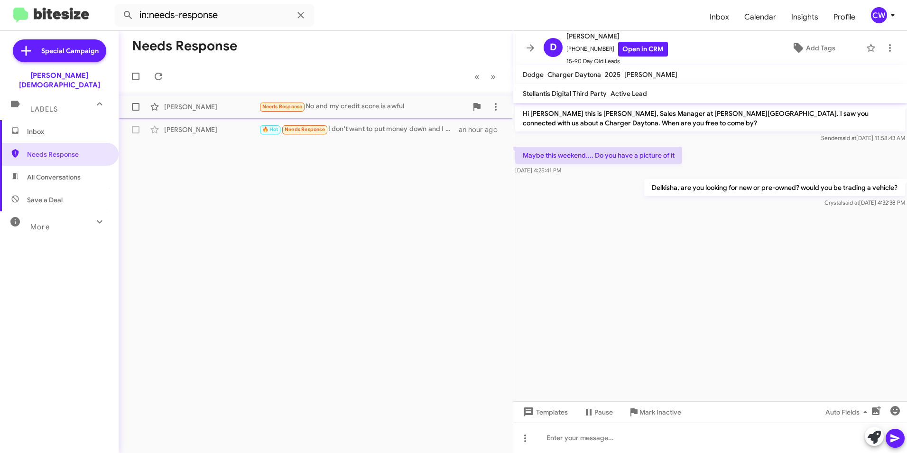
click at [277, 105] on span "Needs Response" at bounding box center [282, 106] width 40 height 6
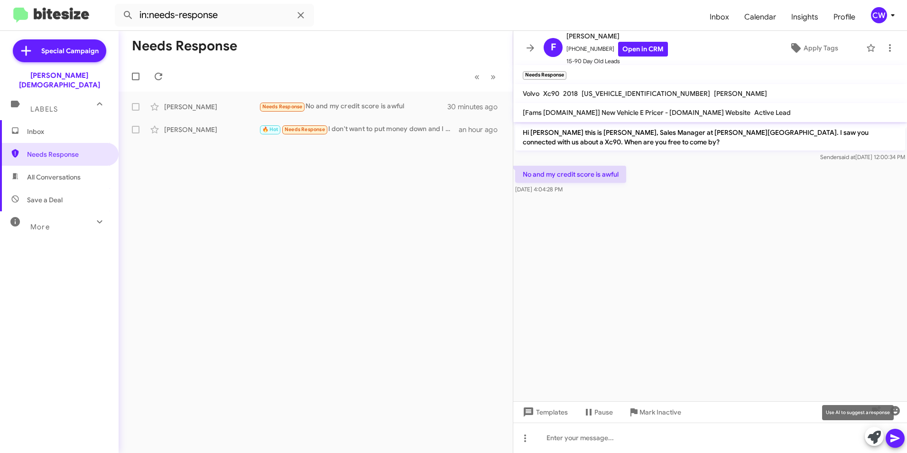
click at [873, 440] on icon at bounding box center [874, 436] width 13 height 13
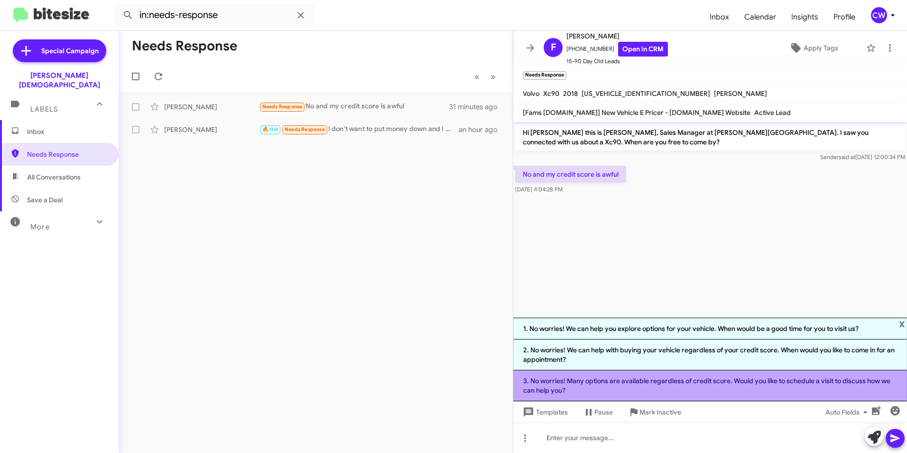
click at [753, 386] on li "3. No worries! Many options are available regardless of credit score. Would you…" at bounding box center [710, 385] width 394 height 31
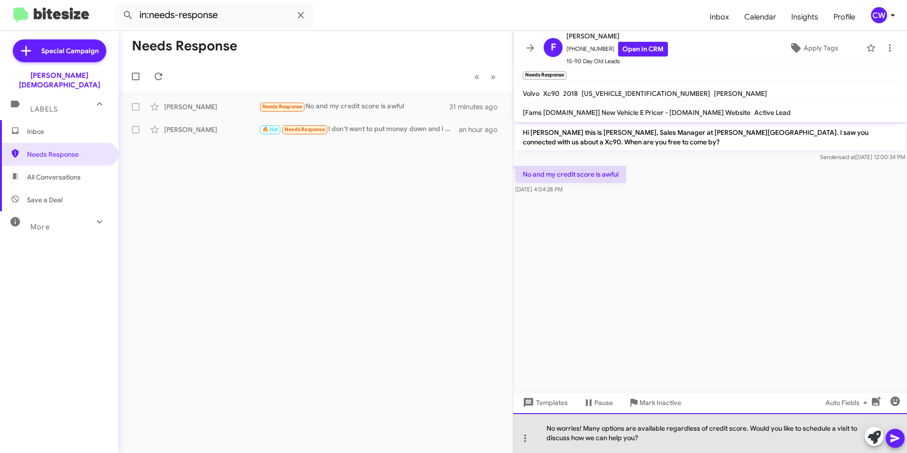
click at [600, 428] on div "No worries! Many options are available regardless of credit score. Would you li…" at bounding box center [710, 433] width 394 height 40
click at [787, 428] on div "No worries! We can explore our options are available regardless of credit score…" at bounding box center [710, 433] width 394 height 40
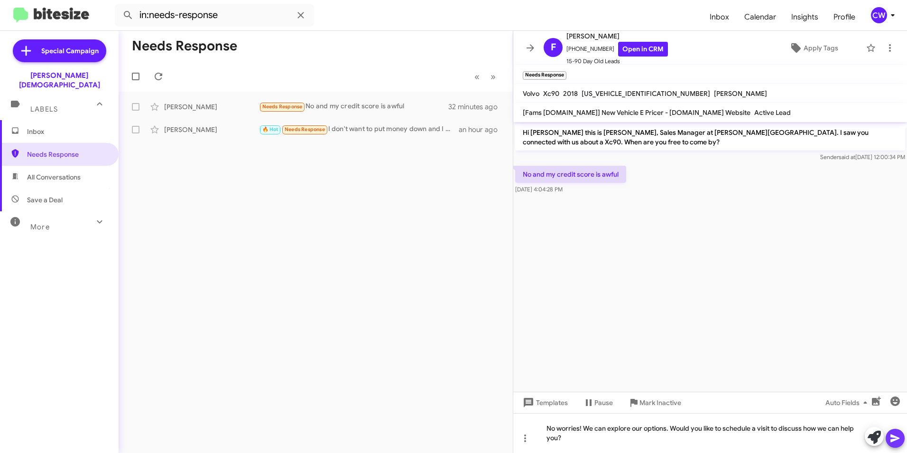
click at [892, 437] on icon at bounding box center [895, 438] width 9 height 8
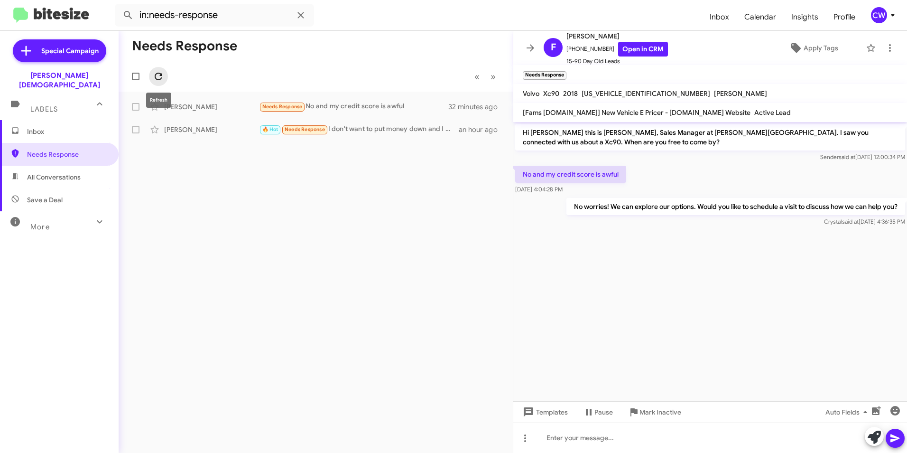
click at [159, 78] on icon at bounding box center [158, 76] width 11 height 11
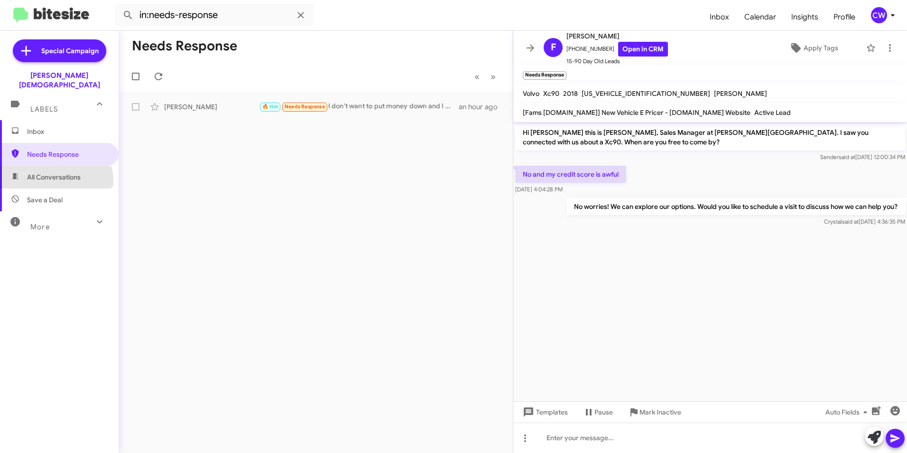
click at [54, 172] on span "All Conversations" at bounding box center [54, 176] width 54 height 9
type input "in:all-conversations"
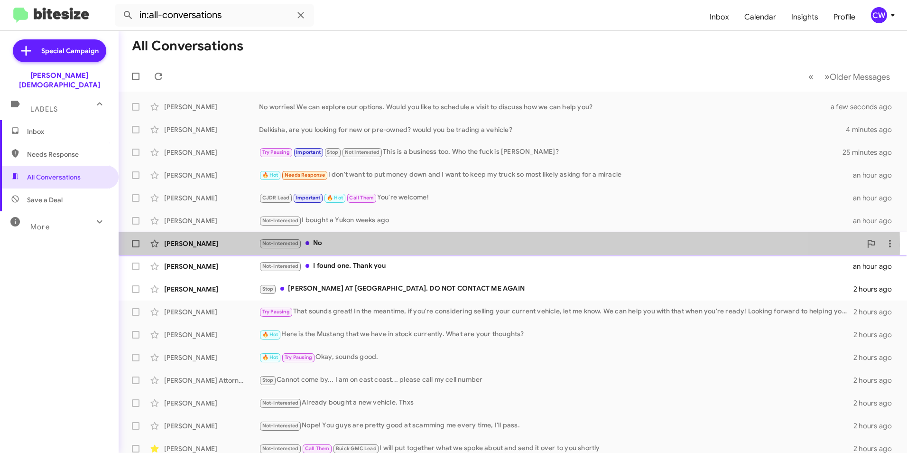
click at [191, 244] on div "[PERSON_NAME]" at bounding box center [211, 243] width 95 height 9
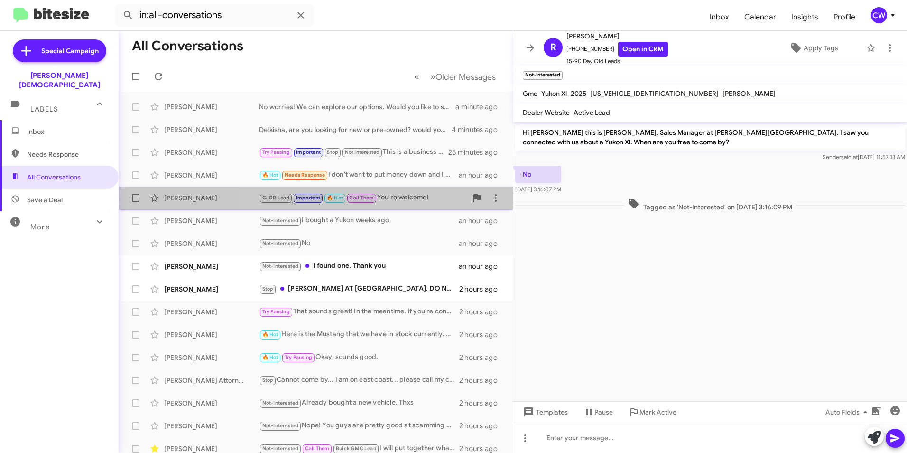
click at [412, 198] on div "CJDR Lead Important 🔥 Hot Call Them You're welcome!" at bounding box center [363, 197] width 208 height 11
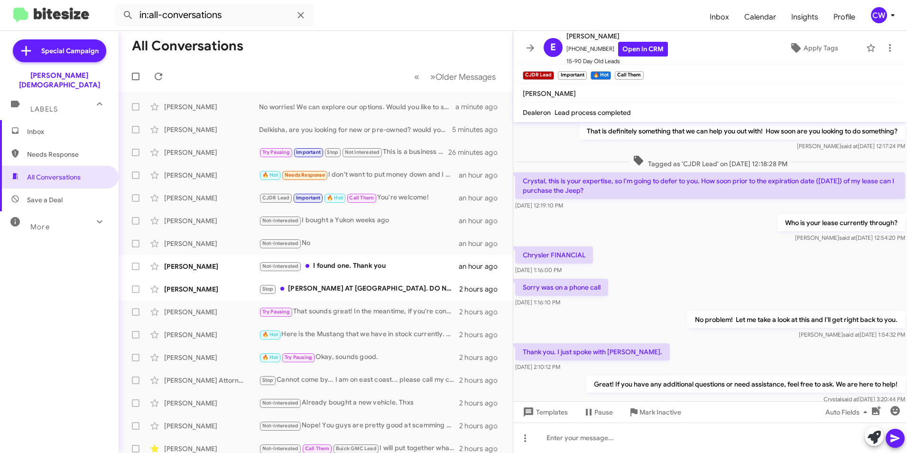
scroll to position [237, 0]
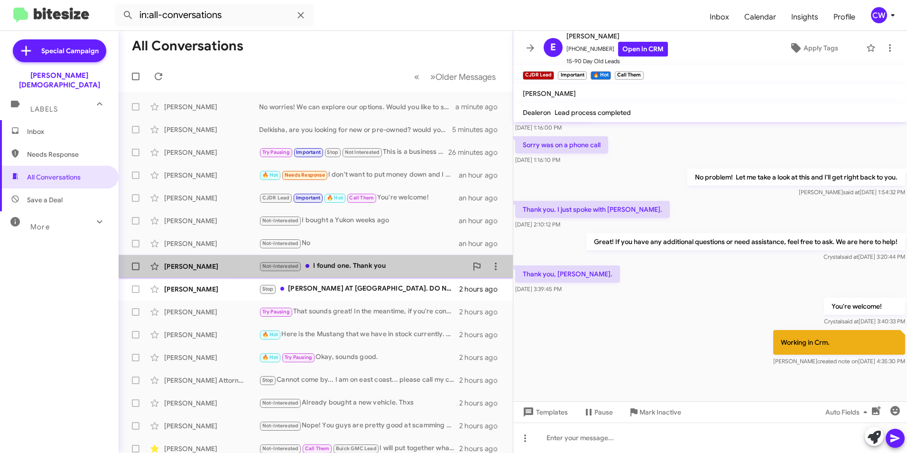
click at [370, 270] on div "Not-Interested I found one. Thank you" at bounding box center [363, 265] width 208 height 11
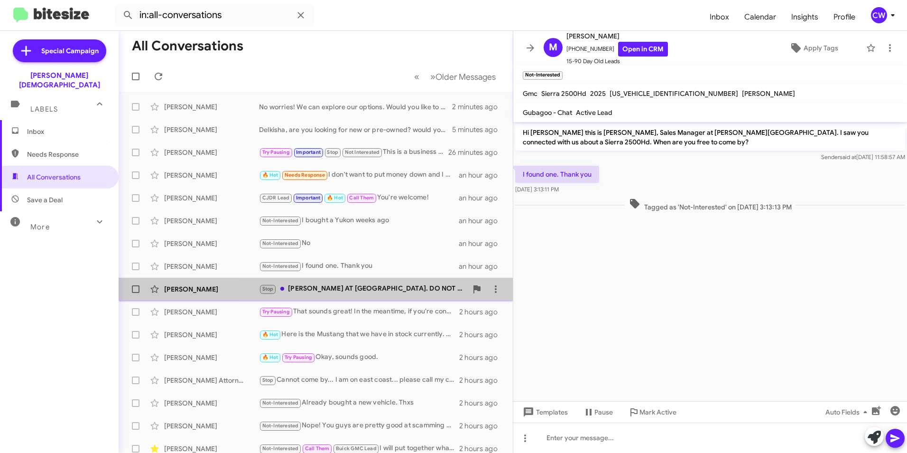
click at [374, 290] on div "Stop WALT AT BUICK. DO NOT CONTACT ME AGAIN" at bounding box center [363, 288] width 208 height 11
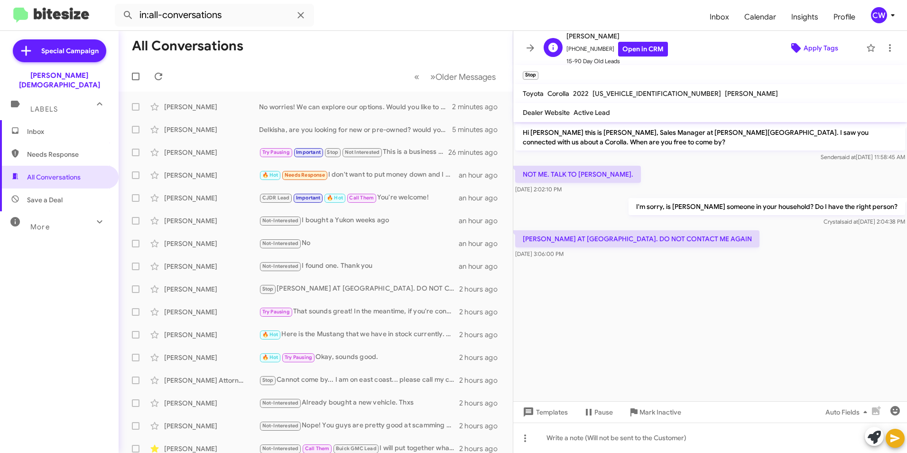
click at [808, 50] on span "Apply Tags" at bounding box center [821, 47] width 35 height 17
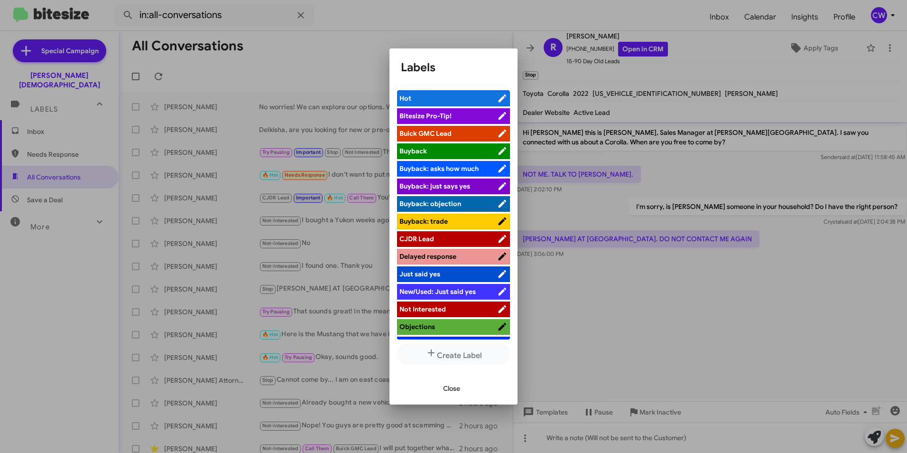
click at [434, 308] on span "Not Interested" at bounding box center [423, 309] width 46 height 9
click at [452, 390] on span "Close" at bounding box center [451, 388] width 17 height 17
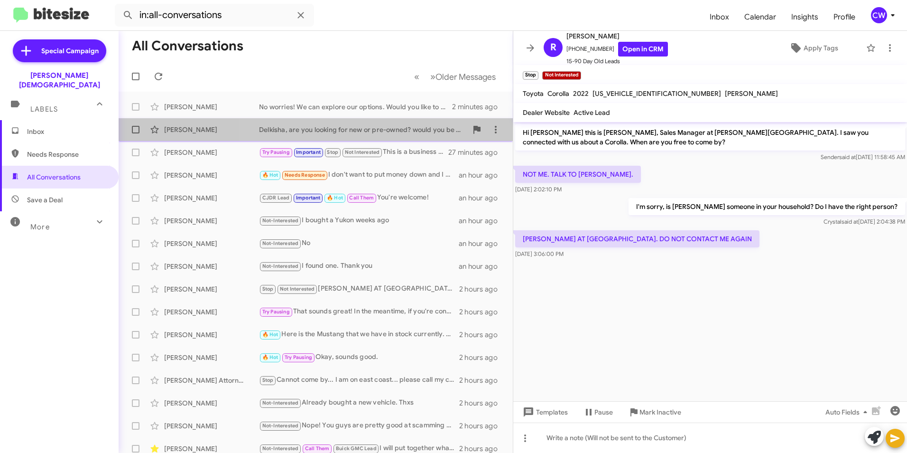
click at [331, 130] on div "Delkisha, are you looking for new or pre-owned? would you be trading a vehicle?" at bounding box center [363, 129] width 208 height 9
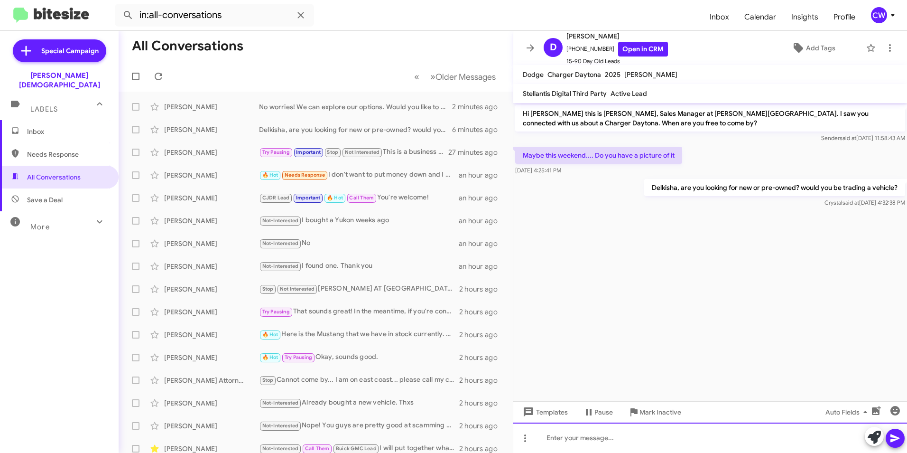
click at [552, 439] on div at bounding box center [710, 437] width 394 height 30
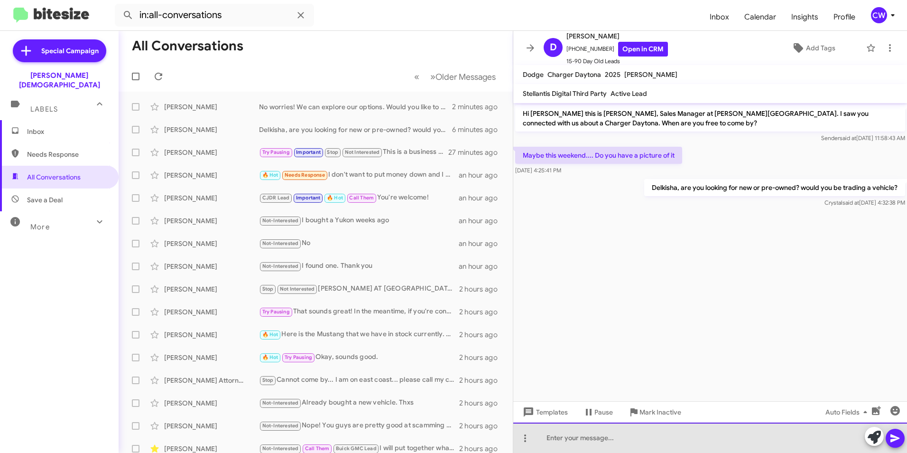
click at [562, 443] on div at bounding box center [710, 437] width 394 height 30
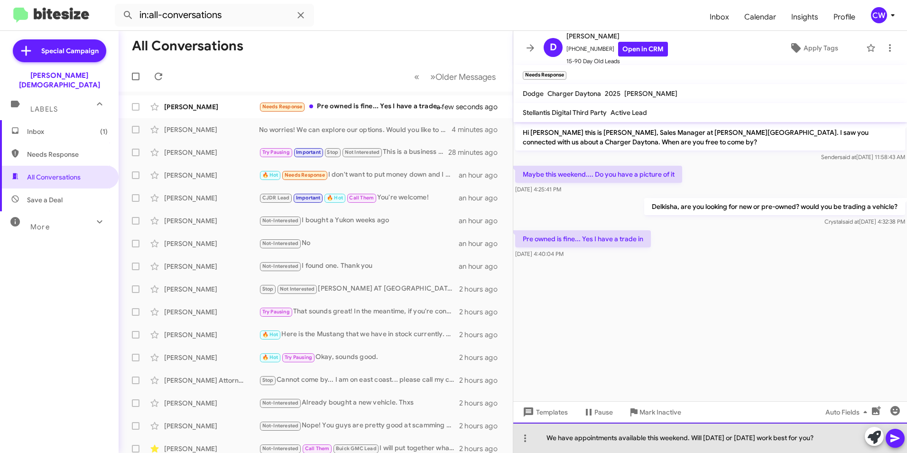
click at [548, 438] on div "We have appointments available this weekend. Will Saturday or Sunday work best …" at bounding box center [710, 437] width 394 height 30
drag, startPoint x: 557, startPoint y: 441, endPoint x: 564, endPoint y: 444, distance: 7.7
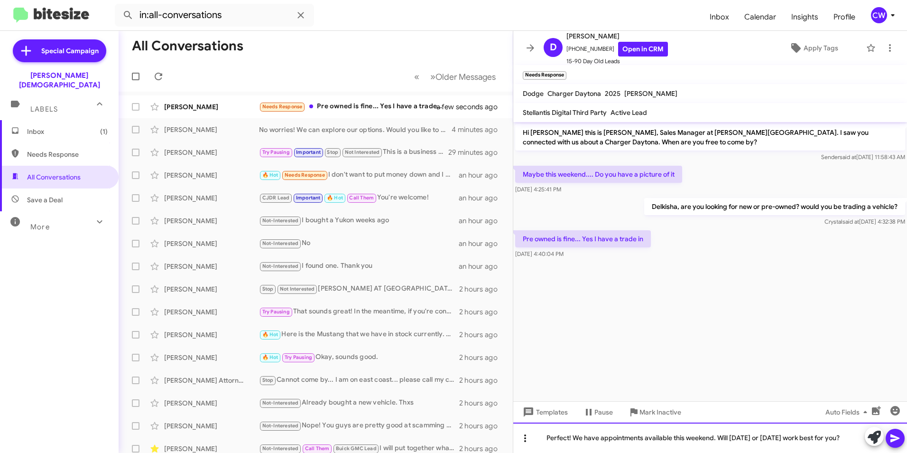
drag, startPoint x: 848, startPoint y: 438, endPoint x: 523, endPoint y: 446, distance: 325.6
click at [523, 446] on div "Perfect! We have appointments available this weekend. Will Saturday or Sunday w…" at bounding box center [710, 437] width 394 height 30
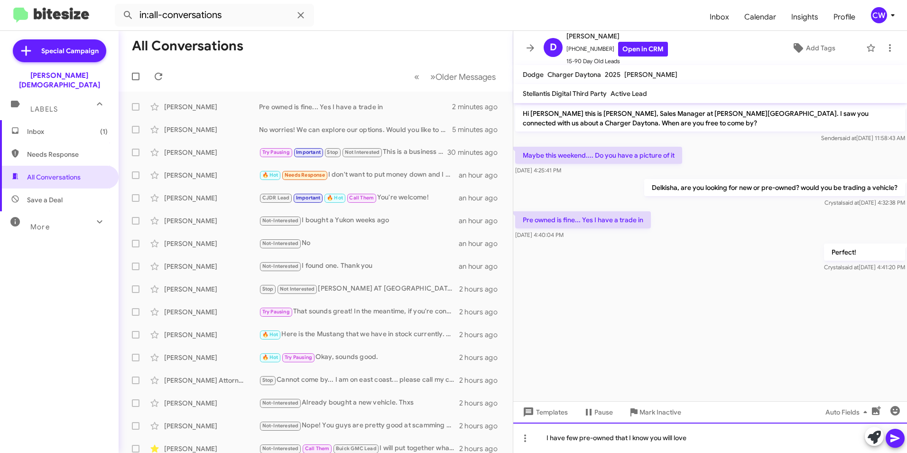
click at [614, 441] on div "I have few pre-owned that I know you will love" at bounding box center [710, 437] width 394 height 30
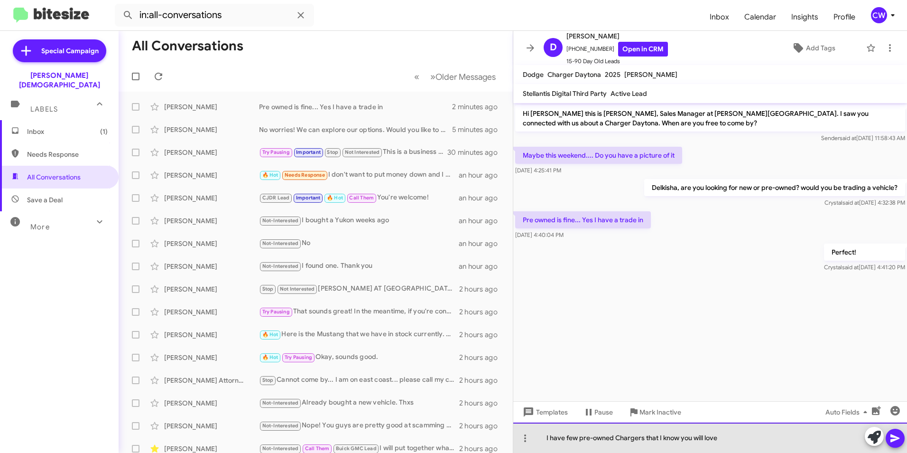
click at [724, 440] on div "I have few pre-owned Chargers that I know you will love" at bounding box center [710, 437] width 394 height 30
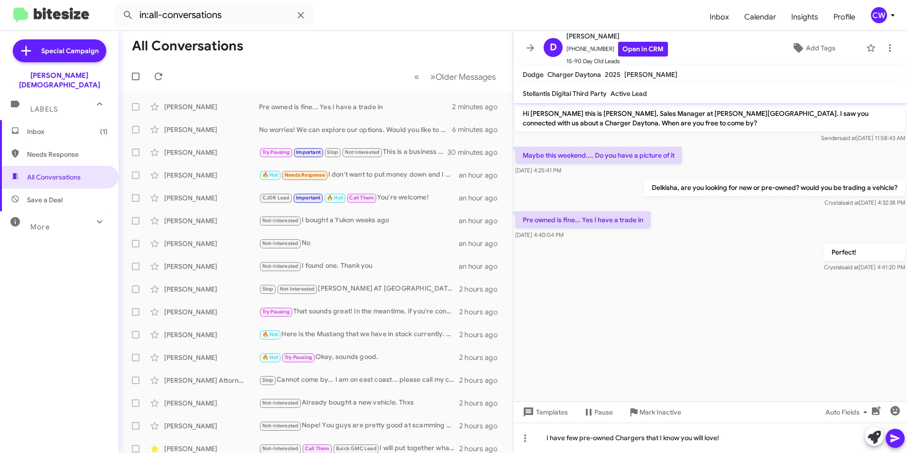
click at [898, 441] on icon at bounding box center [895, 437] width 11 height 11
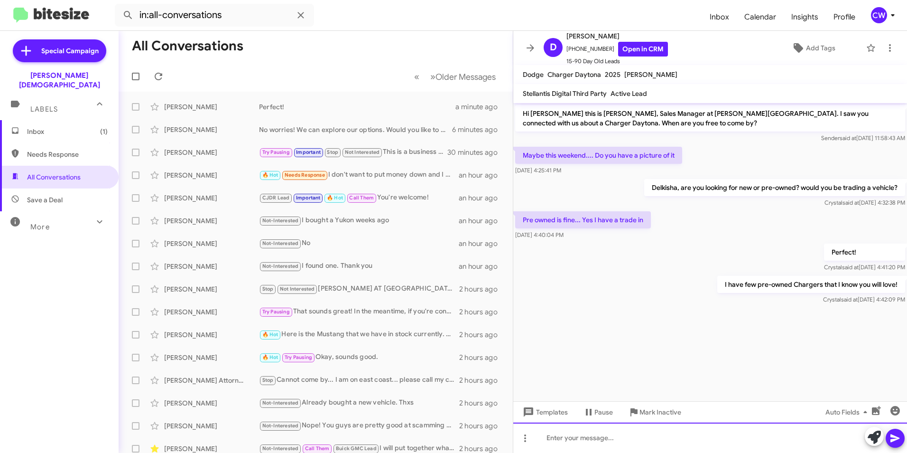
click at [601, 441] on div at bounding box center [710, 437] width 394 height 30
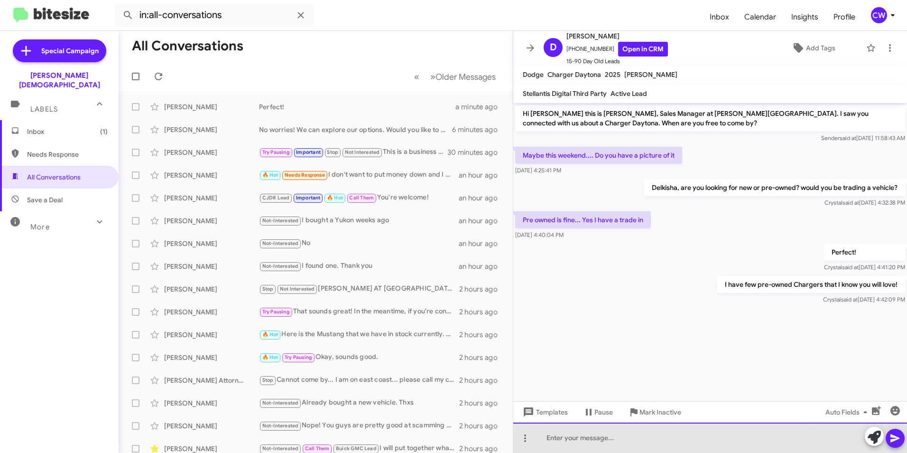
click at [556, 437] on div at bounding box center [710, 437] width 394 height 30
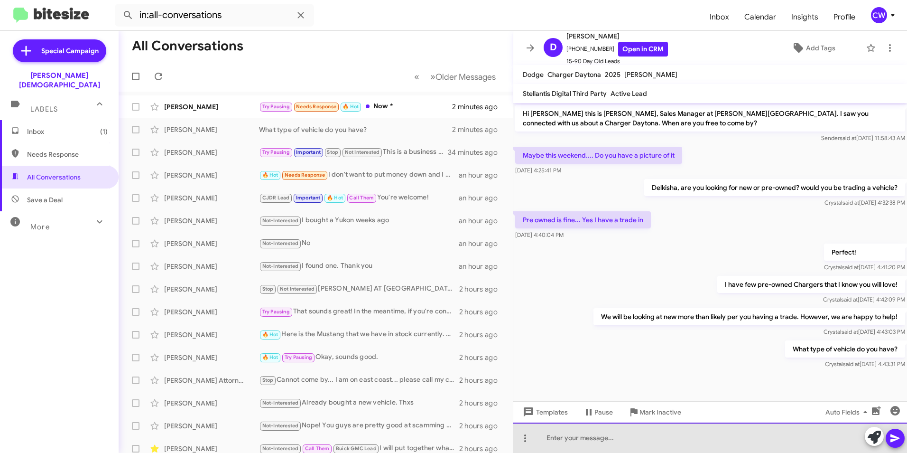
click at [611, 442] on div at bounding box center [710, 437] width 394 height 30
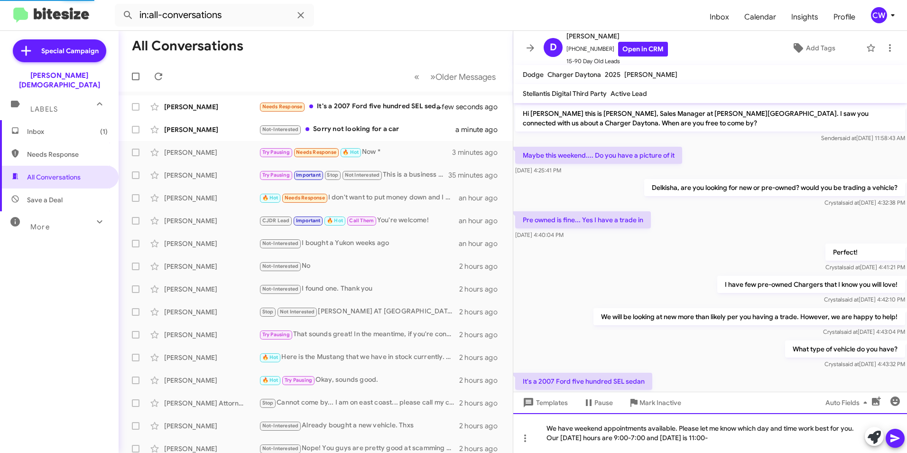
scroll to position [33, 0]
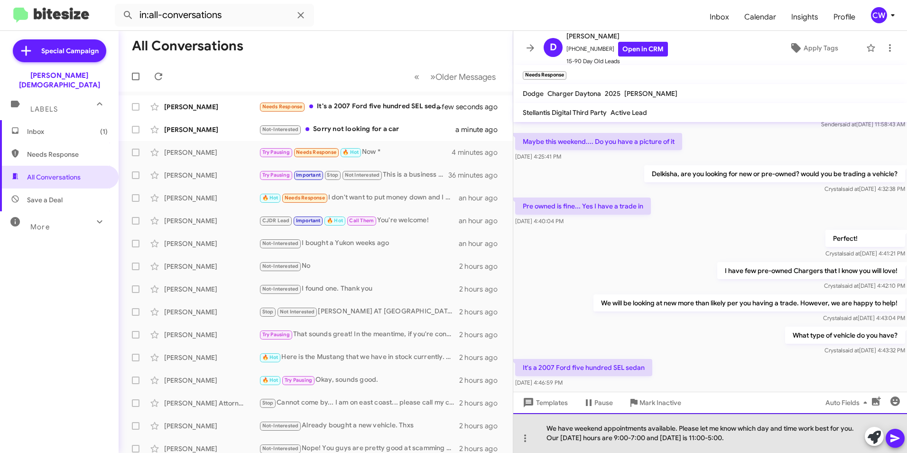
click at [547, 429] on div "We have weekend appointments available. Please let me know which day and time w…" at bounding box center [710, 433] width 394 height 40
drag, startPoint x: 746, startPoint y: 442, endPoint x: 545, endPoint y: 425, distance: 201.4
click at [545, 425] on div "We have weekend appointments available. Please let me know which day and time w…" at bounding box center [710, 433] width 394 height 40
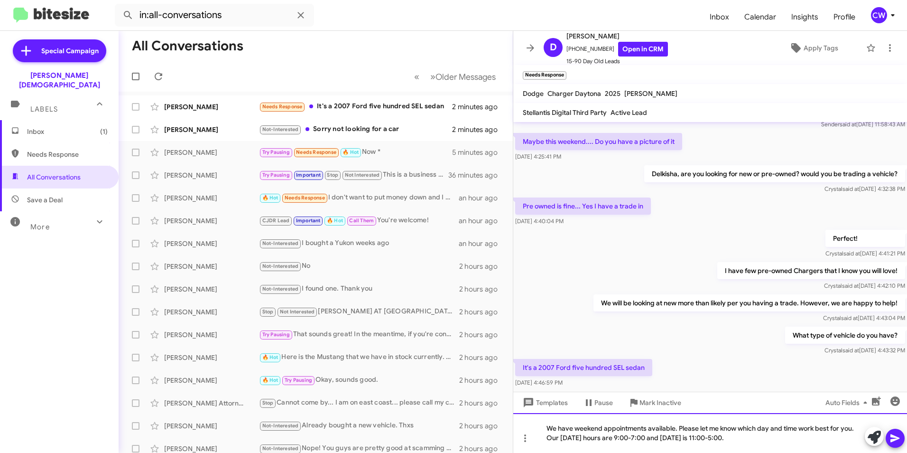
copy div "We have weekend appointments available. Please let me know which day and time w…"
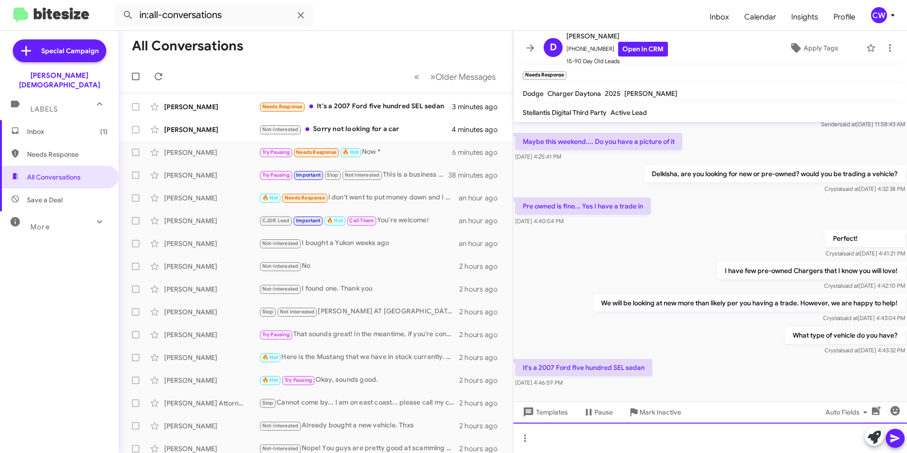
click at [545, 436] on div at bounding box center [710, 437] width 394 height 30
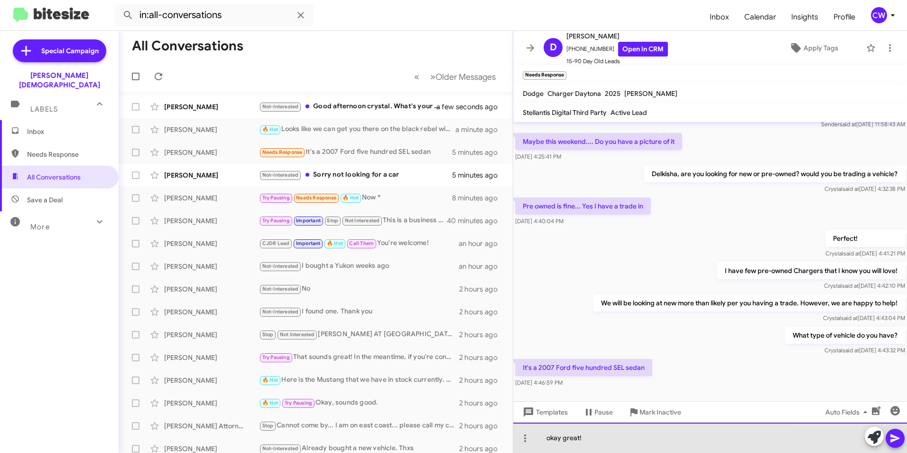
click at [550, 440] on div "okay great!" at bounding box center [710, 437] width 394 height 30
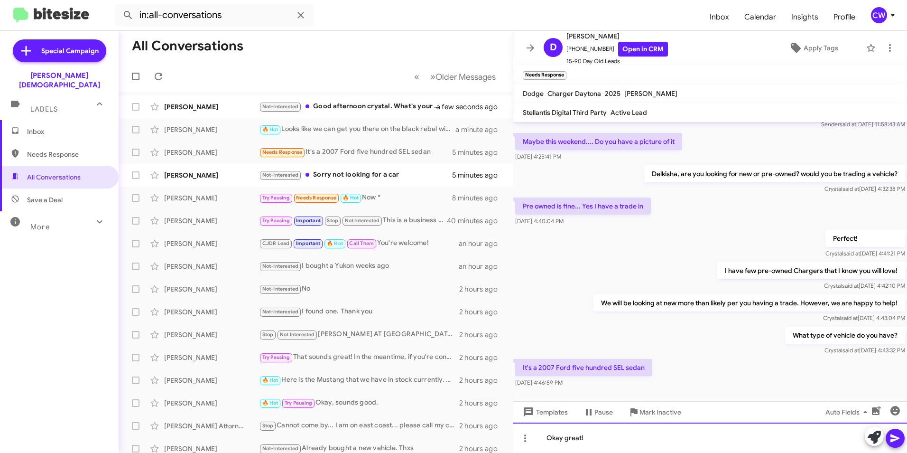
click at [608, 439] on div "Okay great!" at bounding box center [710, 437] width 394 height 30
click at [628, 441] on div "Okay great! We have a preapproval" at bounding box center [710, 437] width 394 height 30
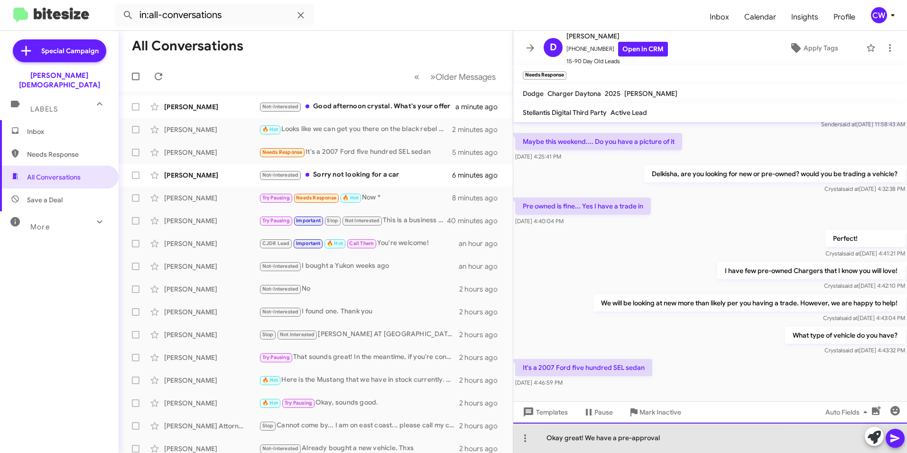
click at [665, 445] on div "Okay great! We have a pre-approval" at bounding box center [710, 437] width 394 height 30
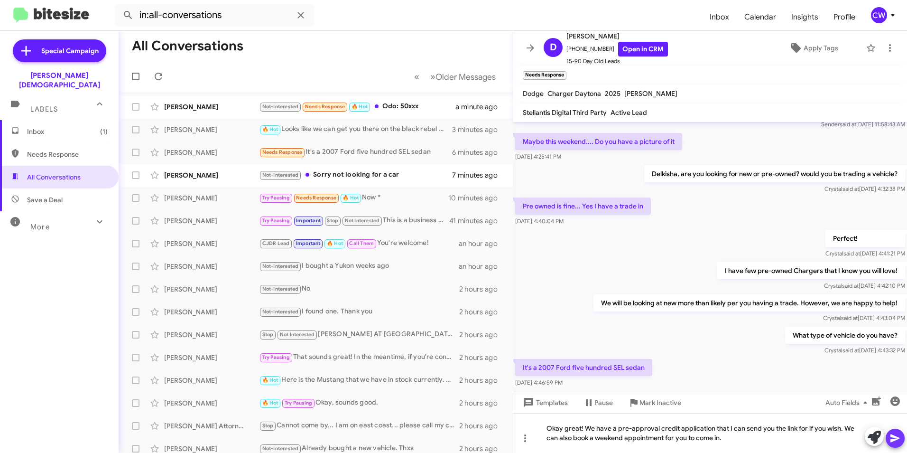
click at [893, 440] on icon at bounding box center [895, 438] width 9 height 8
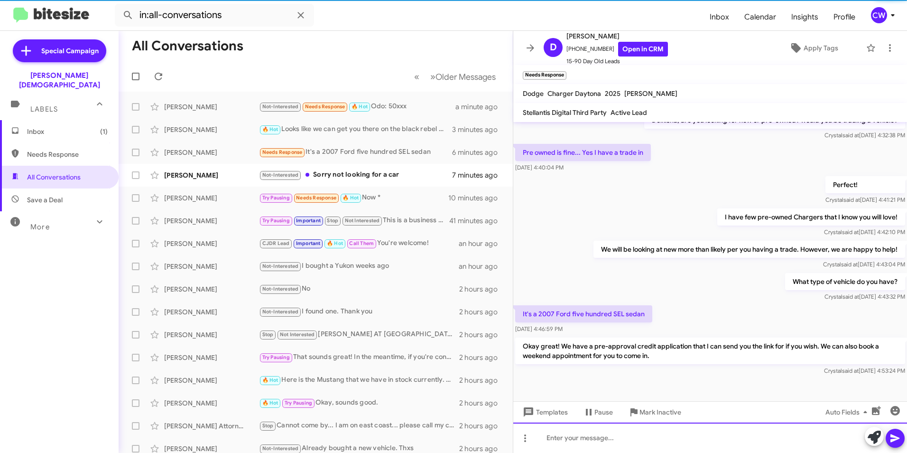
scroll to position [67, 0]
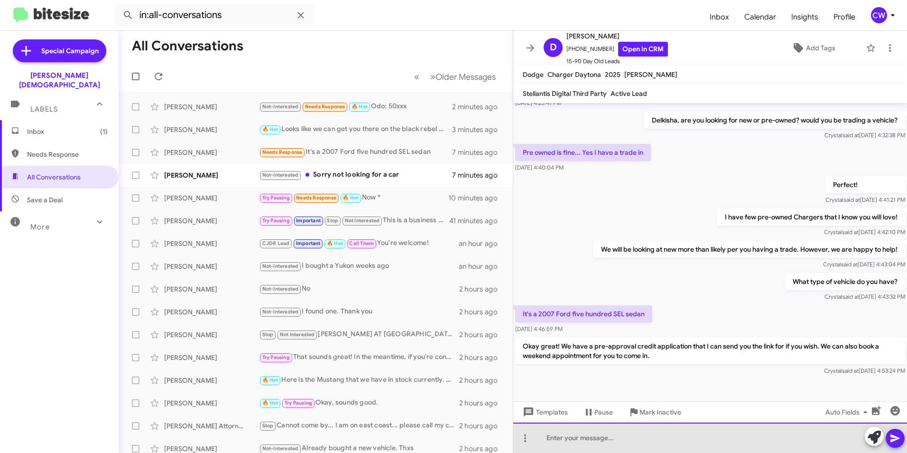
click at [554, 438] on div at bounding box center [710, 437] width 394 height 30
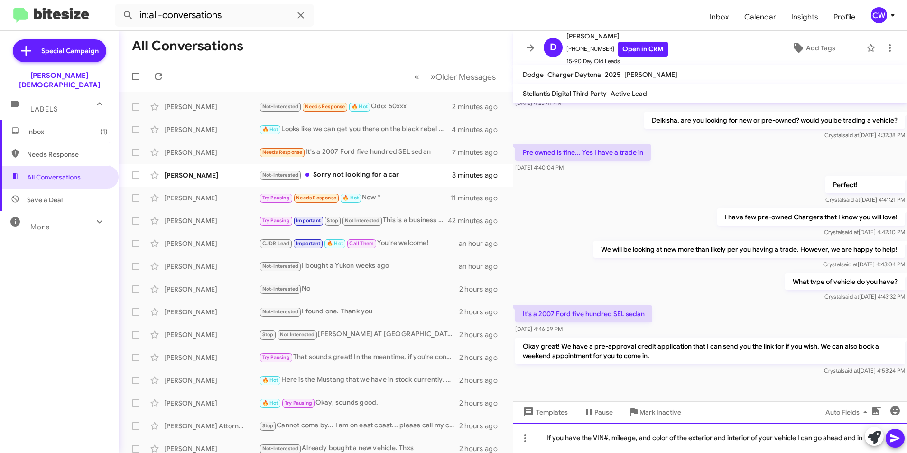
scroll to position [77, 0]
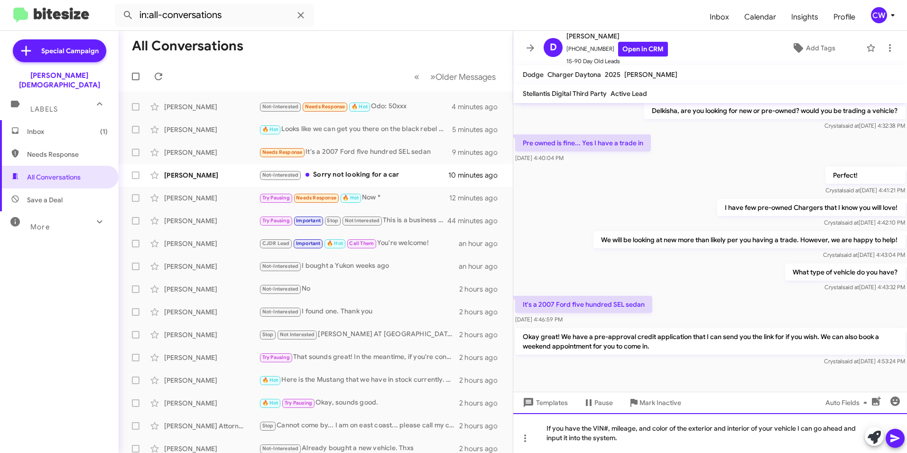
click at [632, 441] on div "If you have the VIN#, mileage, and color of the exterior and interior of your v…" at bounding box center [710, 433] width 394 height 40
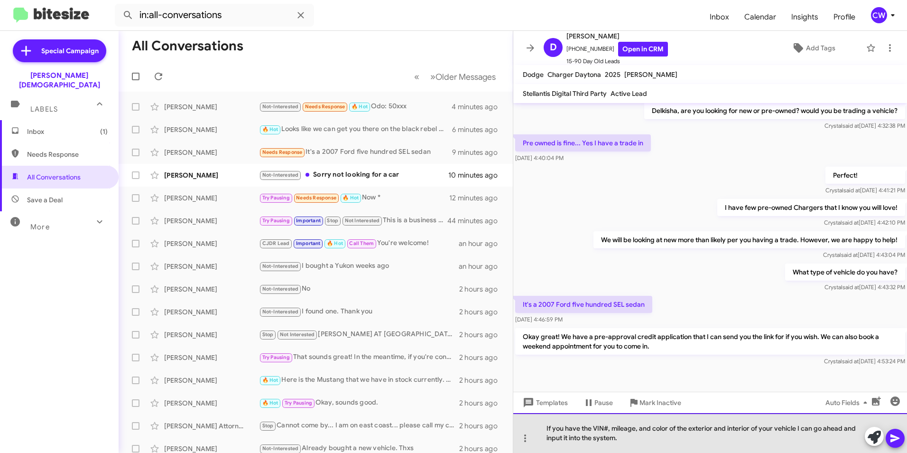
click at [623, 442] on div "If you have the VIN#, mileage, and color of the exterior and interior of your v…" at bounding box center [710, 433] width 394 height 40
click at [621, 439] on div "If you have the VIN#, mileage, and color of the exterior and interior of your v…" at bounding box center [710, 433] width 394 height 40
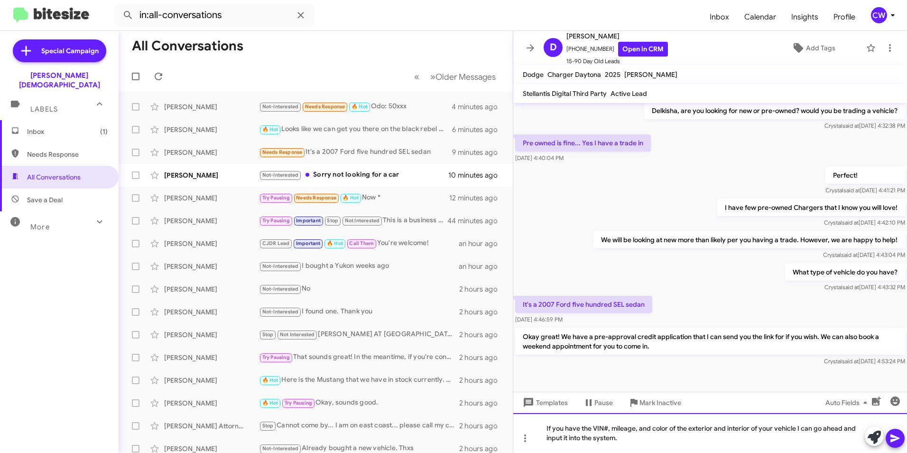
click at [564, 437] on div "If you have the VIN#, mileage, and color of the exterior and interior of your v…" at bounding box center [710, 433] width 394 height 40
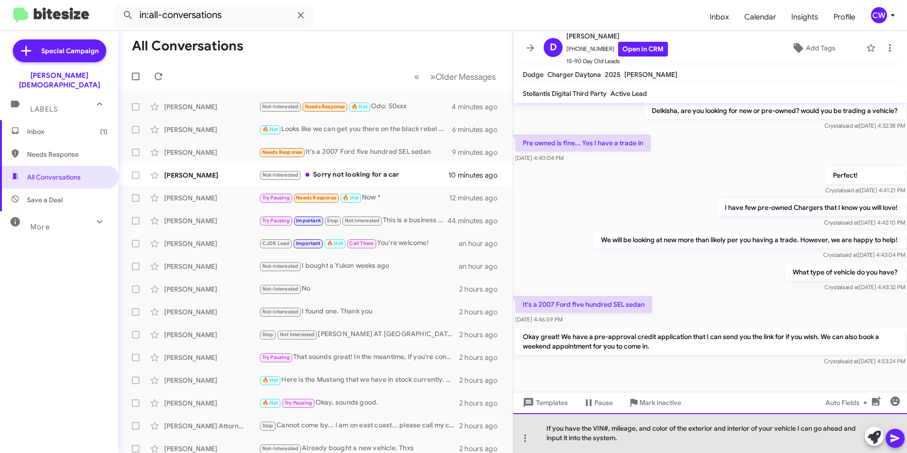
click at [621, 439] on div "If you have the VIN#, mileage, and color of the exterior and interior of your v…" at bounding box center [710, 433] width 394 height 40
click at [623, 439] on div "If you have the VIN#, mileage, and color of the exterior and interior of your v…" at bounding box center [710, 433] width 394 height 40
drag, startPoint x: 623, startPoint y: 442, endPoint x: 538, endPoint y: 425, distance: 87.0
click at [538, 425] on div "If you have the VIN#, mileage, and color of the exterior and interior of your v…" at bounding box center [710, 433] width 394 height 40
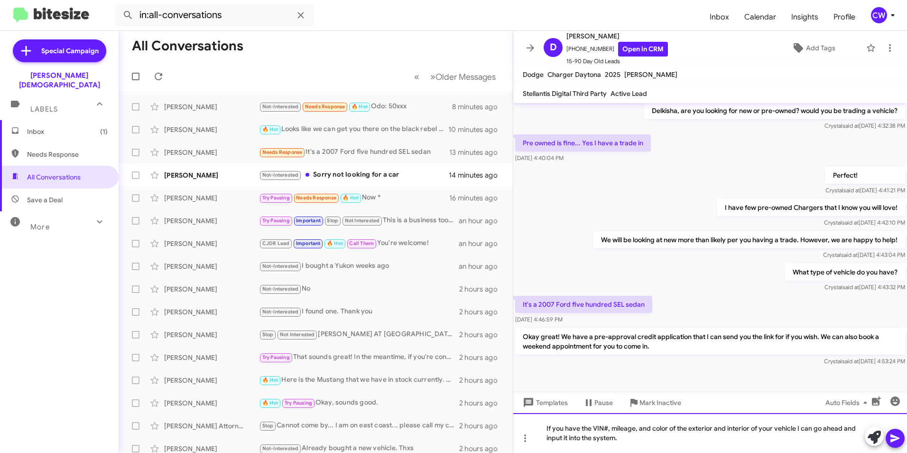
scroll to position [67, 0]
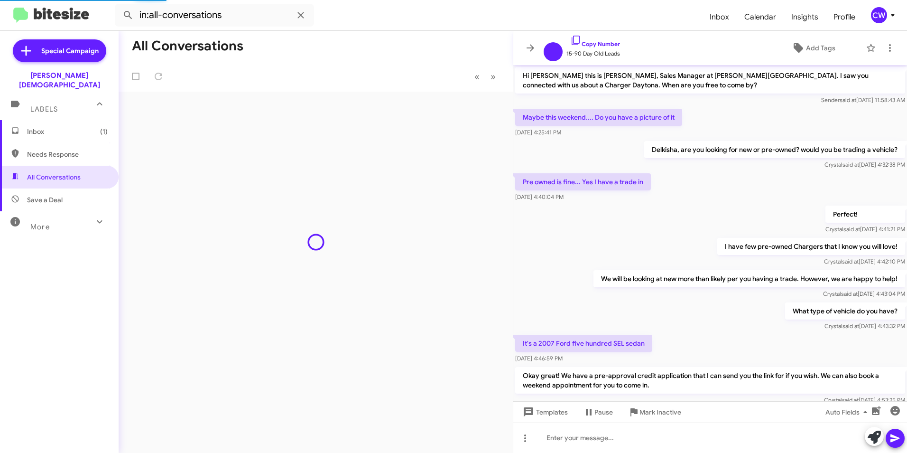
scroll to position [29, 0]
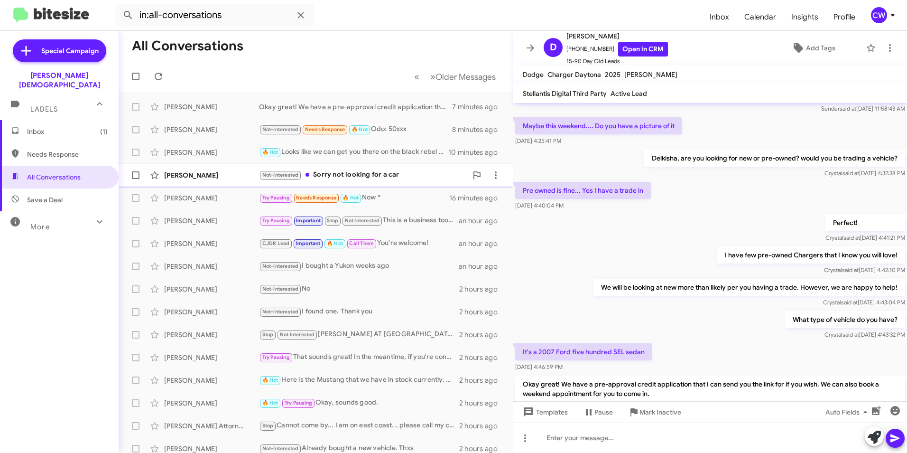
click at [386, 173] on div "Not-Interested Sorry not looking for a car" at bounding box center [363, 174] width 208 height 11
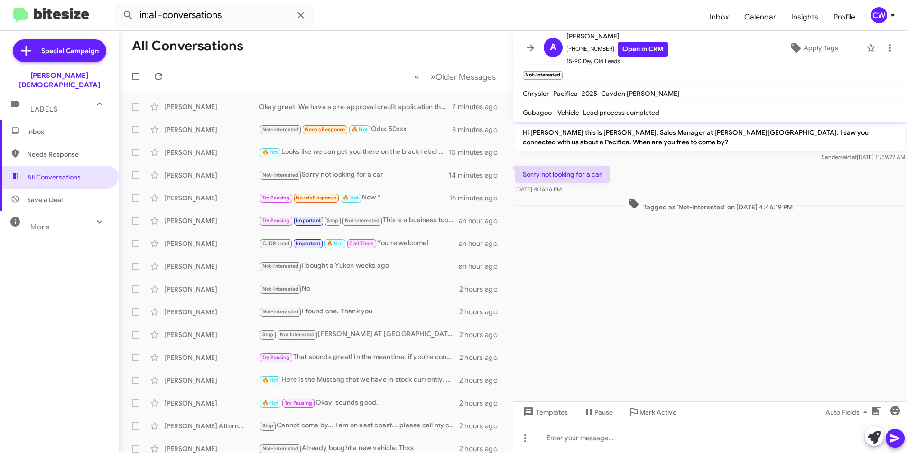
click at [47, 149] on span "Needs Response" at bounding box center [67, 153] width 81 height 9
type input "in:needs-response"
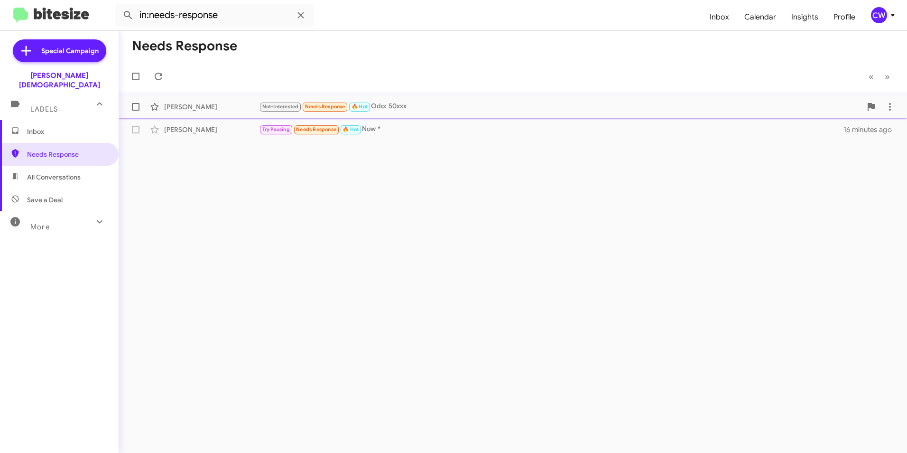
click at [188, 106] on div "[PERSON_NAME]" at bounding box center [211, 106] width 95 height 9
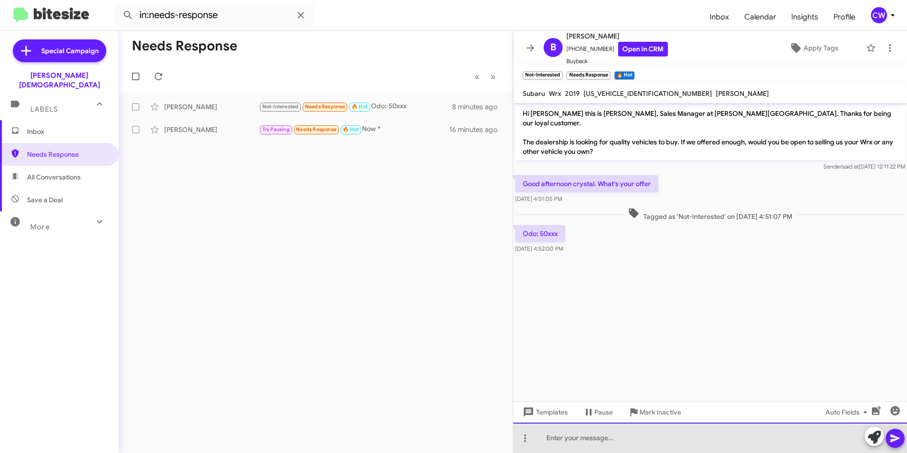
click at [577, 445] on div at bounding box center [710, 437] width 394 height 30
